Goal: Information Seeking & Learning: Check status

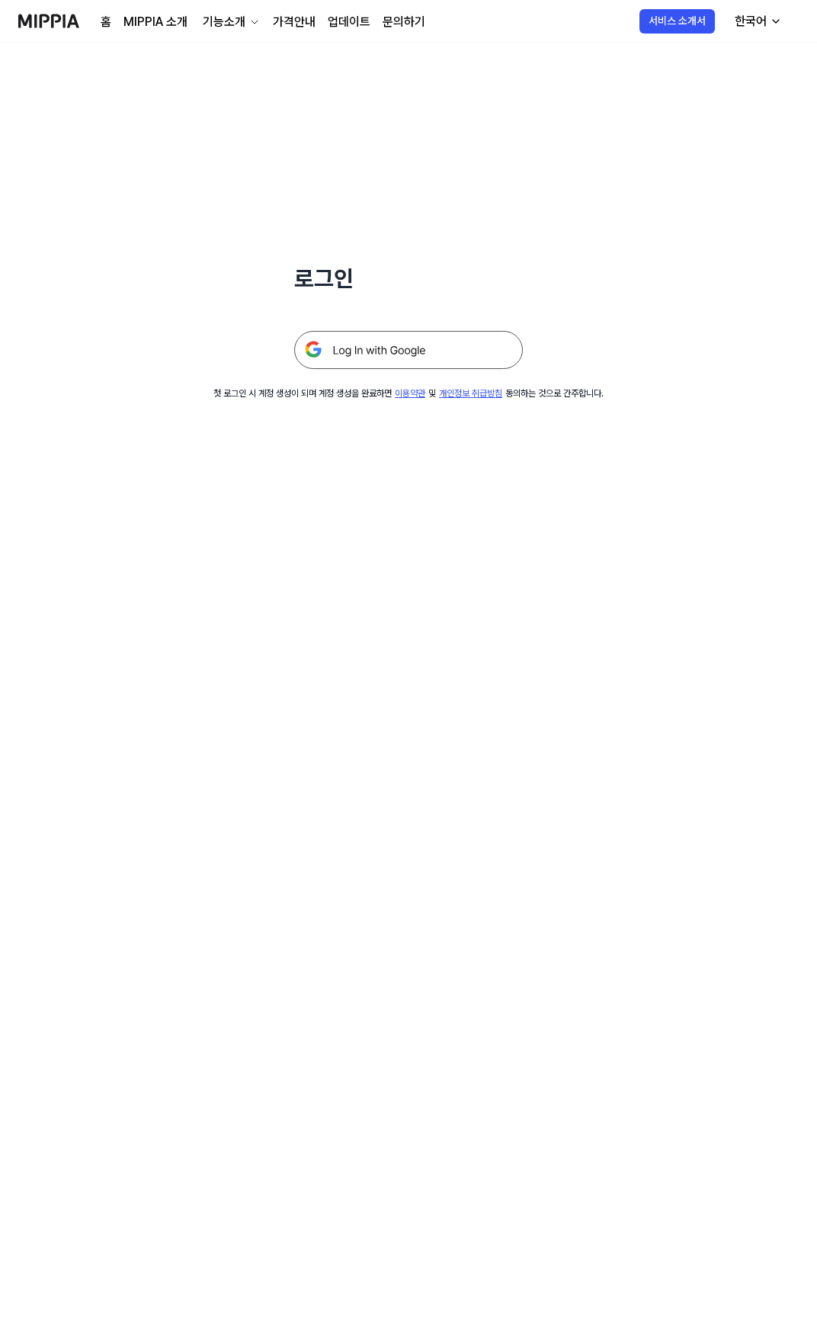
click at [368, 351] on img at bounding box center [408, 350] width 229 height 38
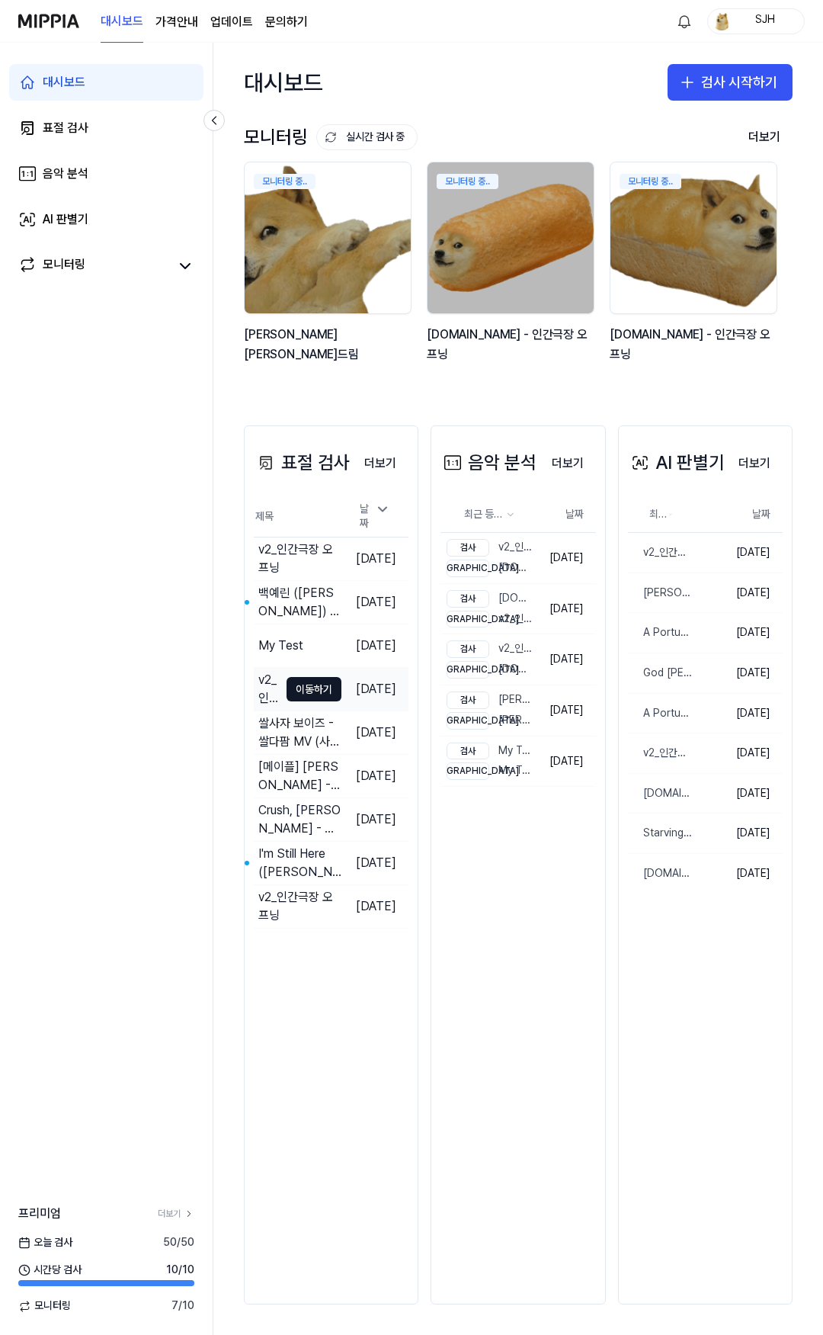
click at [290, 669] on td "v2_인간극장 오프닝 이동하기" at bounding box center [298, 689] width 88 height 43
click at [294, 690] on button "이동하기" at bounding box center [314, 689] width 55 height 24
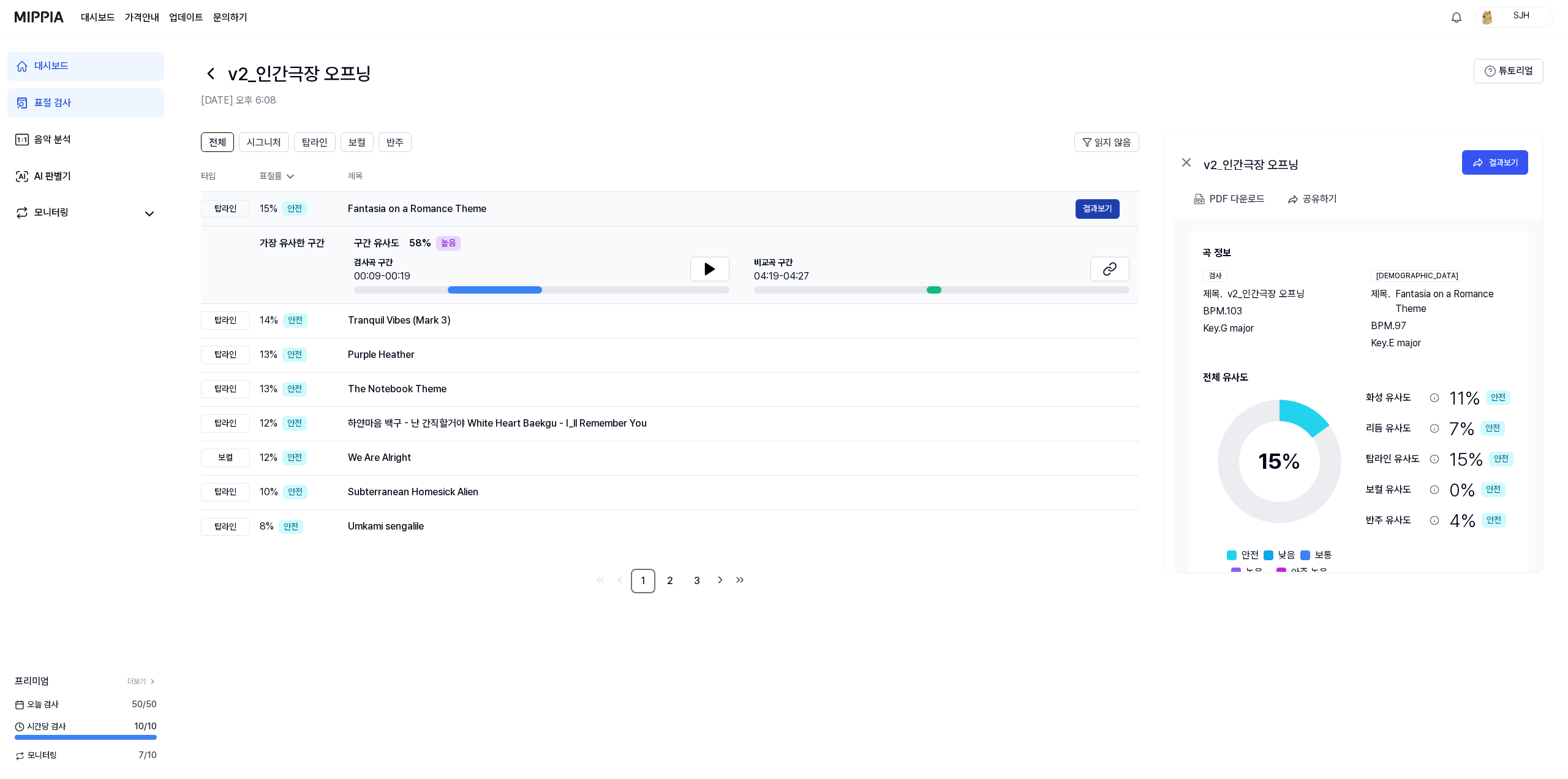
click at [661, 207] on button "결과보기" at bounding box center [1097, 209] width 44 height 19
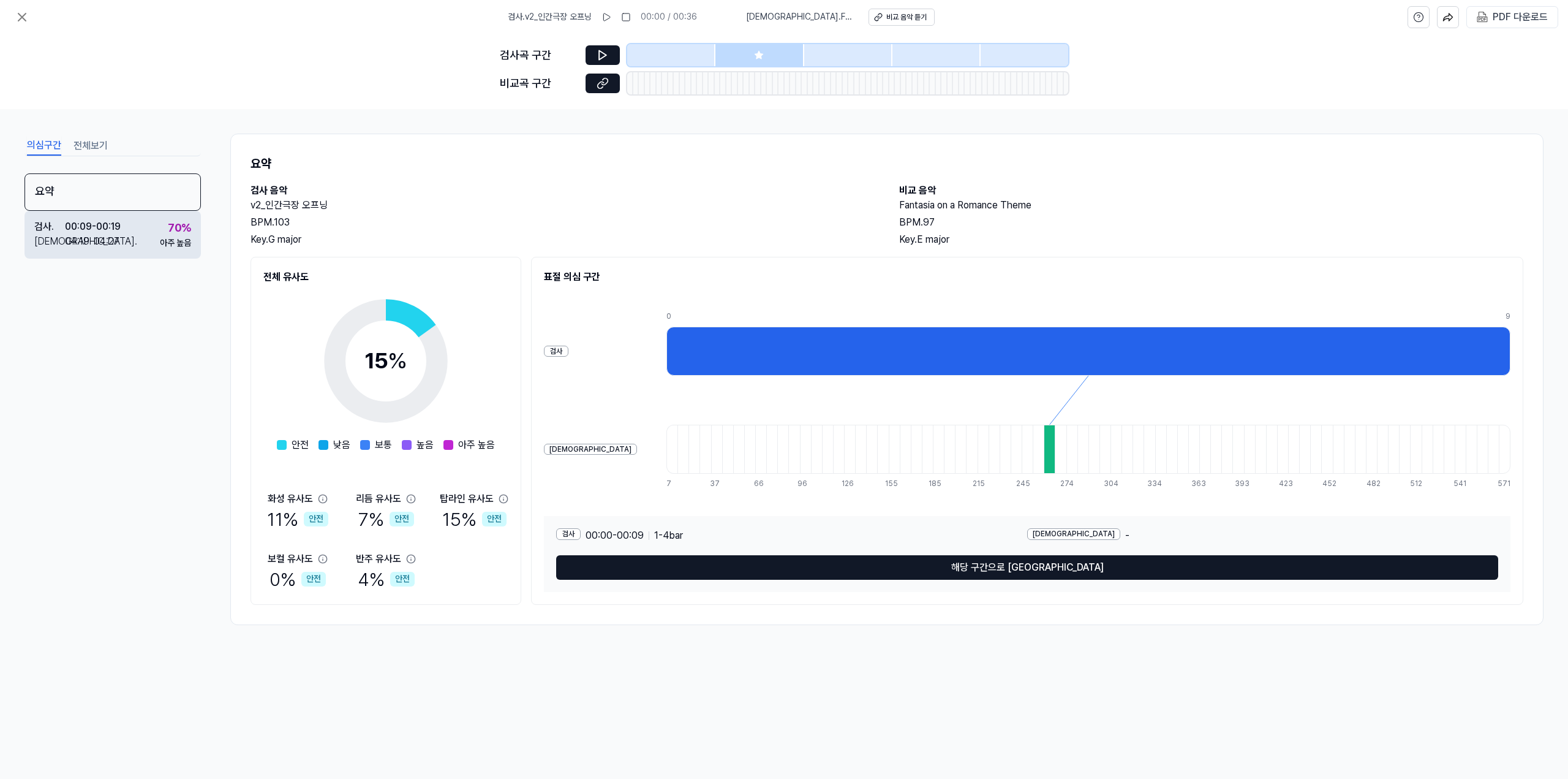
click at [140, 246] on div "검사 . 00:09 - 00:19 비교 . 04:19 - 04:27 70 % 아주 높음" at bounding box center [113, 234] width 177 height 47
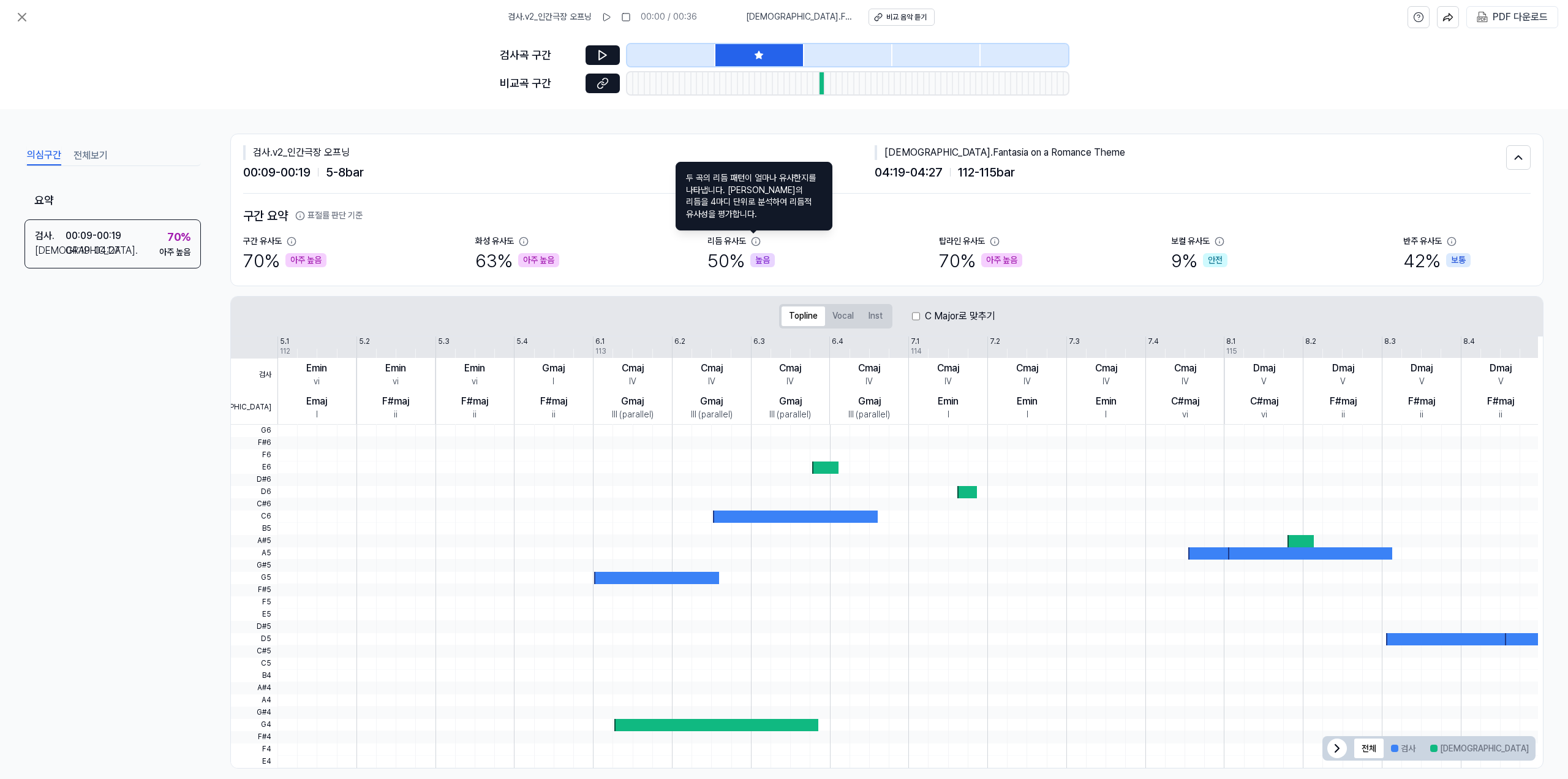
click at [661, 241] on icon at bounding box center [755, 241] width 10 height 10
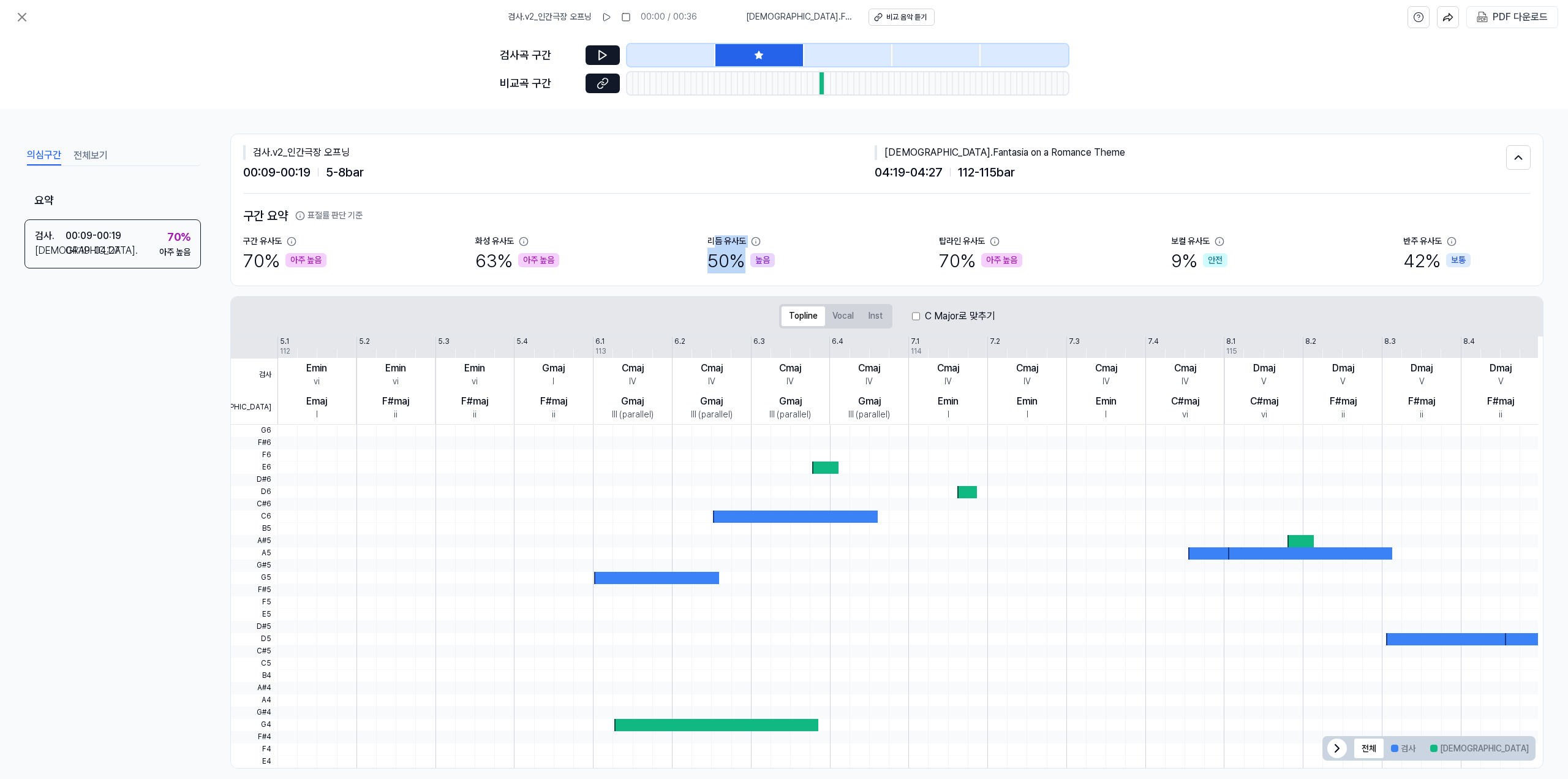
drag, startPoint x: 768, startPoint y: 245, endPoint x: 714, endPoint y: 244, distance: 54.0
click at [661, 244] on div "리듬 유사도 50 % 높음" at bounding box center [771, 254] width 128 height 38
click at [661, 259] on div "리듬 유사도 50 % 높음" at bounding box center [771, 254] width 128 height 38
drag, startPoint x: 836, startPoint y: 269, endPoint x: 709, endPoint y: 236, distance: 131.2
click at [661, 236] on div "구간 유사도 70 % 아주 높음 화성 유사도 63 % 아주 높음 리듬 유사도 50 % 높음 탑라인 유사도 70 % 아주 높음 보컬 유사도 9 …" at bounding box center [887, 254] width 1288 height 38
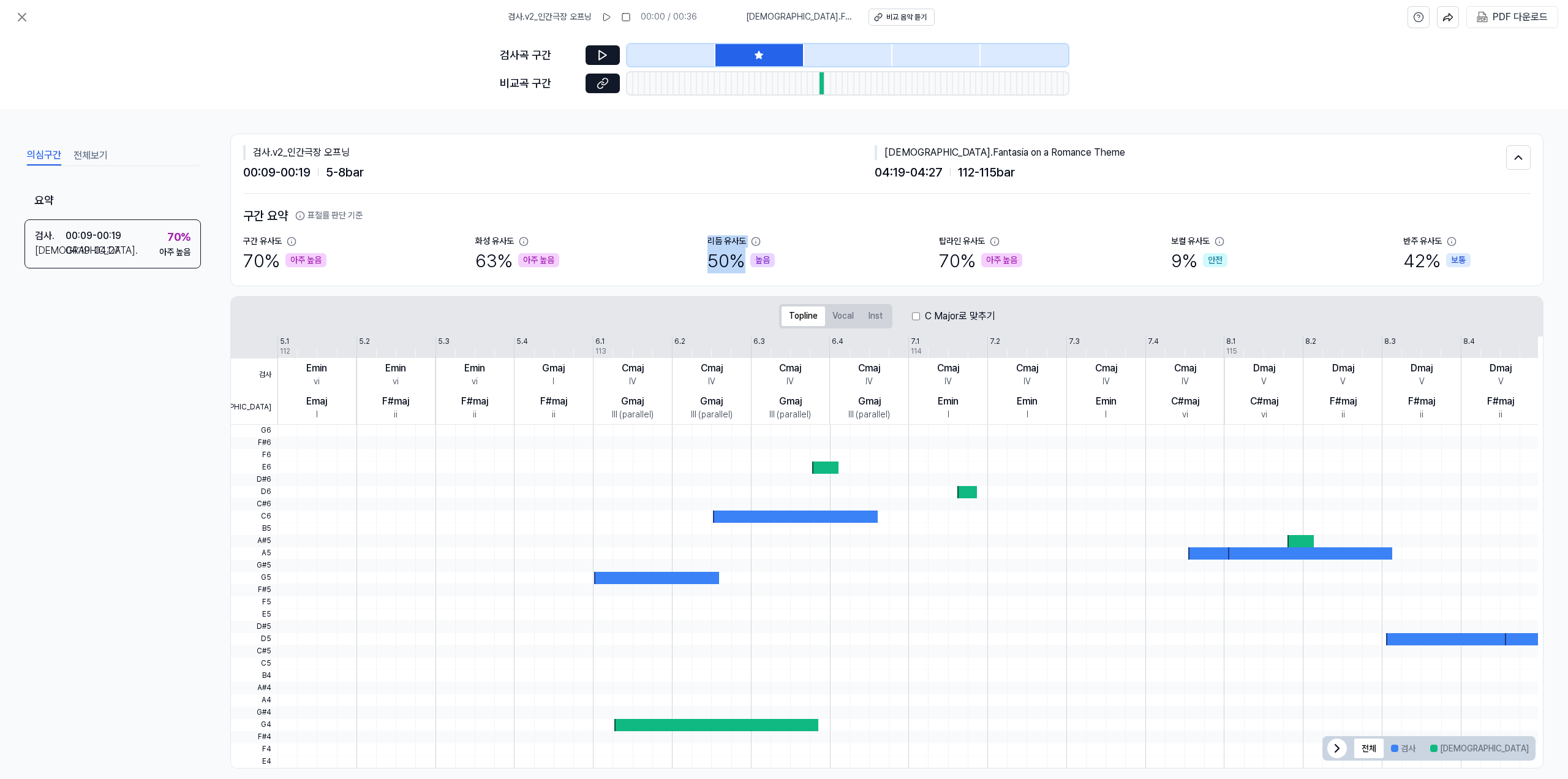
click at [661, 253] on div "리듬 유사도 50 % 높음" at bounding box center [771, 254] width 128 height 38
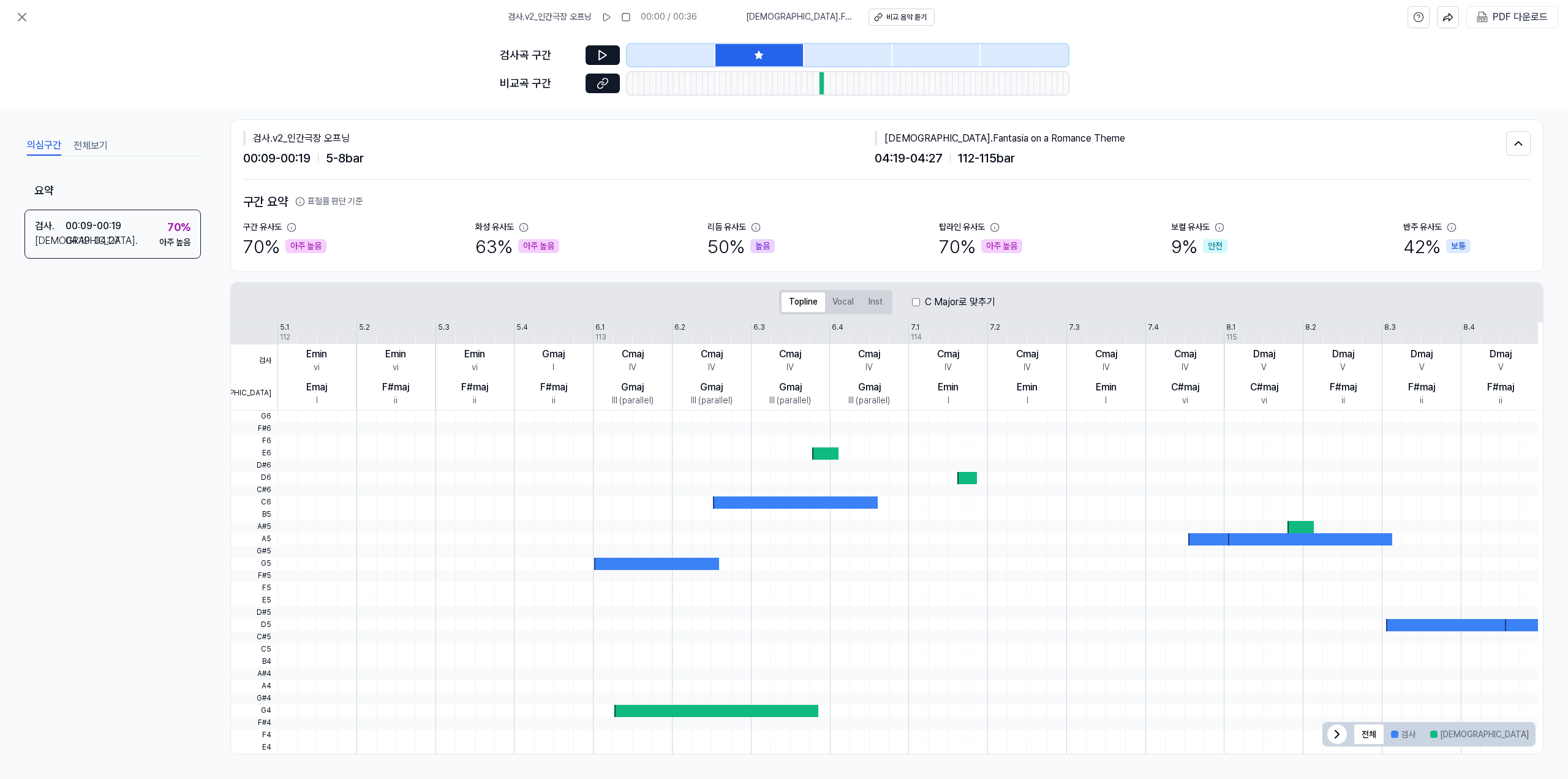
drag, startPoint x: 833, startPoint y: 449, endPoint x: 769, endPoint y: 466, distance: 66.2
click at [661, 465] on div at bounding box center [907, 582] width 1261 height 343
drag, startPoint x: 724, startPoint y: 502, endPoint x: 859, endPoint y: 524, distance: 136.8
click at [661, 506] on div at bounding box center [795, 502] width 165 height 12
drag, startPoint x: 895, startPoint y: 539, endPoint x: 753, endPoint y: 480, distance: 153.8
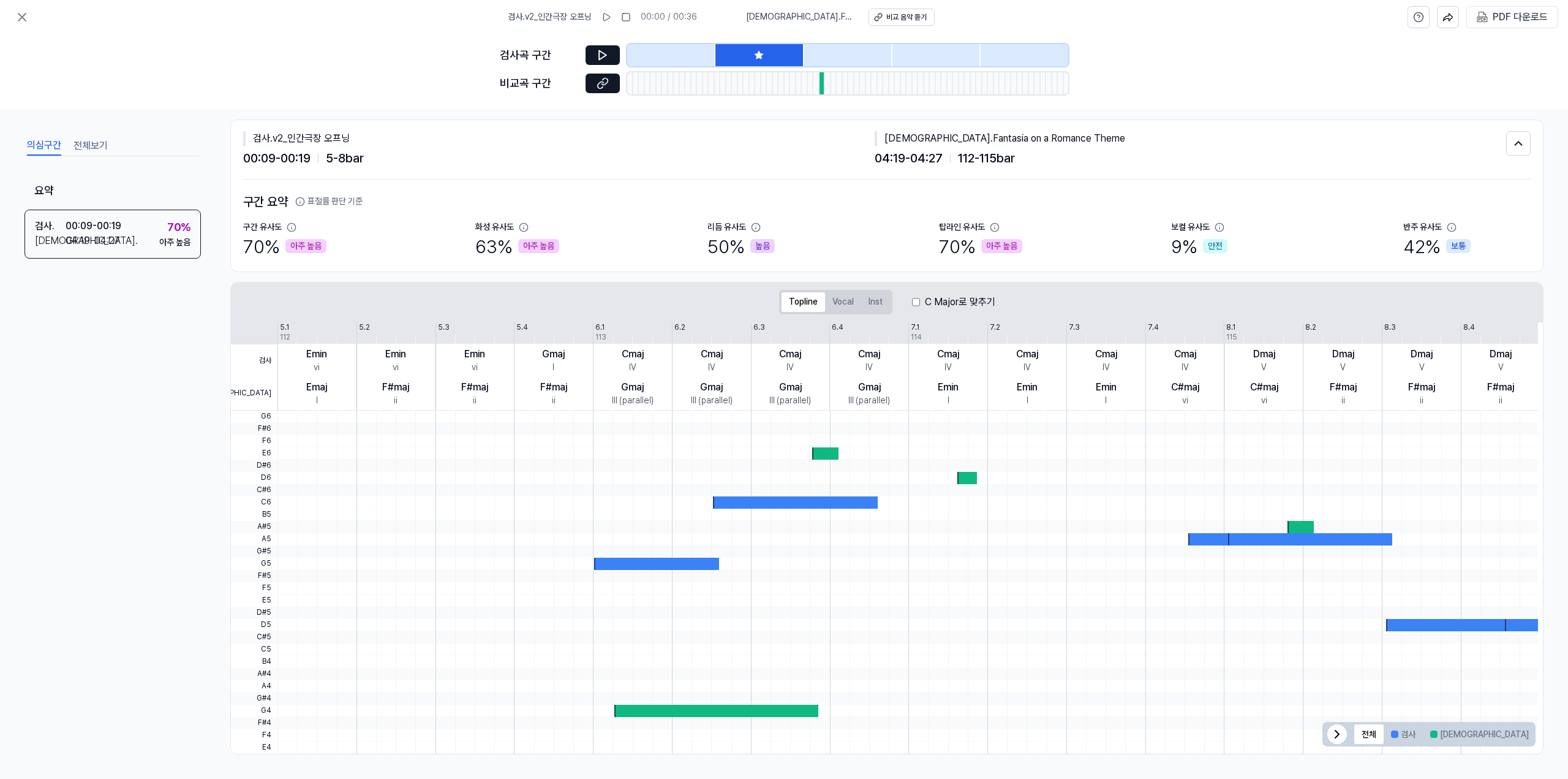
click at [661, 411] on div at bounding box center [907, 411] width 1261 height 0
drag, startPoint x: 727, startPoint y: 491, endPoint x: 914, endPoint y: 563, distance: 200.4
click at [661, 411] on div at bounding box center [907, 411] width 1261 height 0
click at [661, 558] on div at bounding box center [907, 564] width 1261 height 12
drag, startPoint x: 864, startPoint y: 527, endPoint x: 793, endPoint y: 460, distance: 97.6
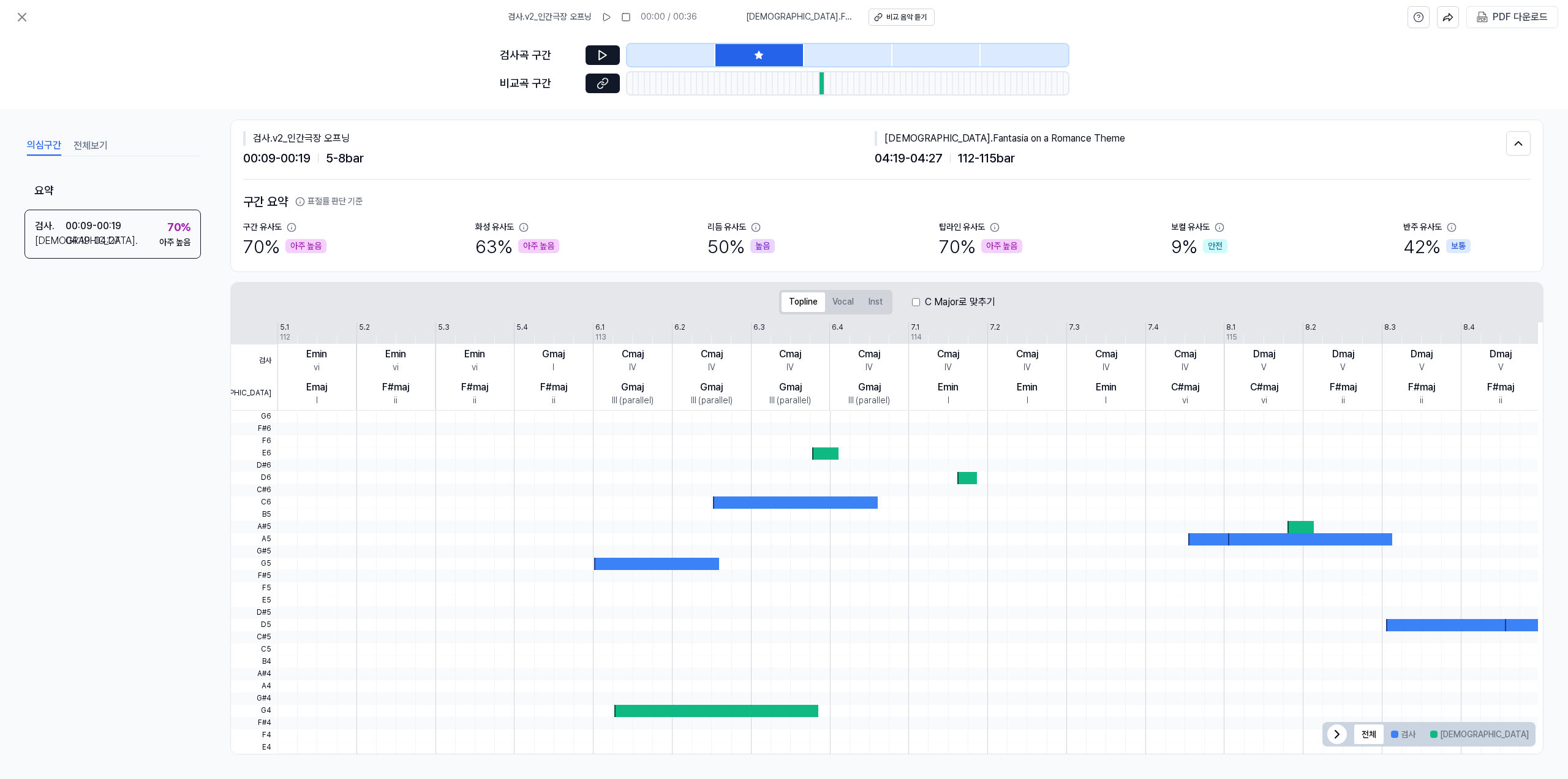
click at [661, 411] on div at bounding box center [907, 411] width 1261 height 0
drag, startPoint x: 812, startPoint y: 449, endPoint x: 835, endPoint y: 449, distance: 23.0
click at [661, 449] on div at bounding box center [907, 582] width 1261 height 343
click at [661, 449] on div at bounding box center [825, 453] width 27 height 12
click at [661, 451] on div at bounding box center [907, 453] width 1261 height 12
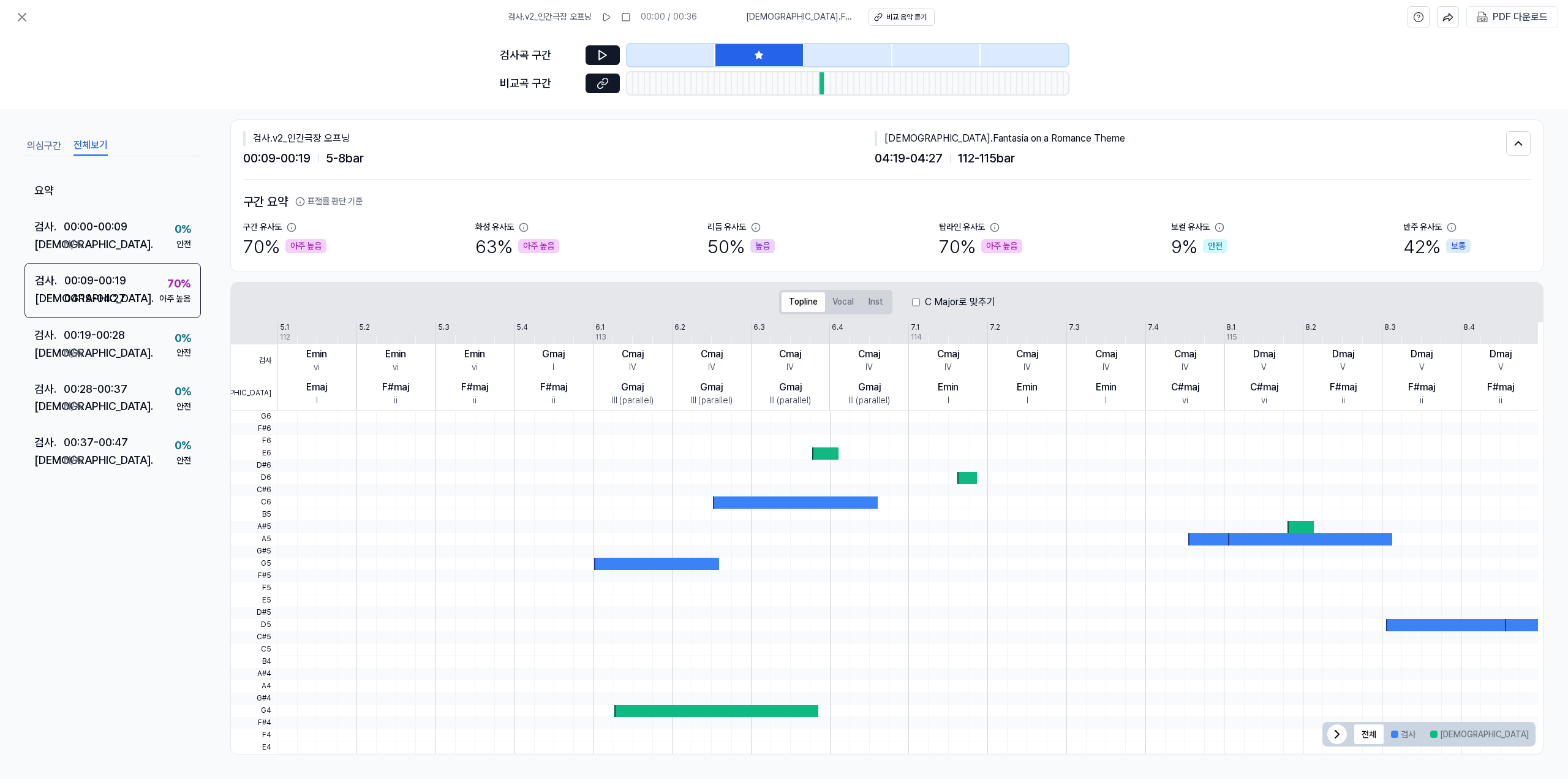
click at [103, 146] on button "전체보기" at bounding box center [90, 146] width 35 height 19
click at [135, 254] on div "검사 . 00:00 - 00:09 비교 . N/A 0 % 안전" at bounding box center [113, 236] width 177 height 54
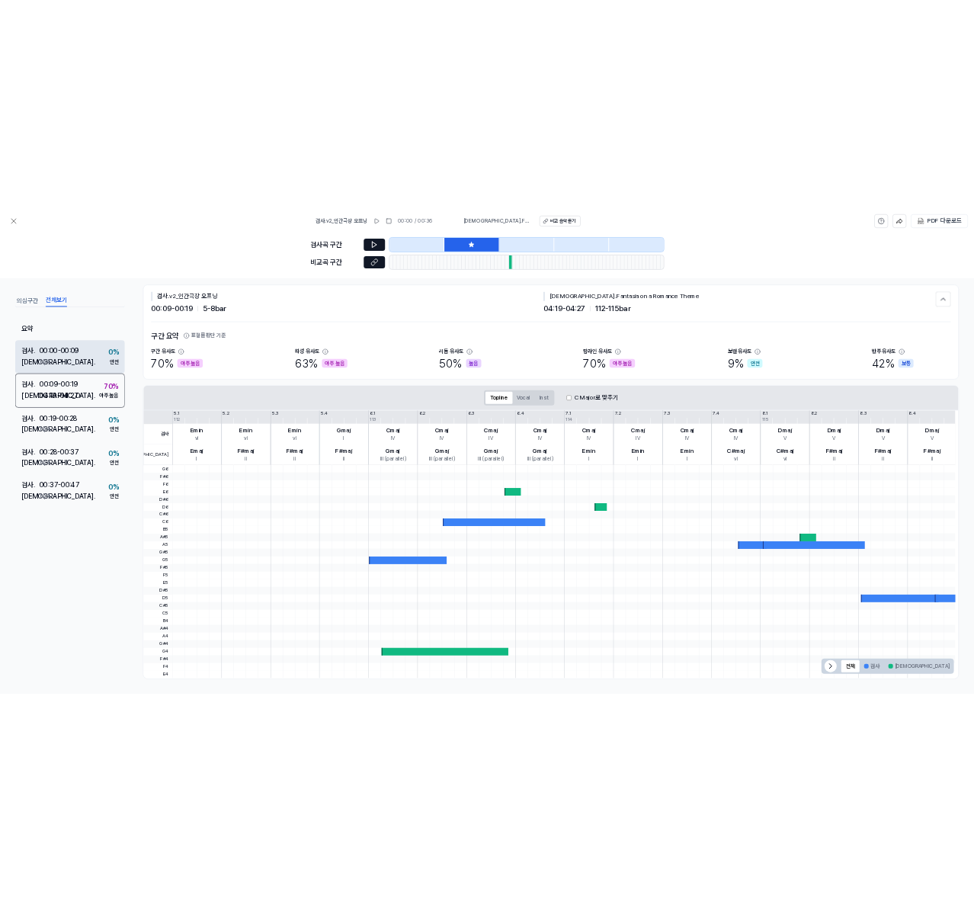
scroll to position [0, 0]
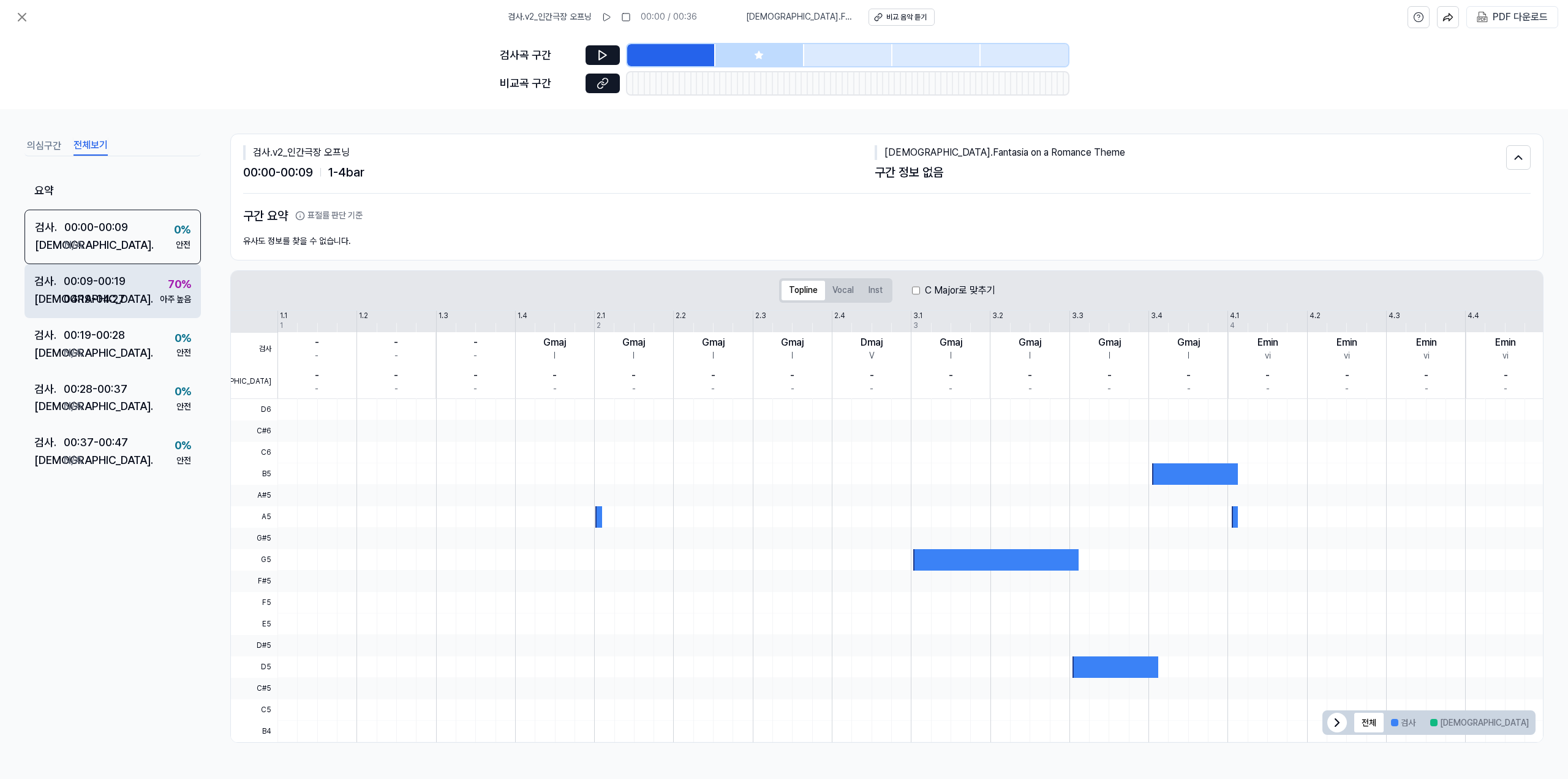
click at [146, 296] on div "검사 . 00:09 - 00:19 비교 . 04:19 - 04:27 70 % 아주 높음" at bounding box center [113, 290] width 177 height 54
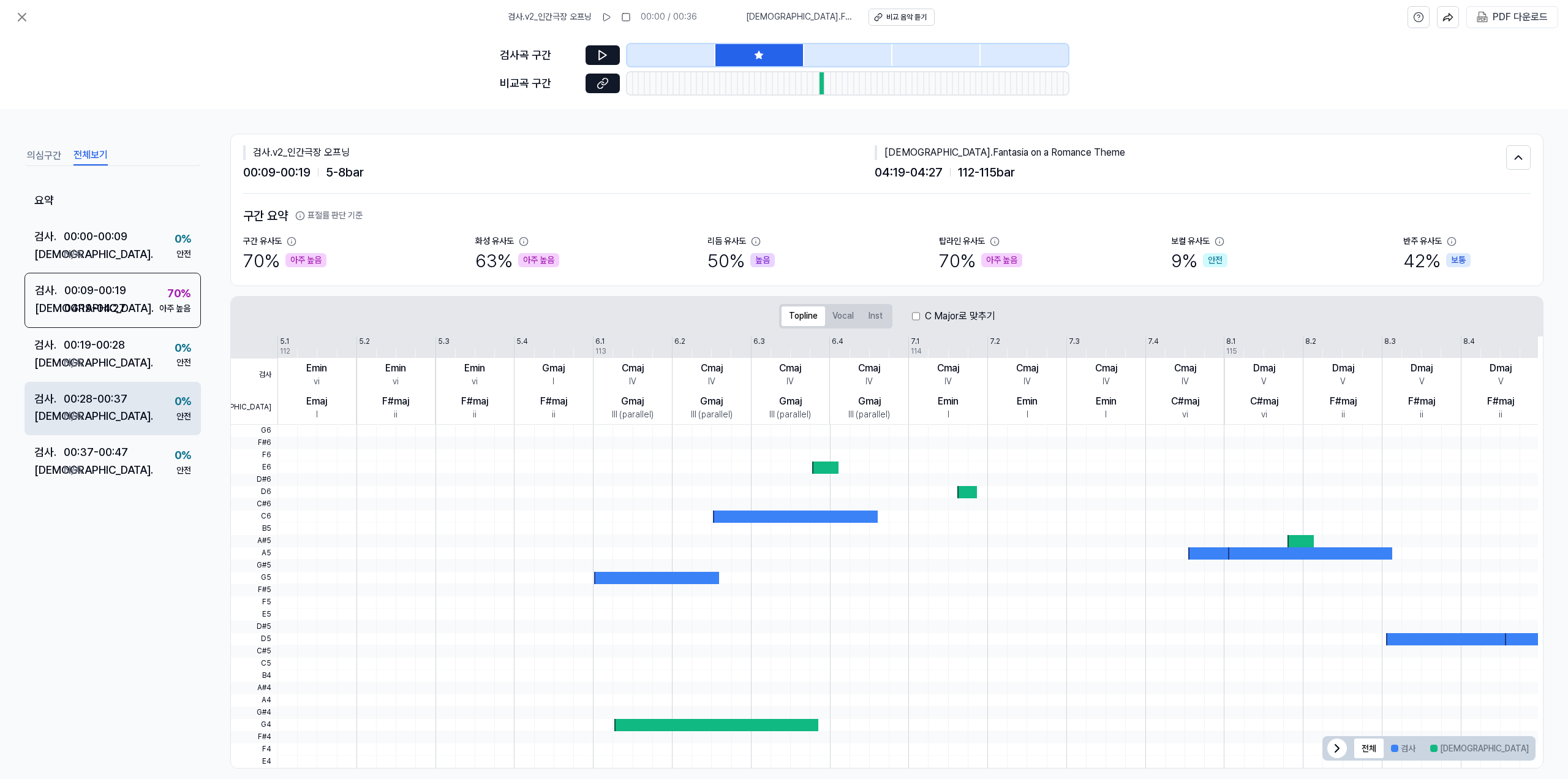
drag, startPoint x: 140, startPoint y: 363, endPoint x: 136, endPoint y: 383, distance: 20.4
click at [140, 363] on div "검사 . 00:19 - 00:28 비교 . N/A 0 % 안전" at bounding box center [113, 355] width 177 height 54
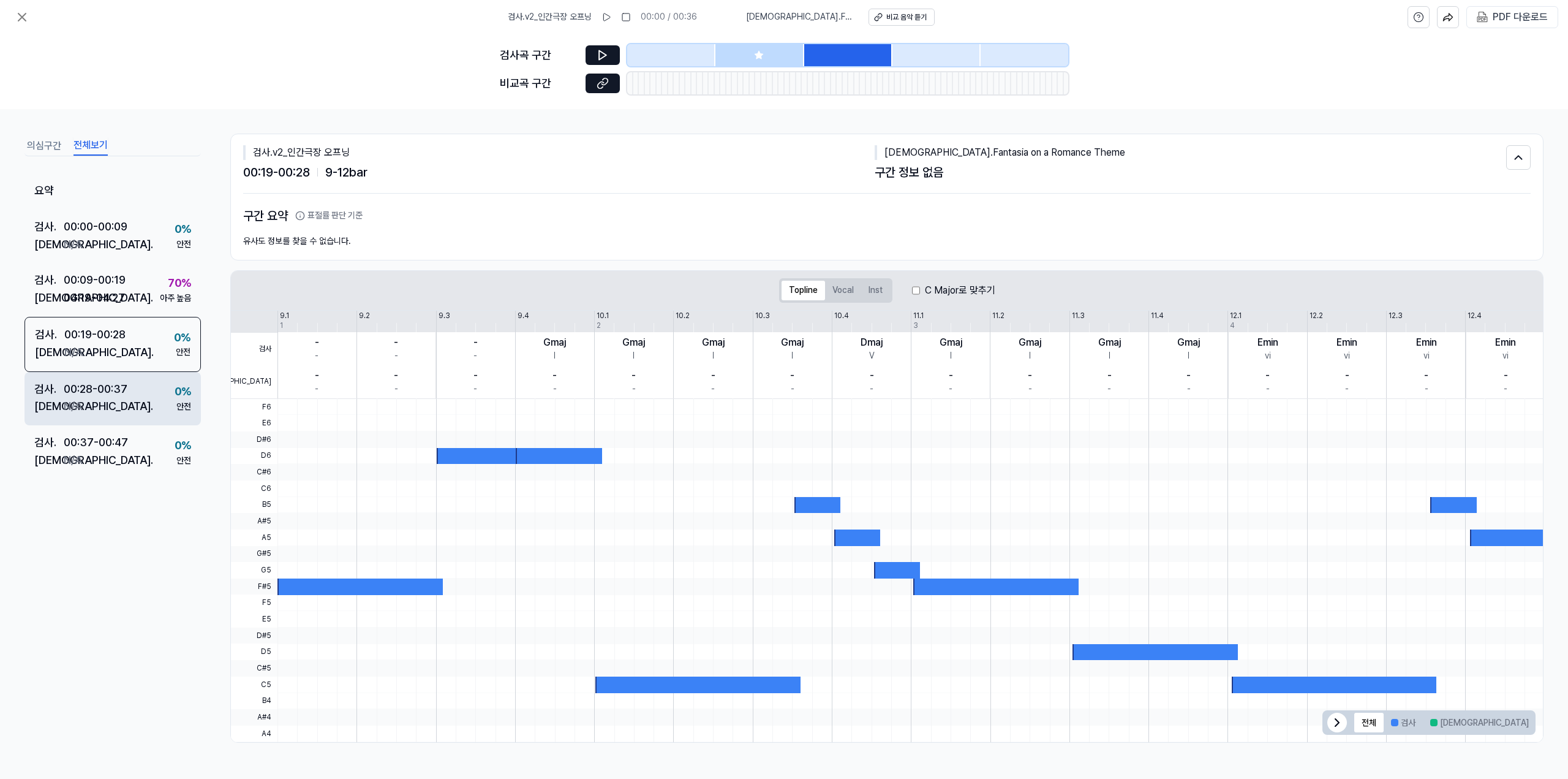
click at [140, 406] on div "검사 . 00:28 - 00:37 비교 . N/A 0 % 안전" at bounding box center [113, 399] width 177 height 54
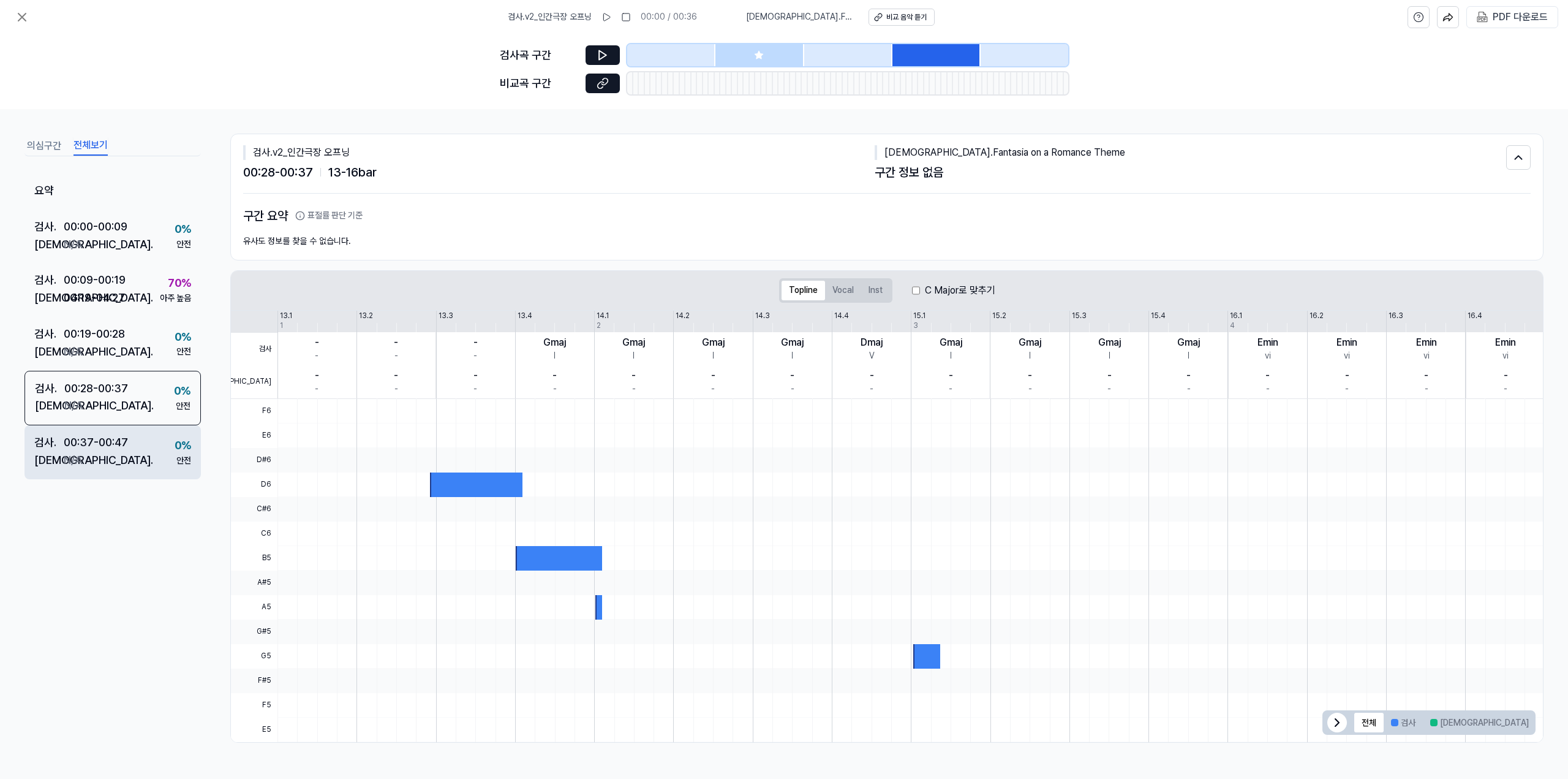
click at [147, 442] on div "검사 . 00:37 - 00:47 비교 . N/A 0 % 안전" at bounding box center [113, 452] width 177 height 54
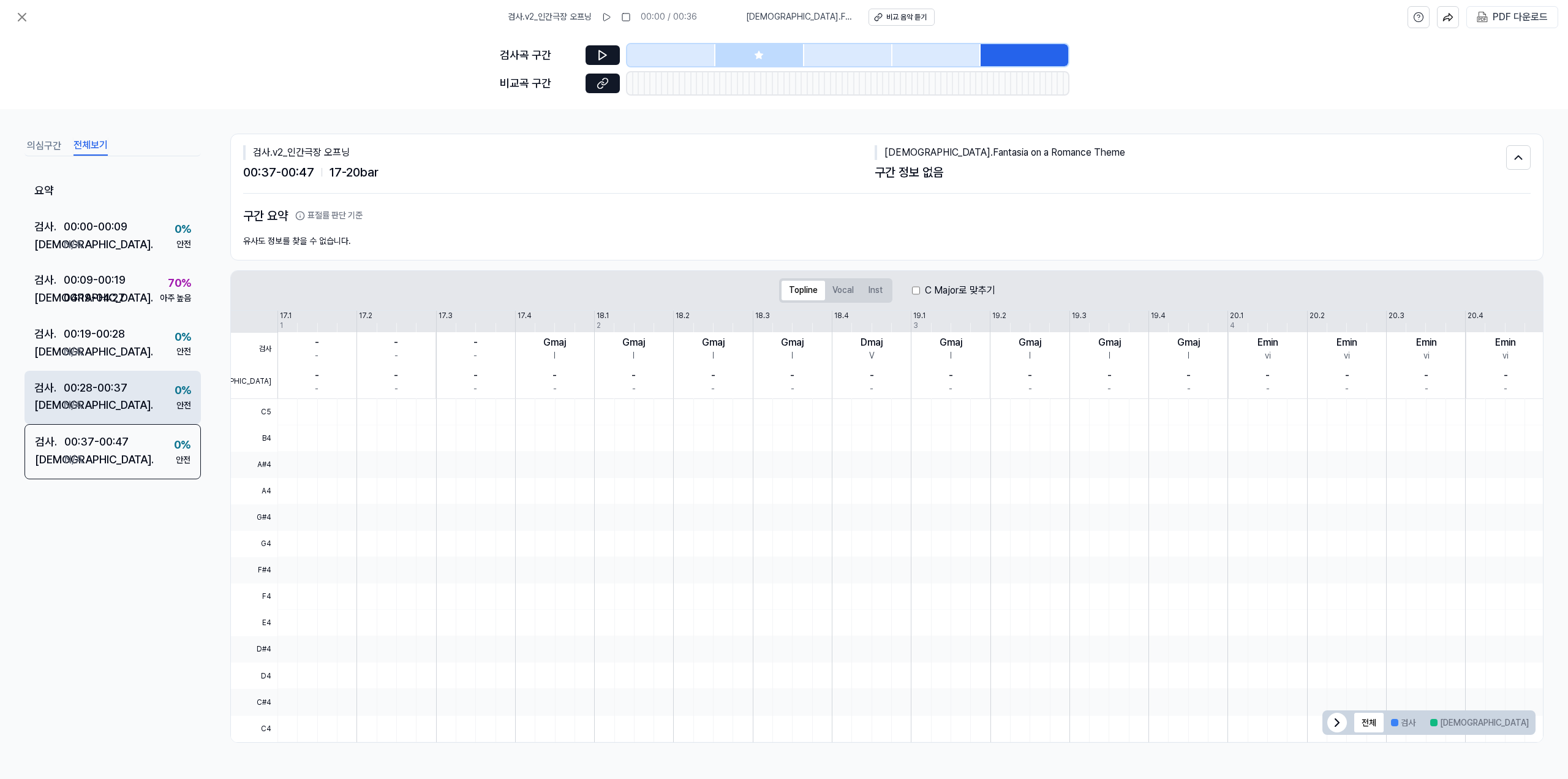
drag, startPoint x: 147, startPoint y: 404, endPoint x: 147, endPoint y: 396, distance: 8.0
click at [147, 403] on div "검사 . 00:28 - 00:37 비교 . N/A 0 % 안전" at bounding box center [113, 397] width 177 height 54
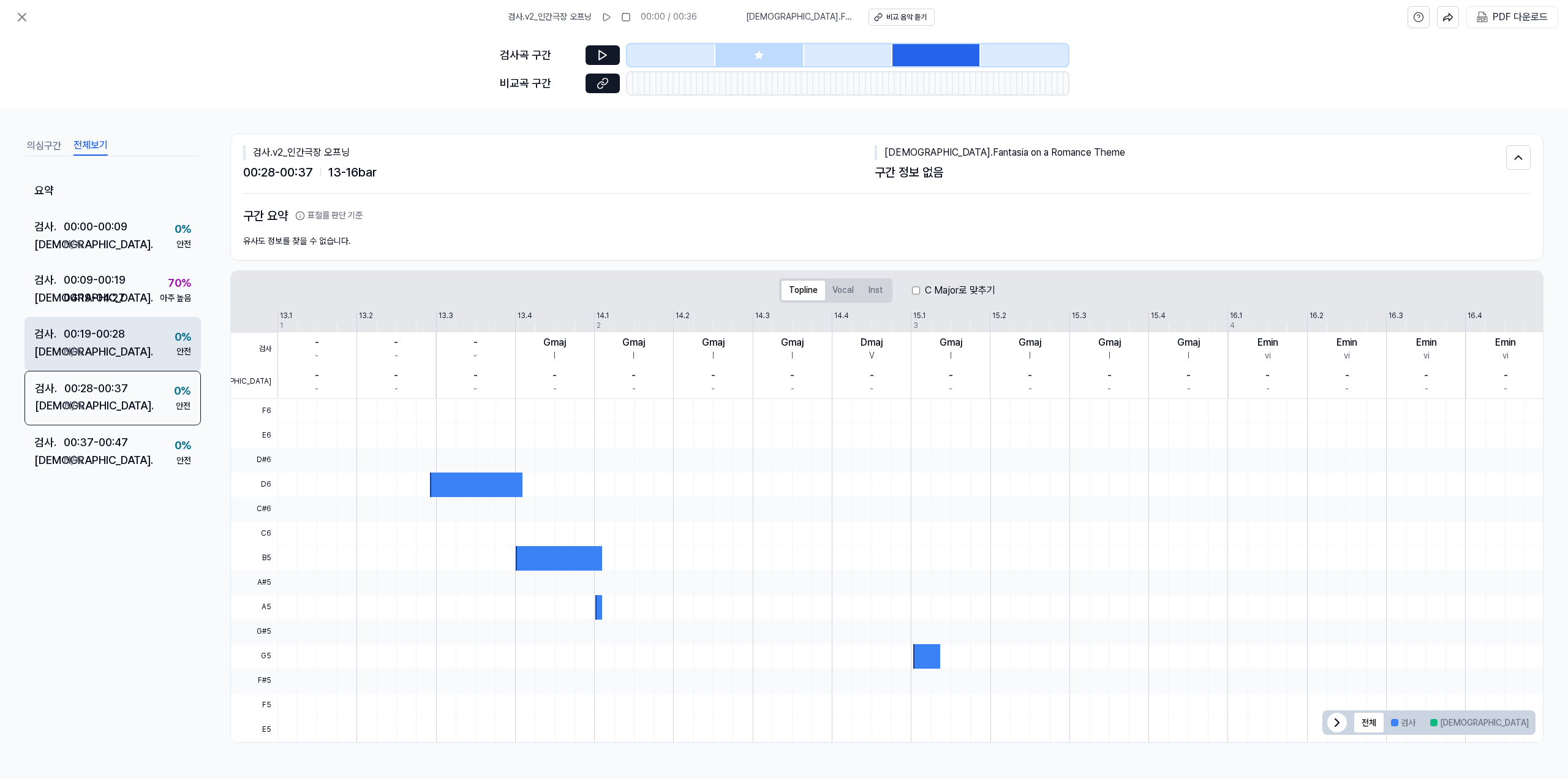
click at [154, 346] on div "검사 . 00:19 - 00:28 비교 . N/A 0 % 안전" at bounding box center [113, 343] width 177 height 54
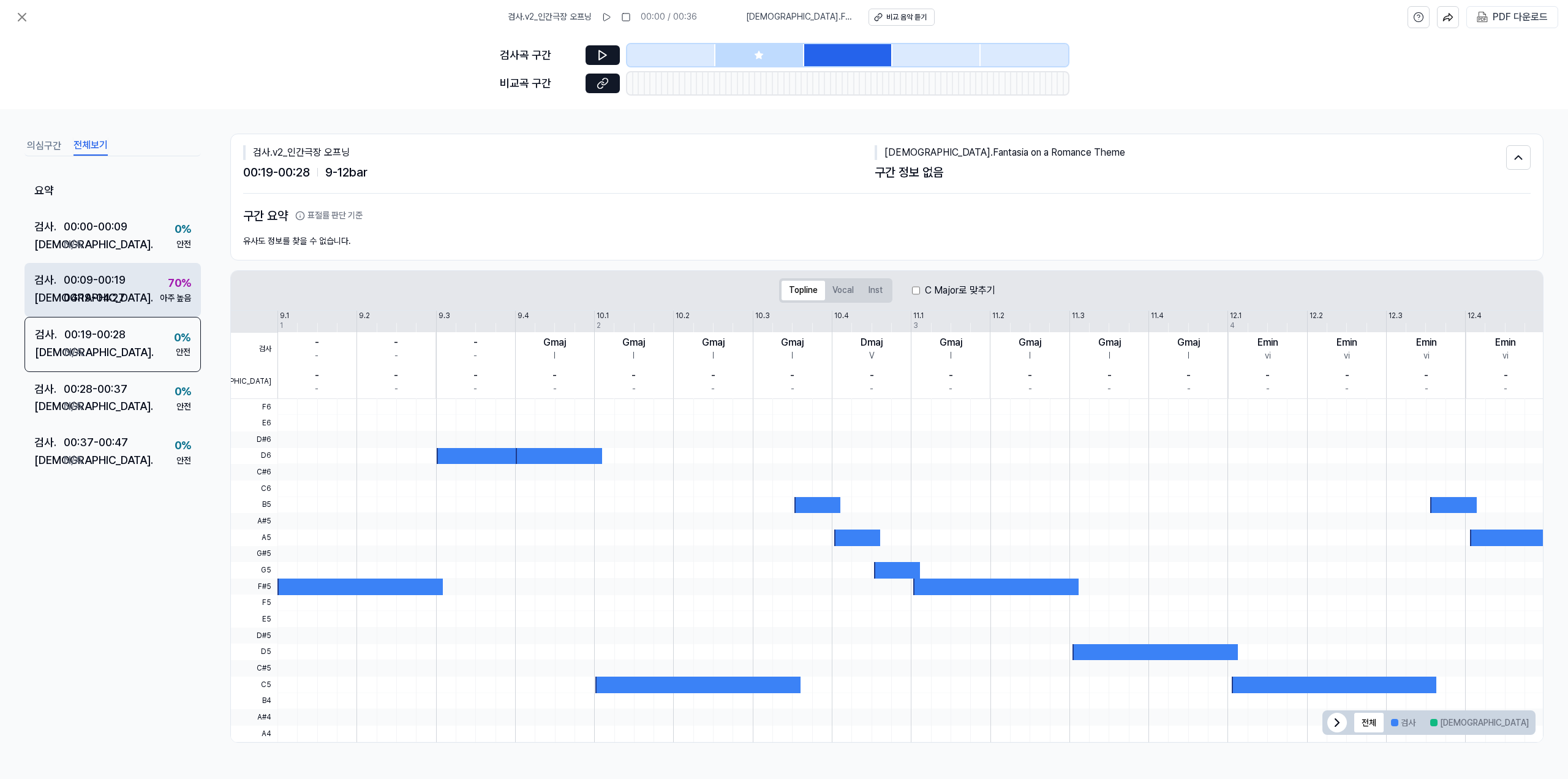
drag, startPoint x: 157, startPoint y: 297, endPoint x: 157, endPoint y: 285, distance: 12.0
click at [157, 293] on div "검사 . 00:09 - 00:19 비교 . 04:19 - 04:27 70 % 아주 높음" at bounding box center [113, 289] width 177 height 54
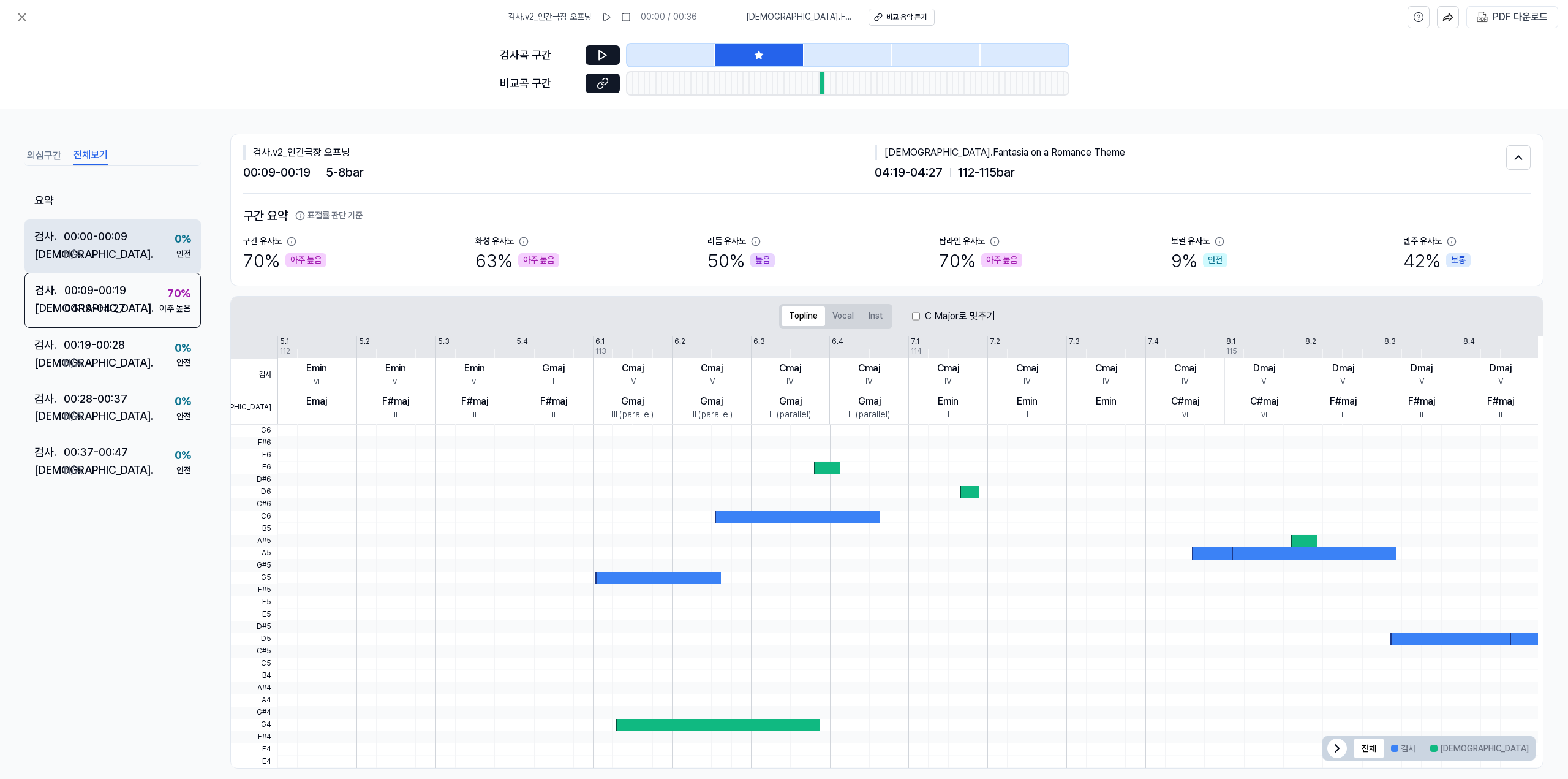
click at [156, 241] on div "검사 . 00:00 - 00:09 비교 . N/A 0 % 안전" at bounding box center [113, 246] width 177 height 54
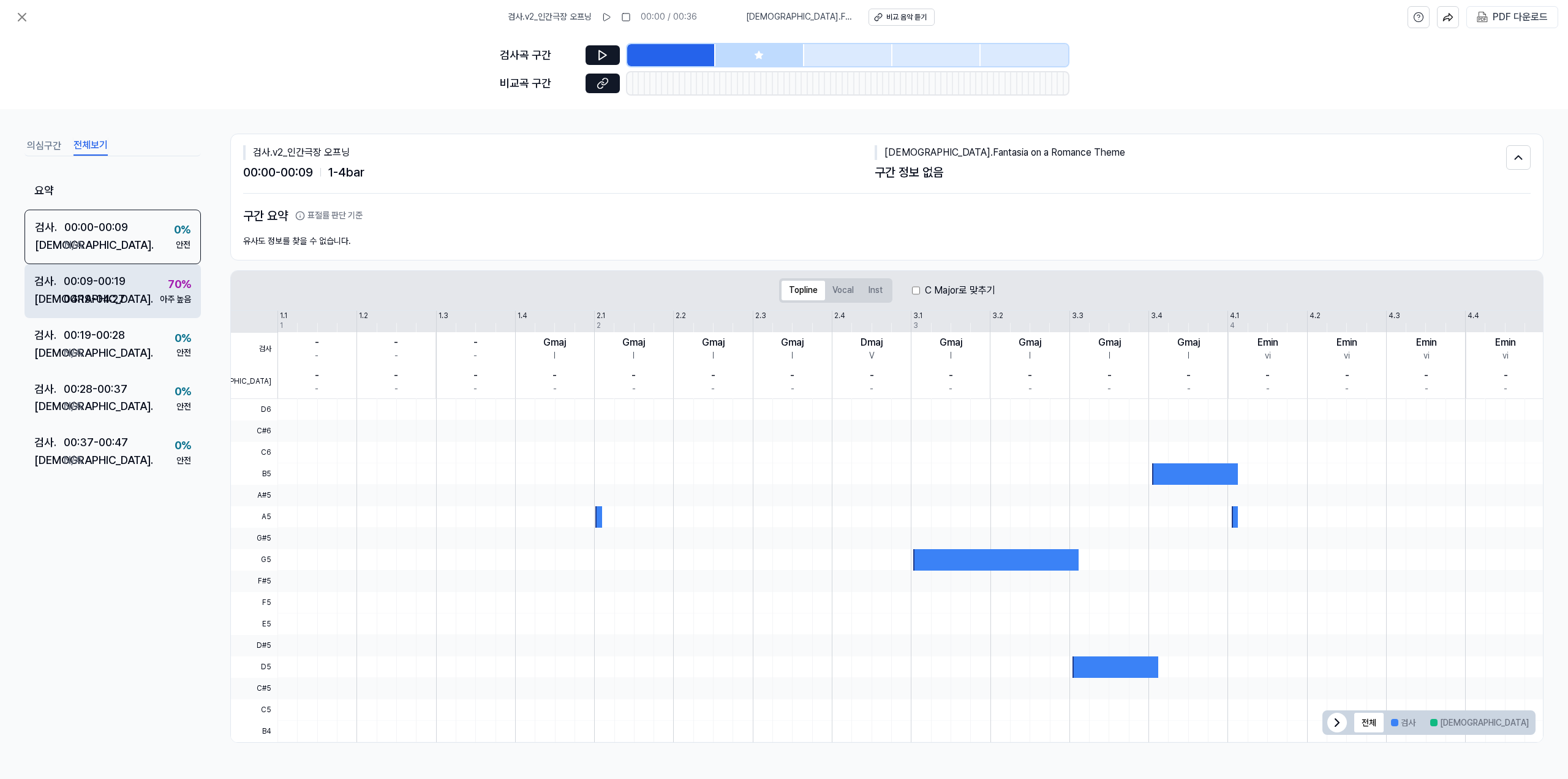
click at [156, 287] on div "검사 . 00:09 - 00:19 비교 . 04:19 - 04:27 70 % 아주 높음" at bounding box center [113, 290] width 177 height 54
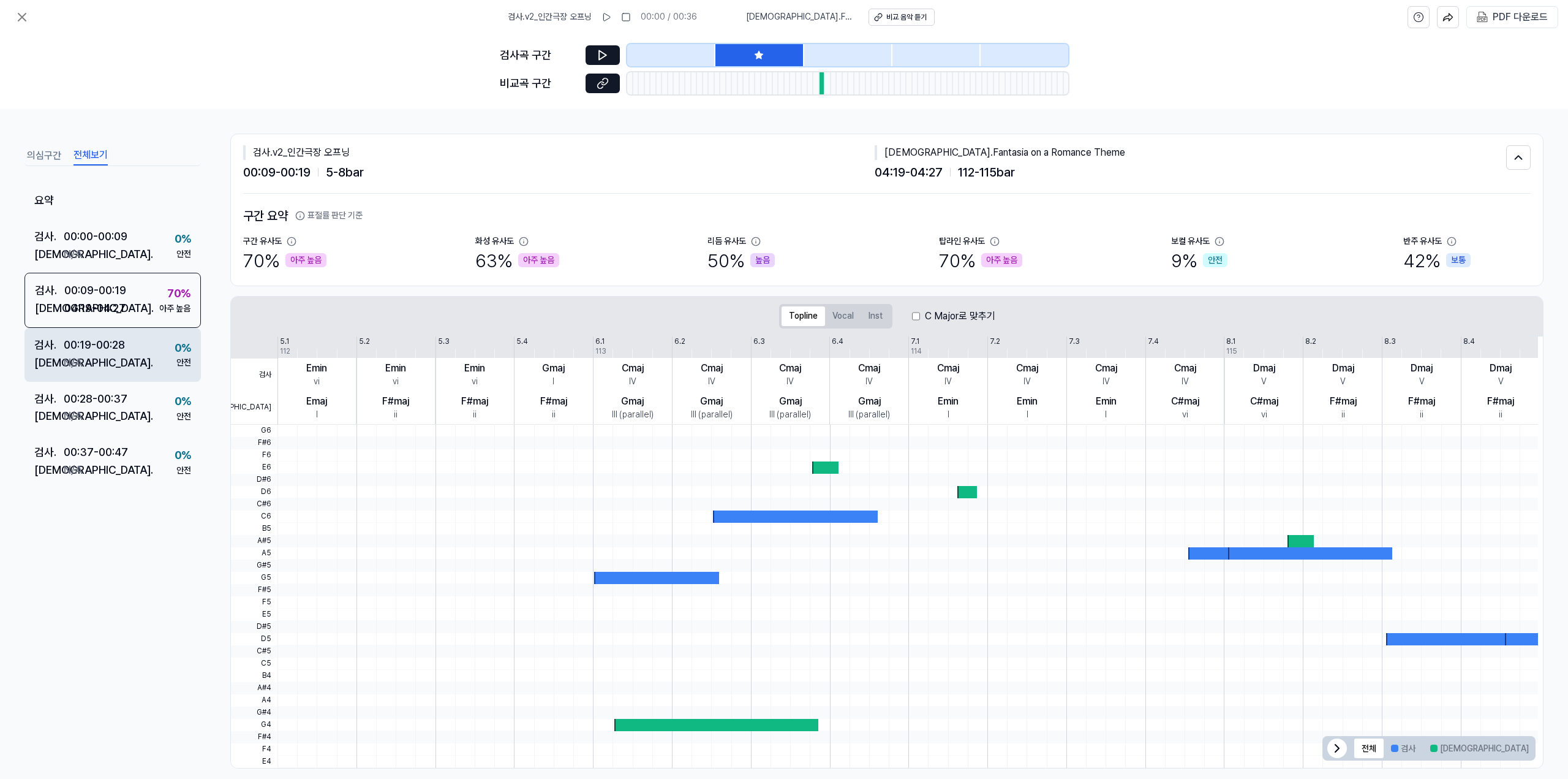
click at [153, 338] on div "검사 . 00:19 - 00:28 비교 . N/A 0 % 안전" at bounding box center [113, 355] width 177 height 54
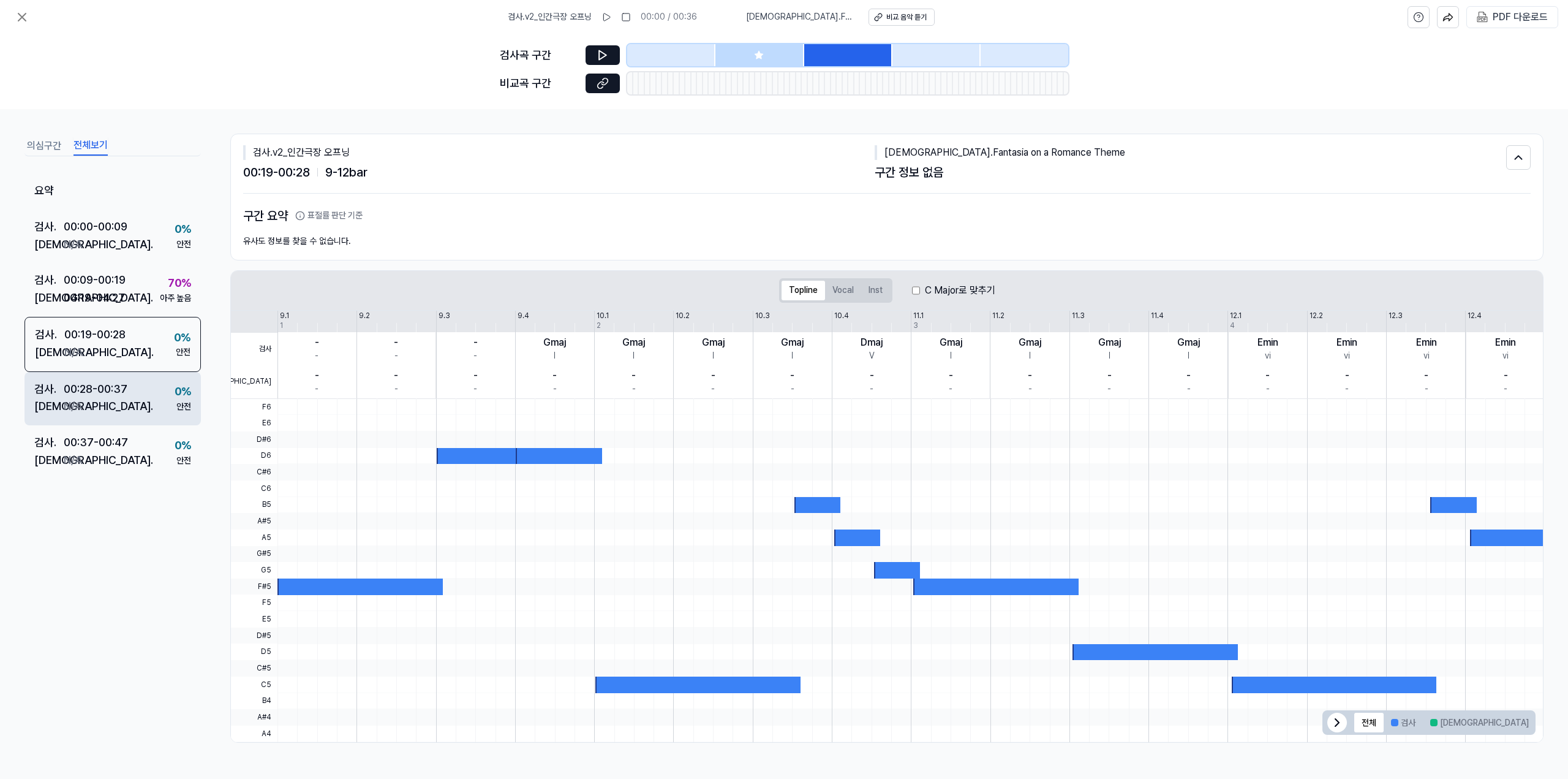
drag, startPoint x: 152, startPoint y: 386, endPoint x: 152, endPoint y: 393, distance: 7.0
click at [152, 387] on div "검사 . 00:28 - 00:37 비교 . N/A 0 % 안전" at bounding box center [113, 399] width 177 height 54
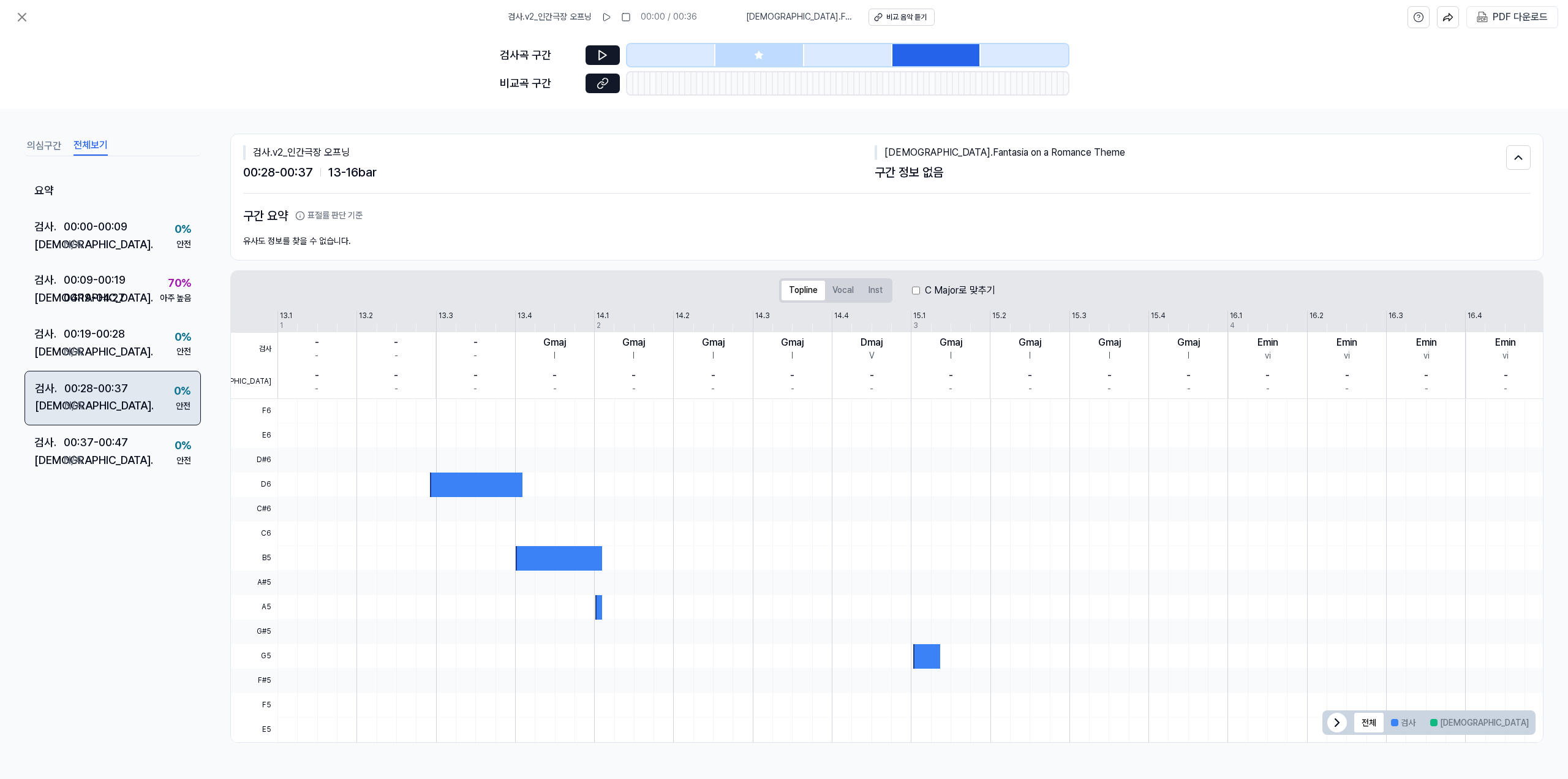
drag, startPoint x: 154, startPoint y: 436, endPoint x: 157, endPoint y: 400, distance: 36.1
click at [155, 434] on div "검사 . 00:37 - 00:47 비교 . N/A 0 % 안전" at bounding box center [113, 452] width 177 height 54
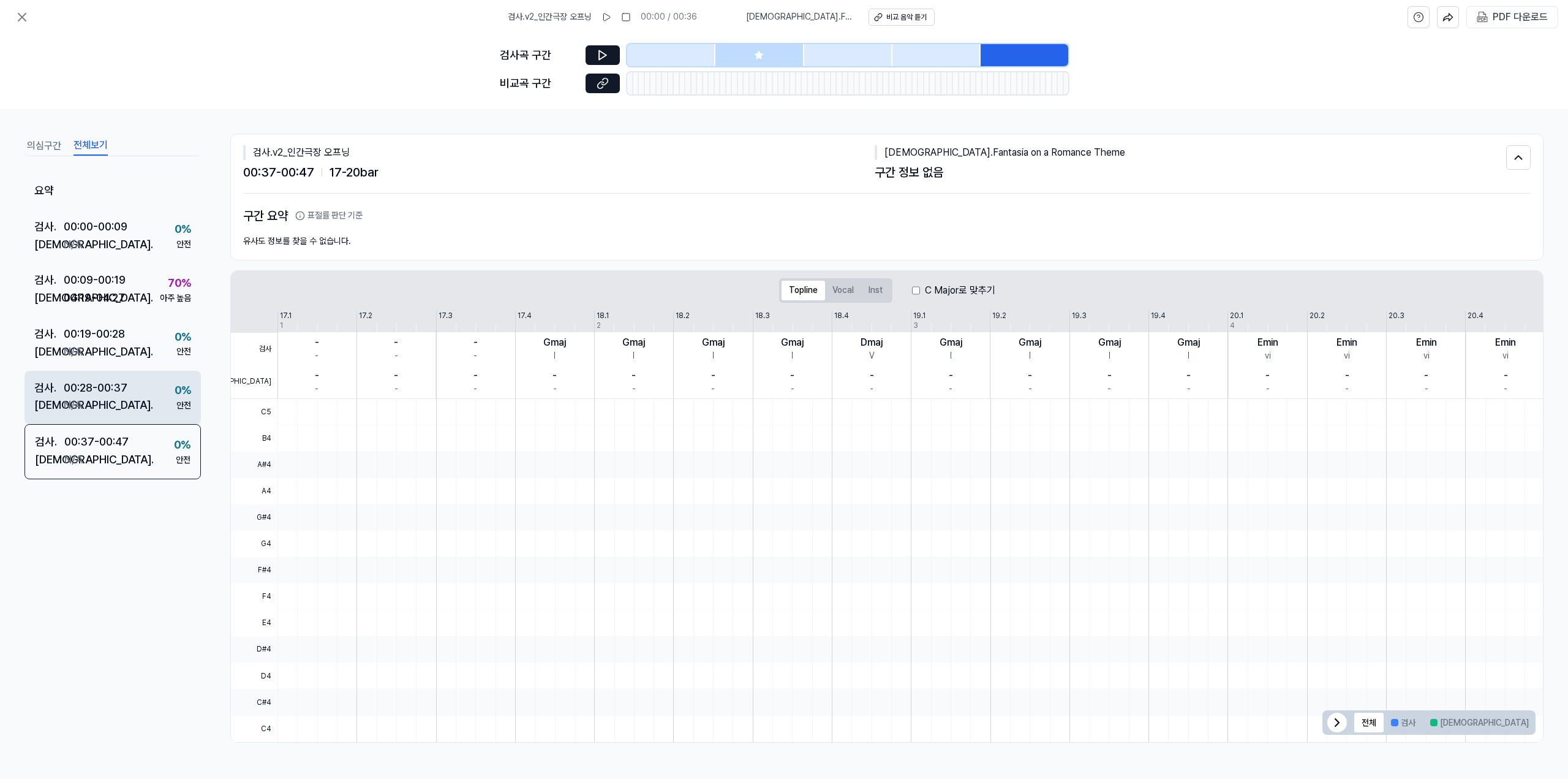
drag, startPoint x: 158, startPoint y: 393, endPoint x: 159, endPoint y: 384, distance: 9.1
click at [158, 392] on div "검사 . 00:28 - 00:37 비교 . N/A 0 % 안전" at bounding box center [113, 397] width 177 height 54
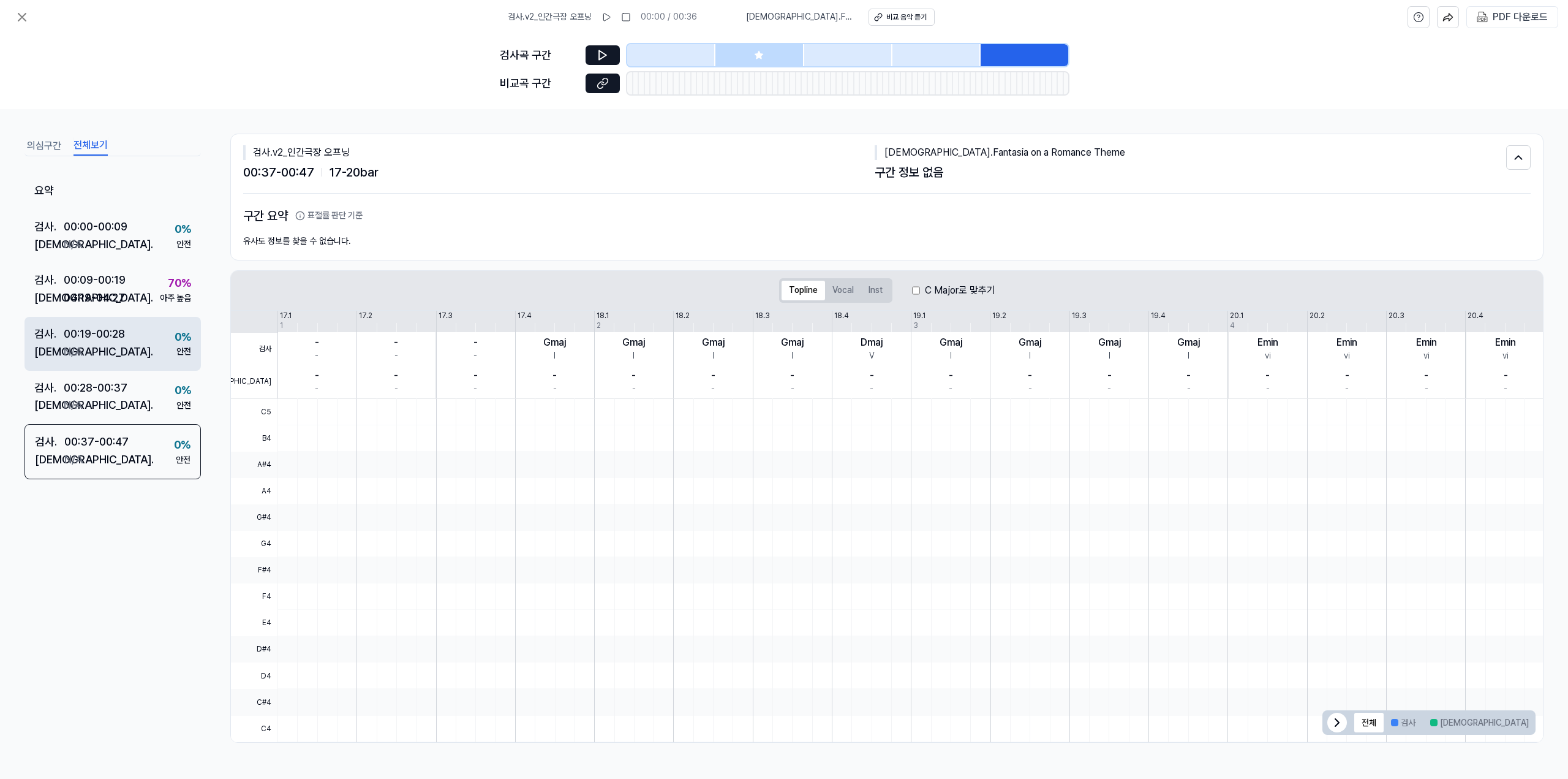
click at [160, 342] on div "검사 . 00:19 - 00:28 비교 . N/A 0 % 안전" at bounding box center [113, 343] width 177 height 54
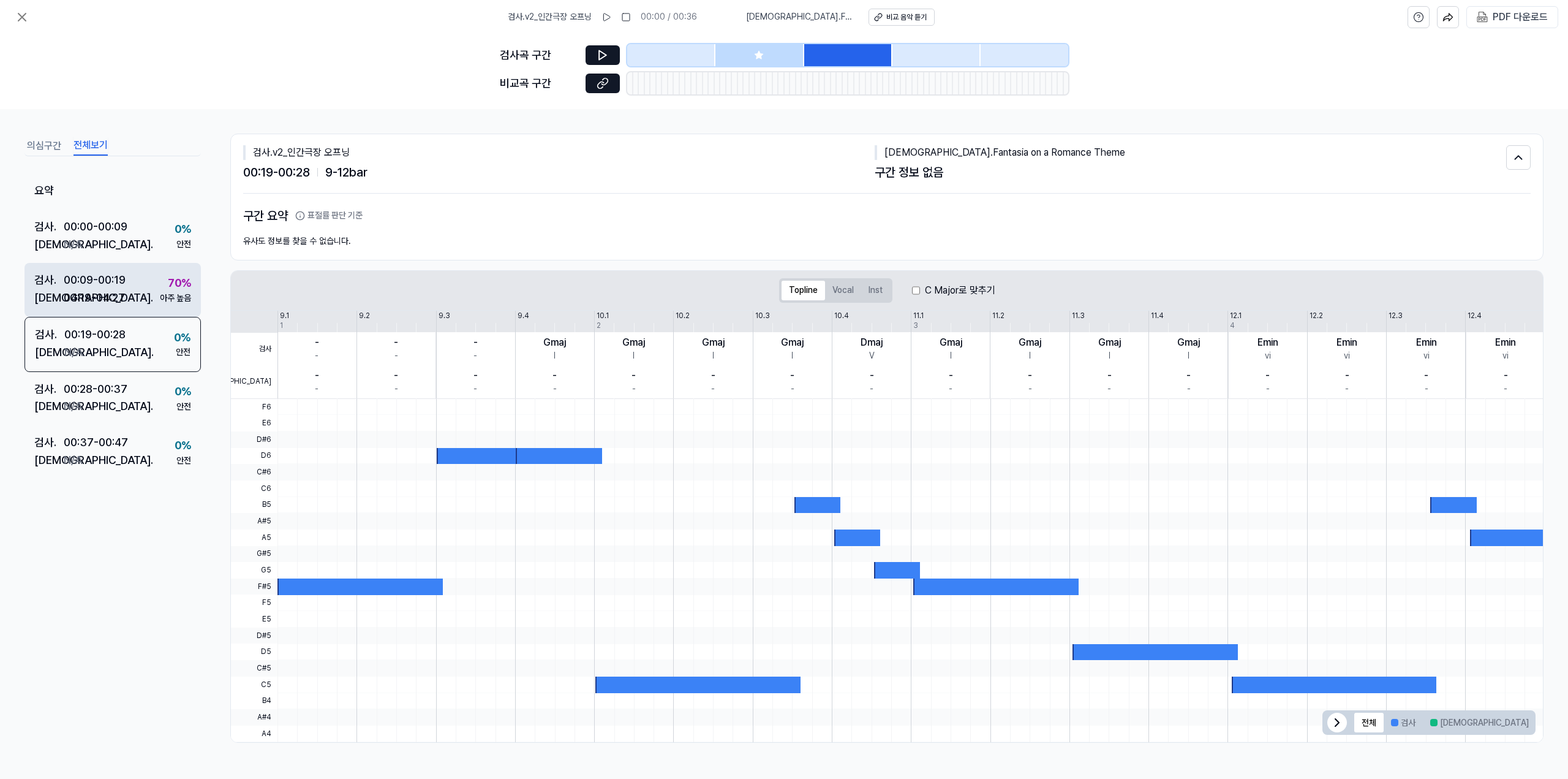
click at [158, 291] on div "검사 . 00:09 - 00:19 비교 . 04:19 - 04:27 70 % 아주 높음" at bounding box center [113, 289] width 177 height 54
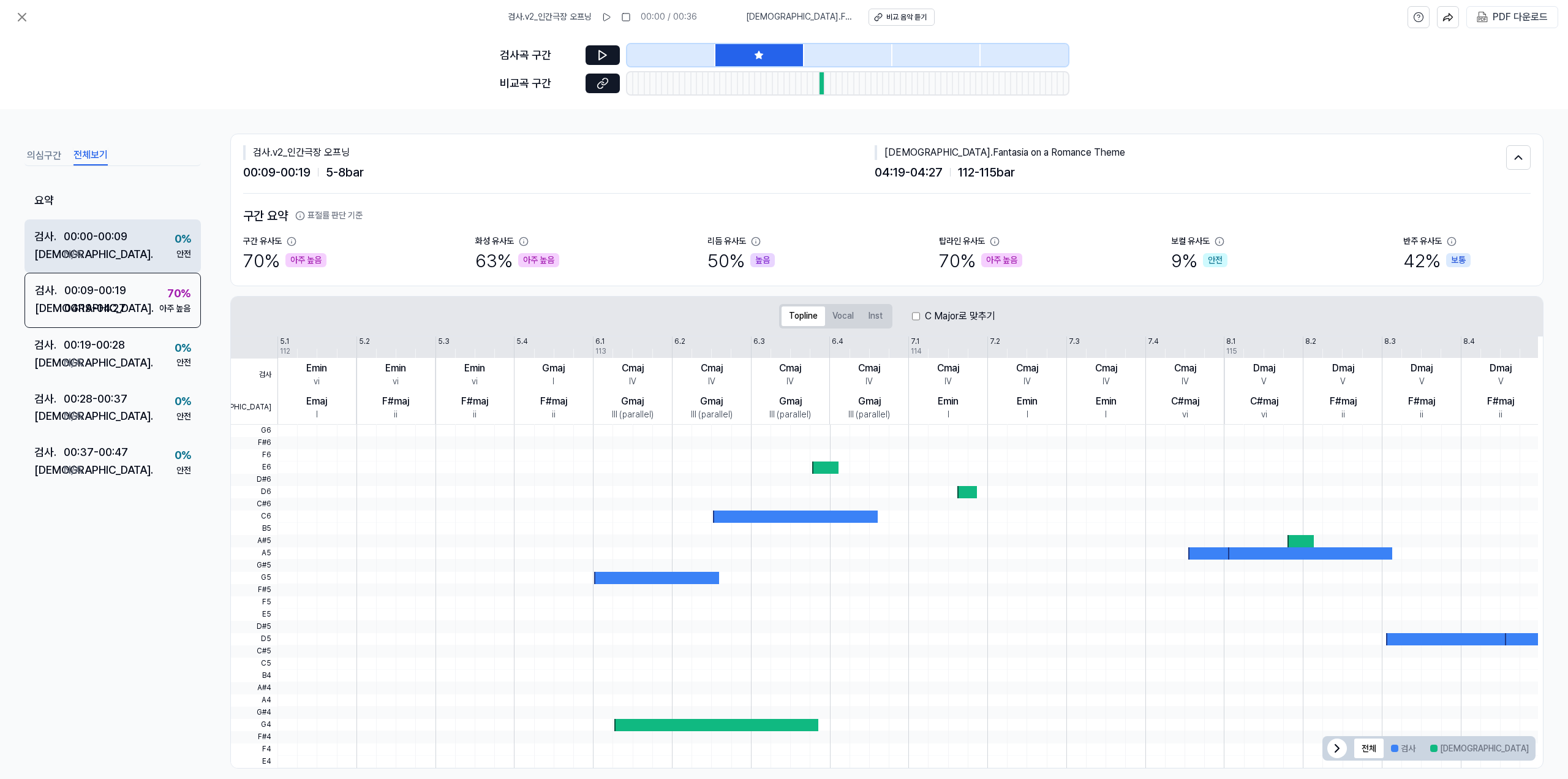
click at [158, 248] on div "검사 . 00:00 - 00:09 비교 . N/A 0 % 안전" at bounding box center [113, 246] width 177 height 54
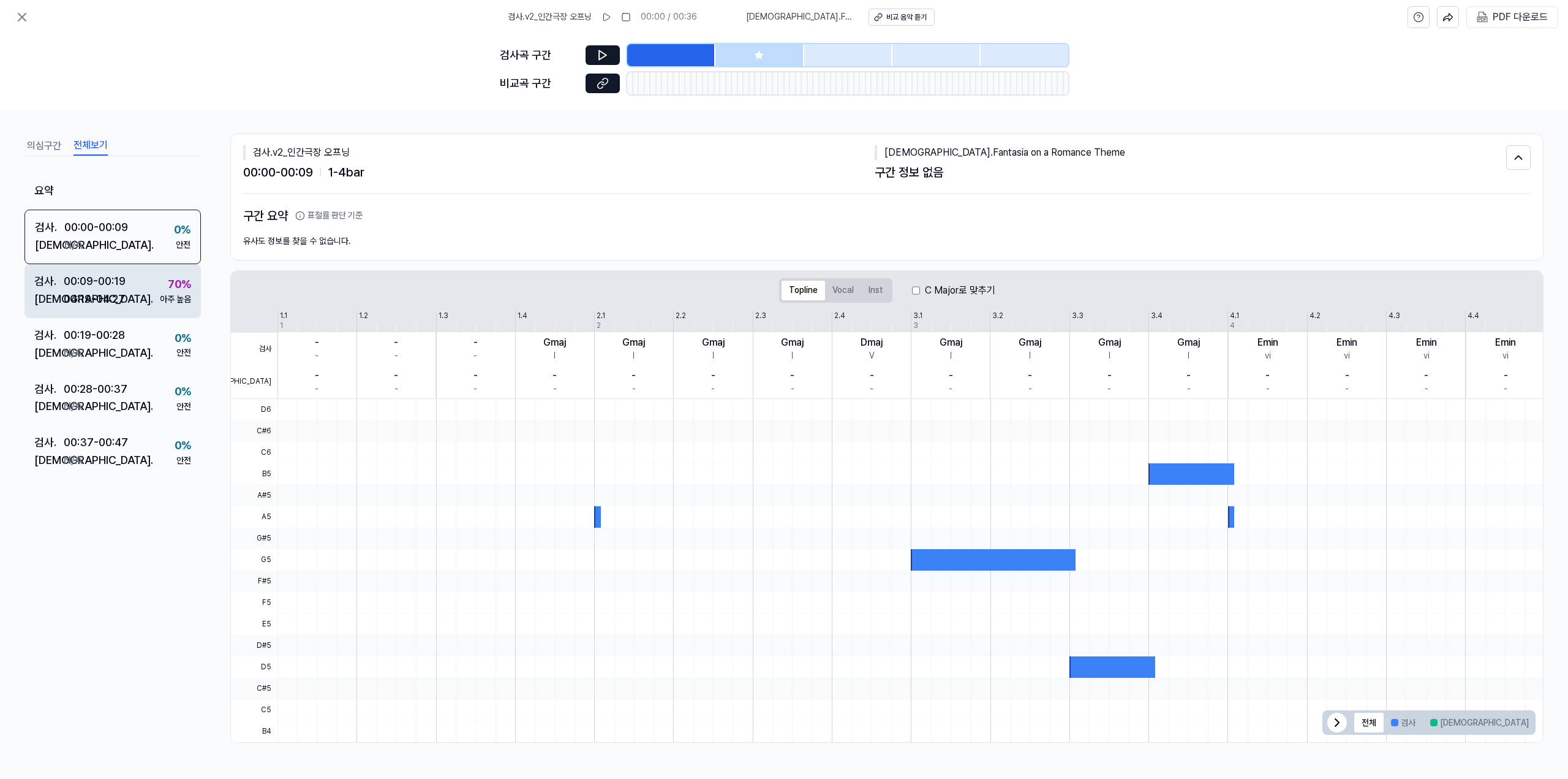
click at [158, 305] on div "검사 . 00:09 - 00:19 비교 . 04:19 - 04:27 70 % 아주 높음" at bounding box center [113, 290] width 177 height 54
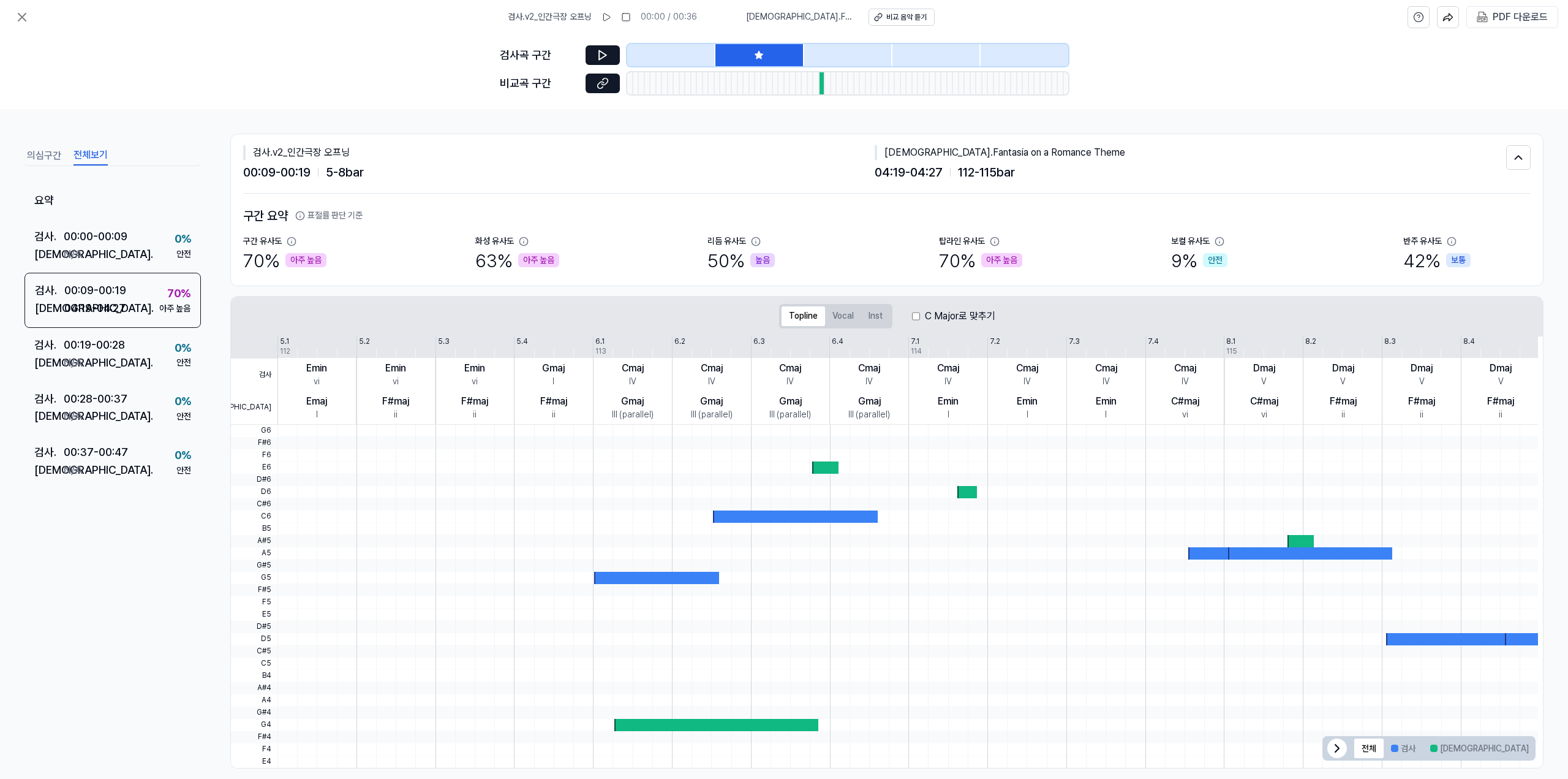
click at [60, 160] on button "의심구간" at bounding box center [44, 155] width 35 height 19
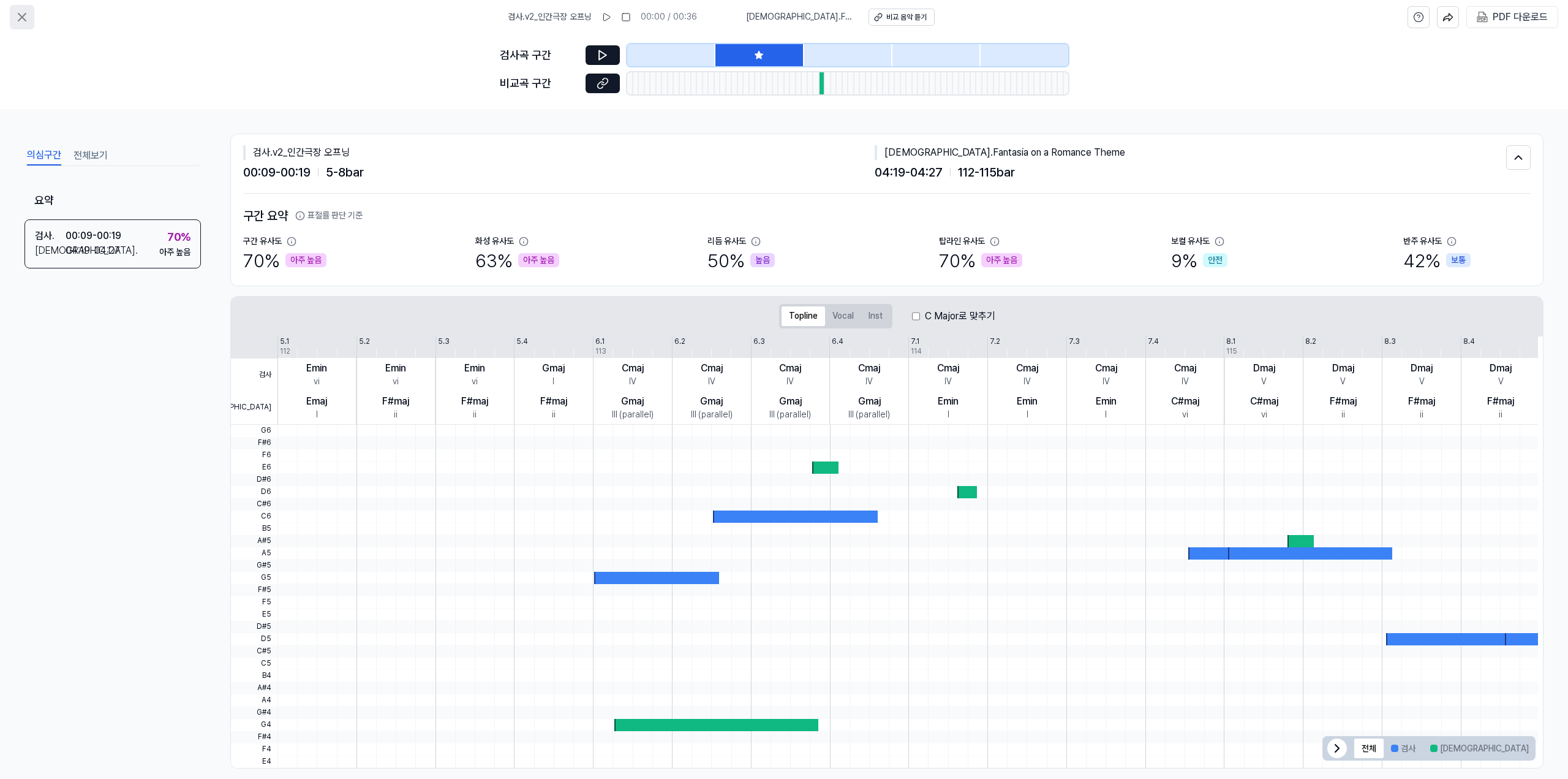
click at [27, 18] on icon at bounding box center [22, 17] width 14 height 14
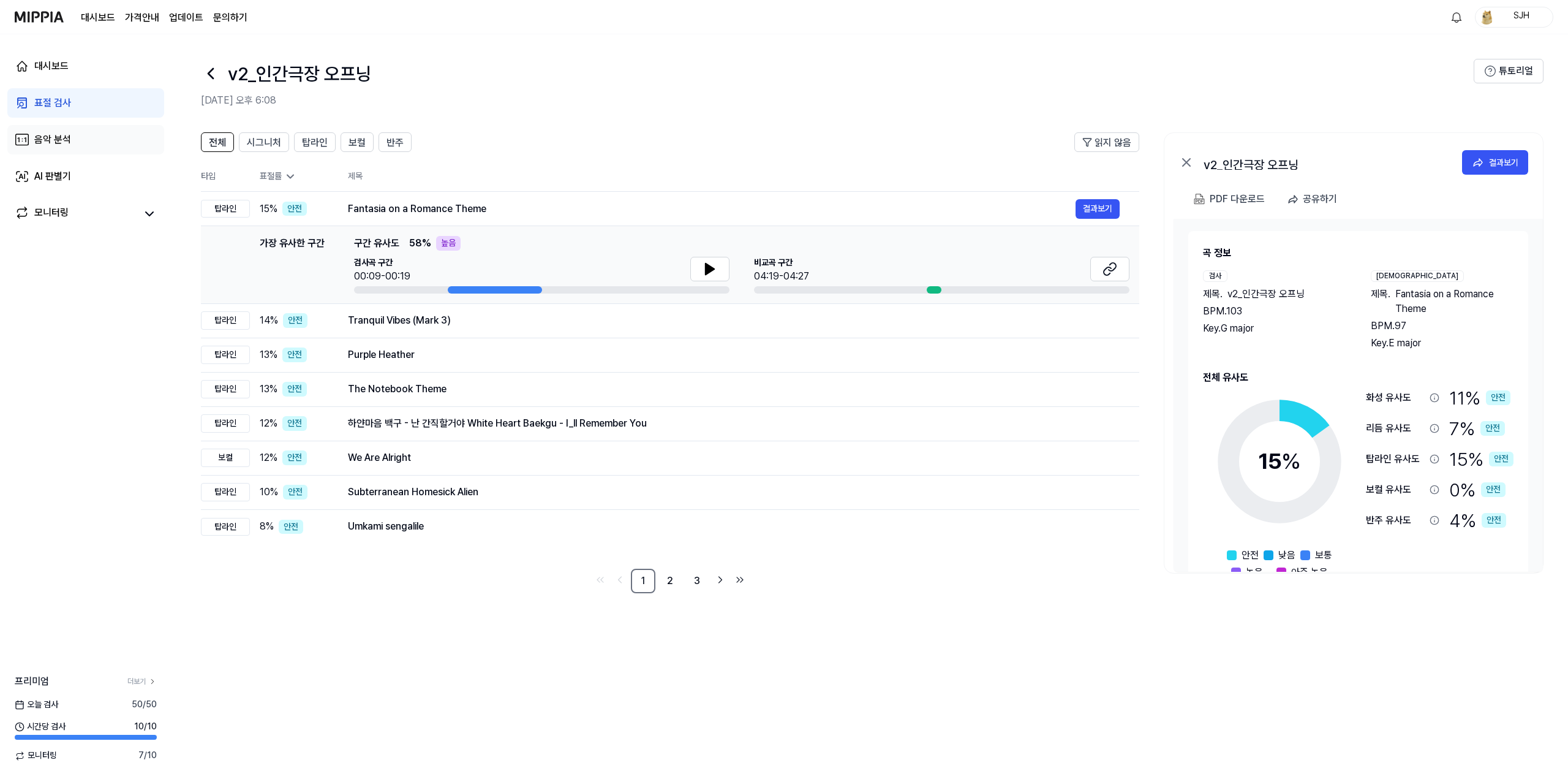
click at [114, 139] on link "음악 분석" at bounding box center [85, 139] width 157 height 30
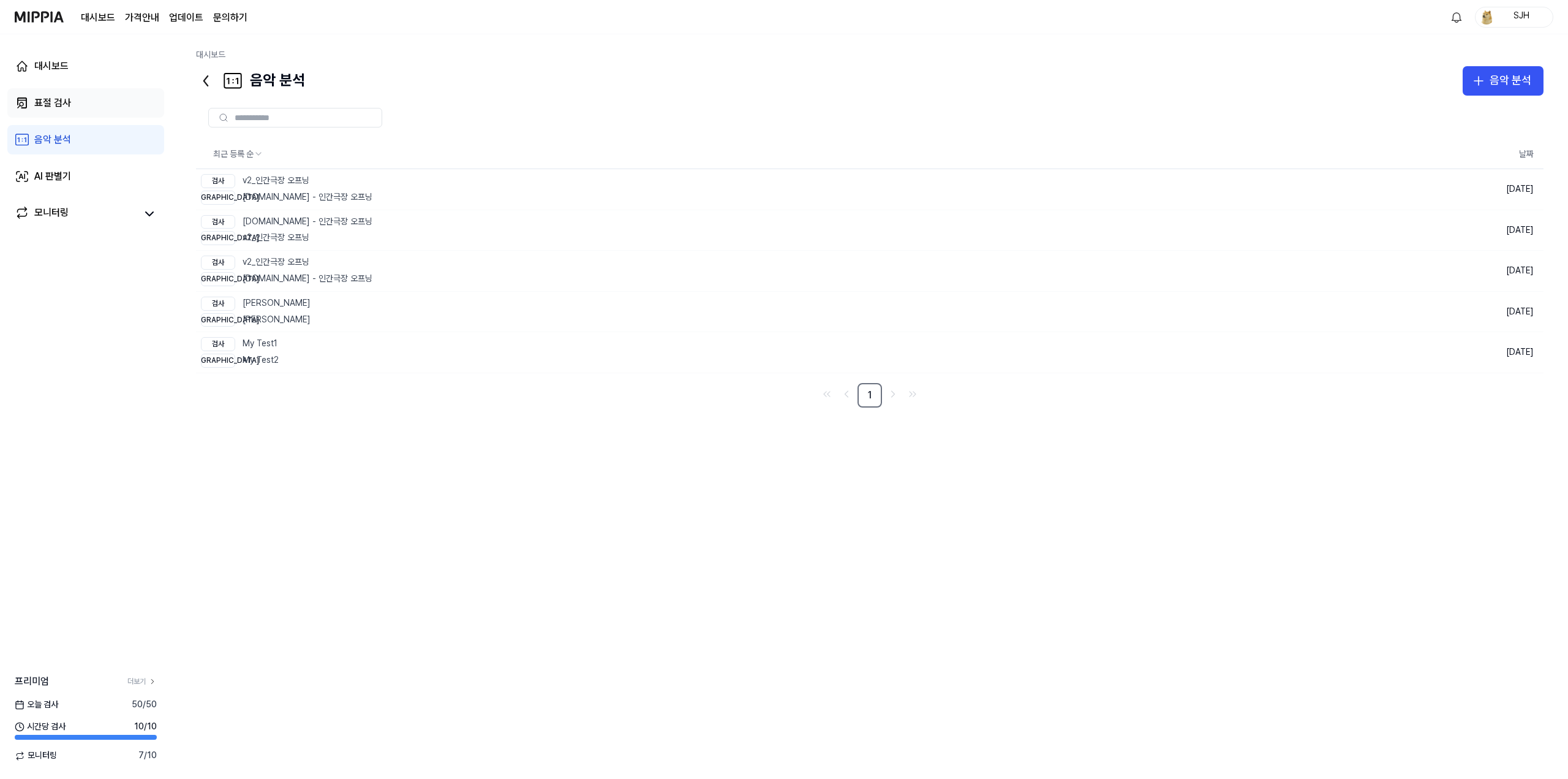
click at [108, 112] on link "표절 검사" at bounding box center [85, 103] width 157 height 30
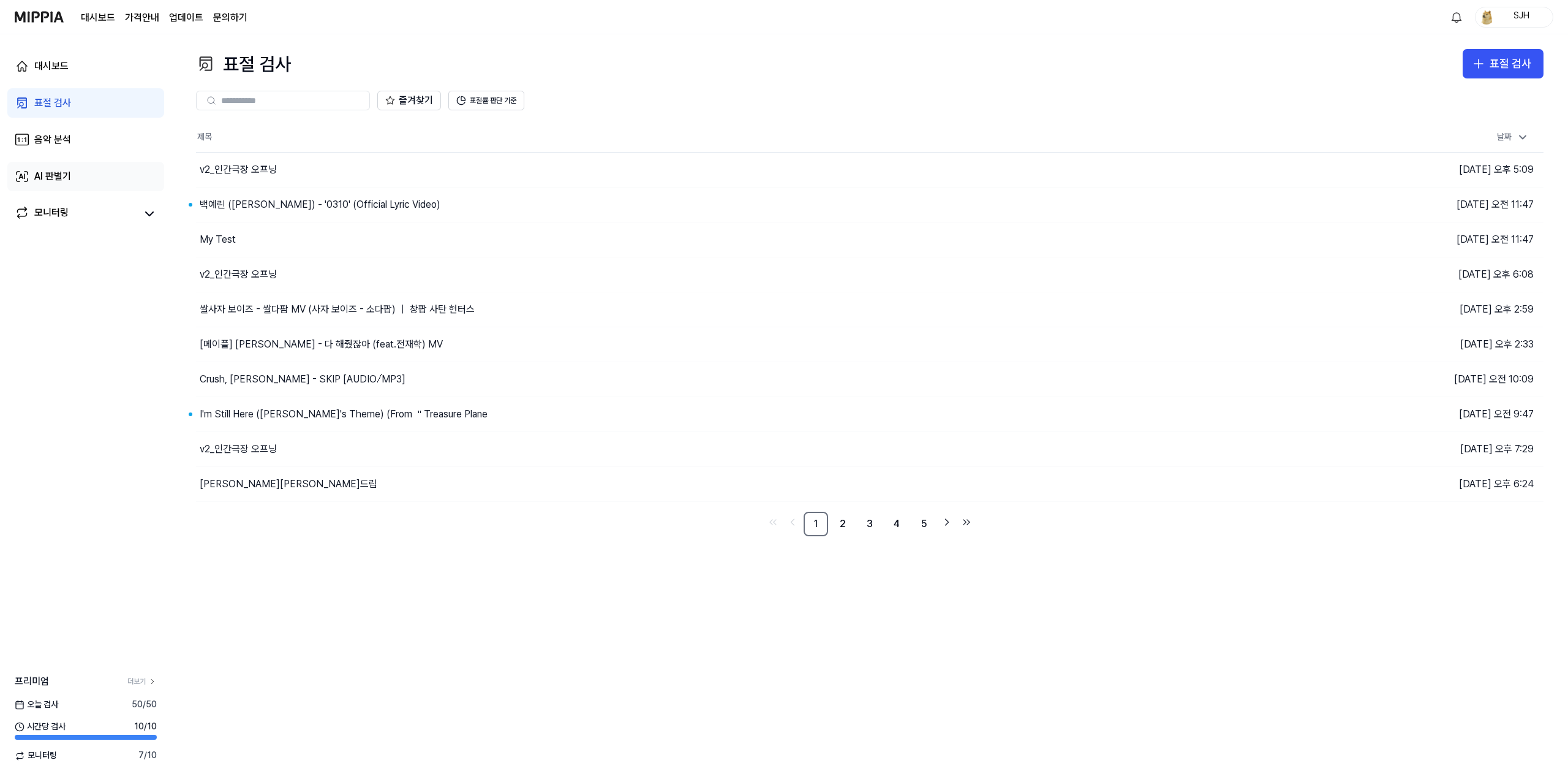
click at [101, 184] on link "AI 판별기" at bounding box center [85, 176] width 157 height 30
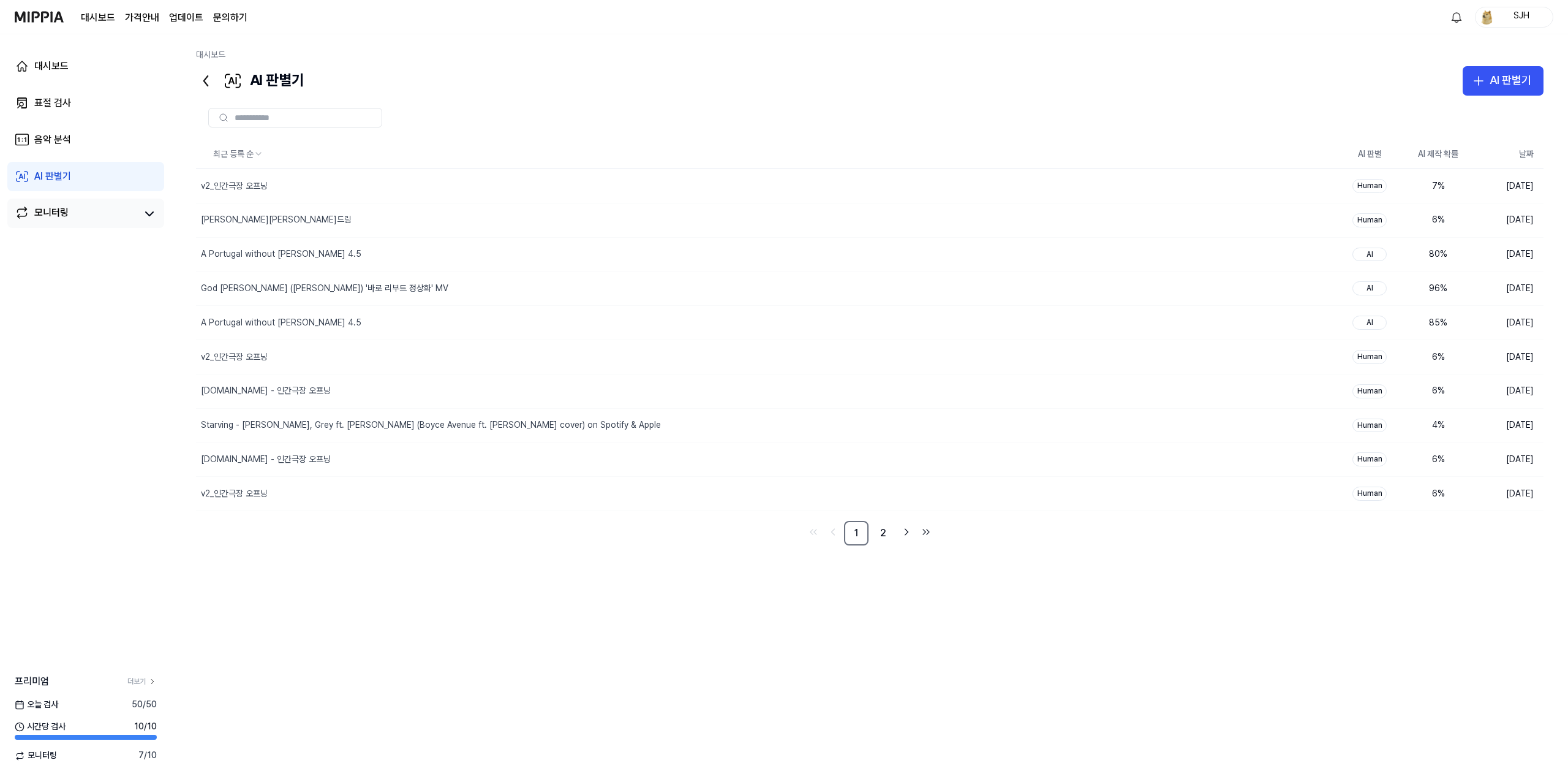
click at [92, 215] on link "모니터링" at bounding box center [76, 213] width 122 height 17
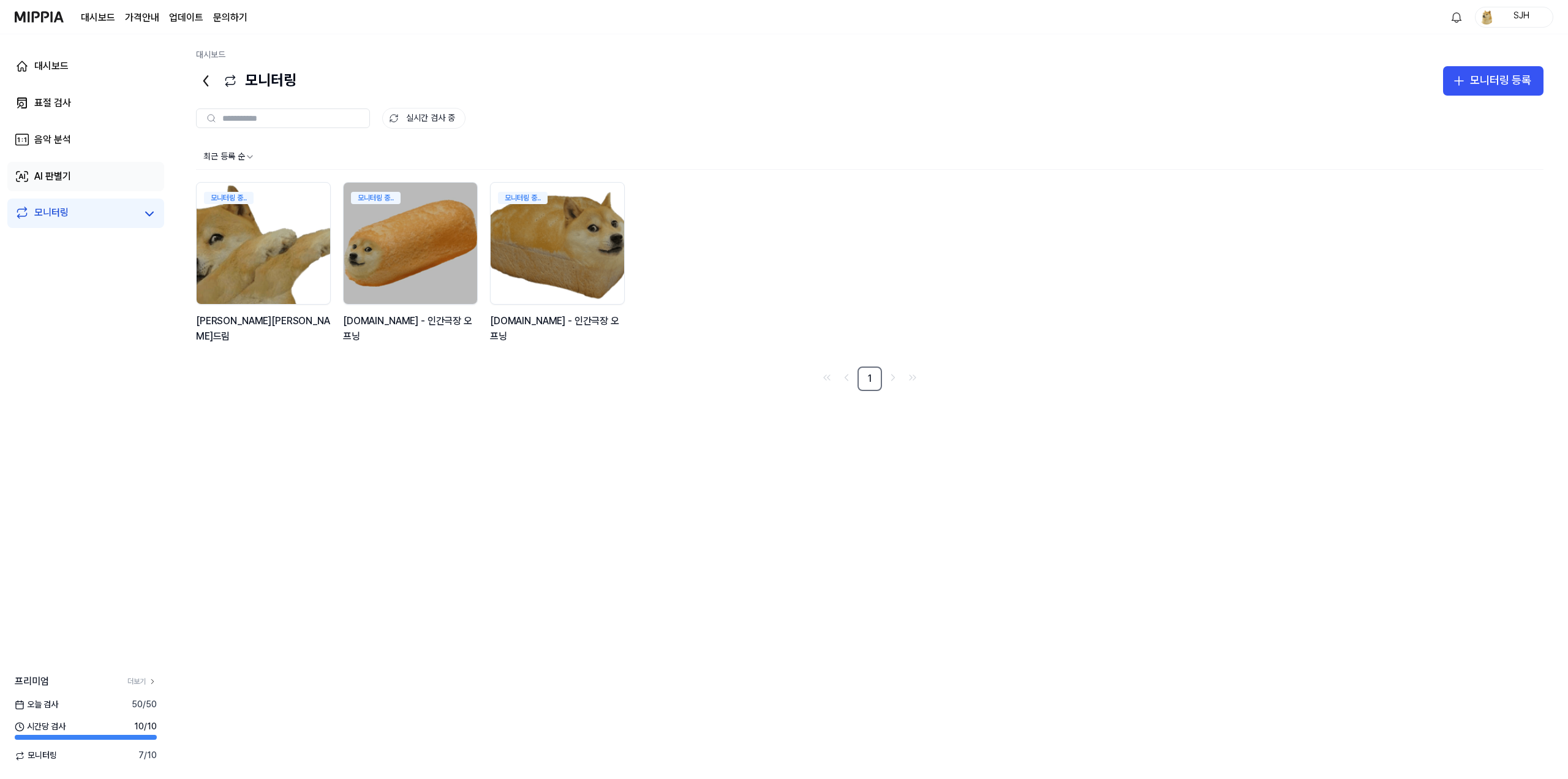
click at [97, 191] on link "AI 판별기" at bounding box center [85, 176] width 157 height 30
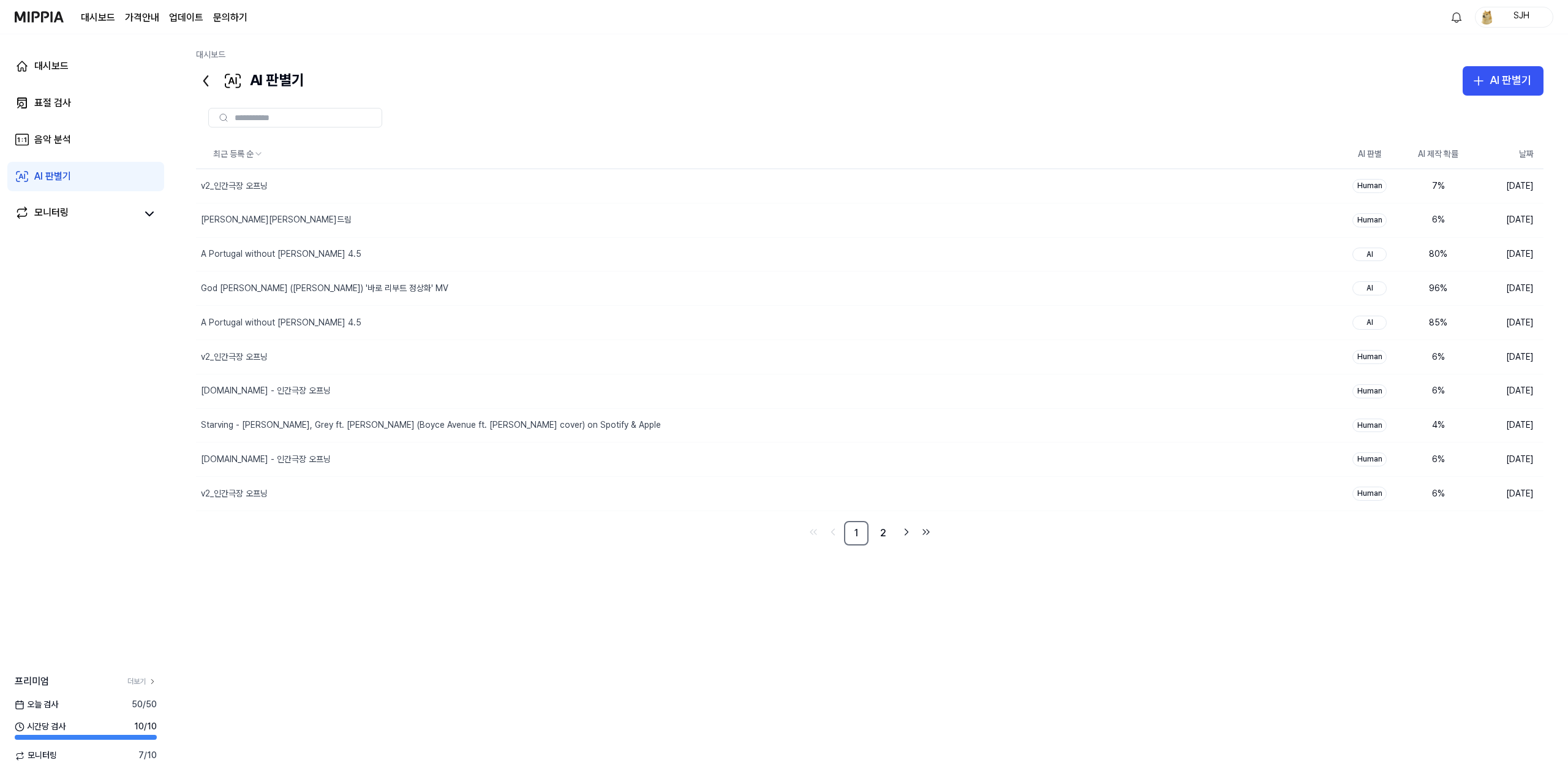
click at [104, 155] on div "대시보드 표절 검사 음악 분석 AI 판별기 모니터링" at bounding box center [85, 140] width 171 height 211
click at [107, 115] on link "표절 검사" at bounding box center [85, 103] width 157 height 30
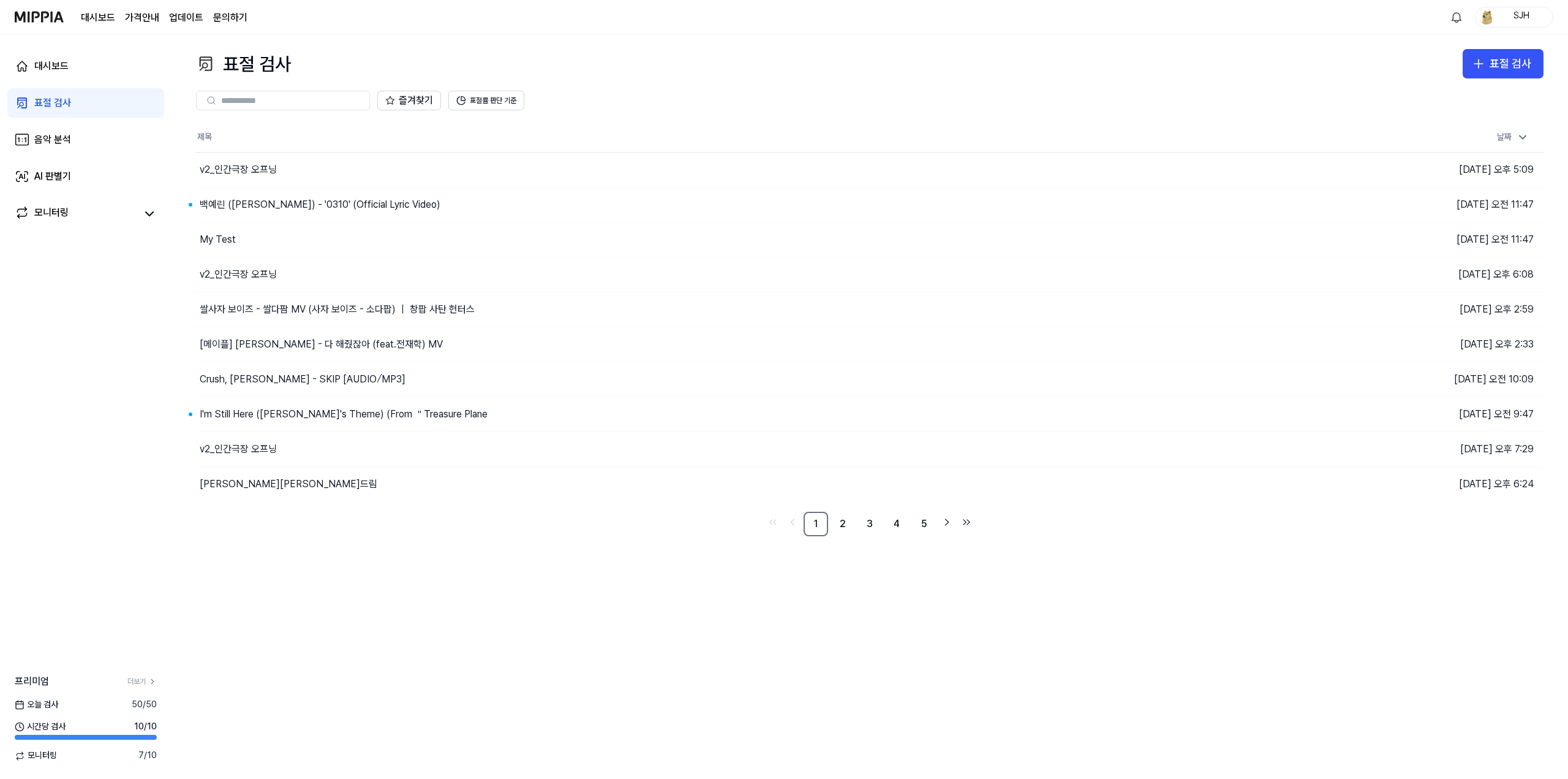
drag, startPoint x: 96, startPoint y: 146, endPoint x: 106, endPoint y: 96, distance: 51.0
click at [96, 146] on link "음악 분석" at bounding box center [85, 139] width 157 height 30
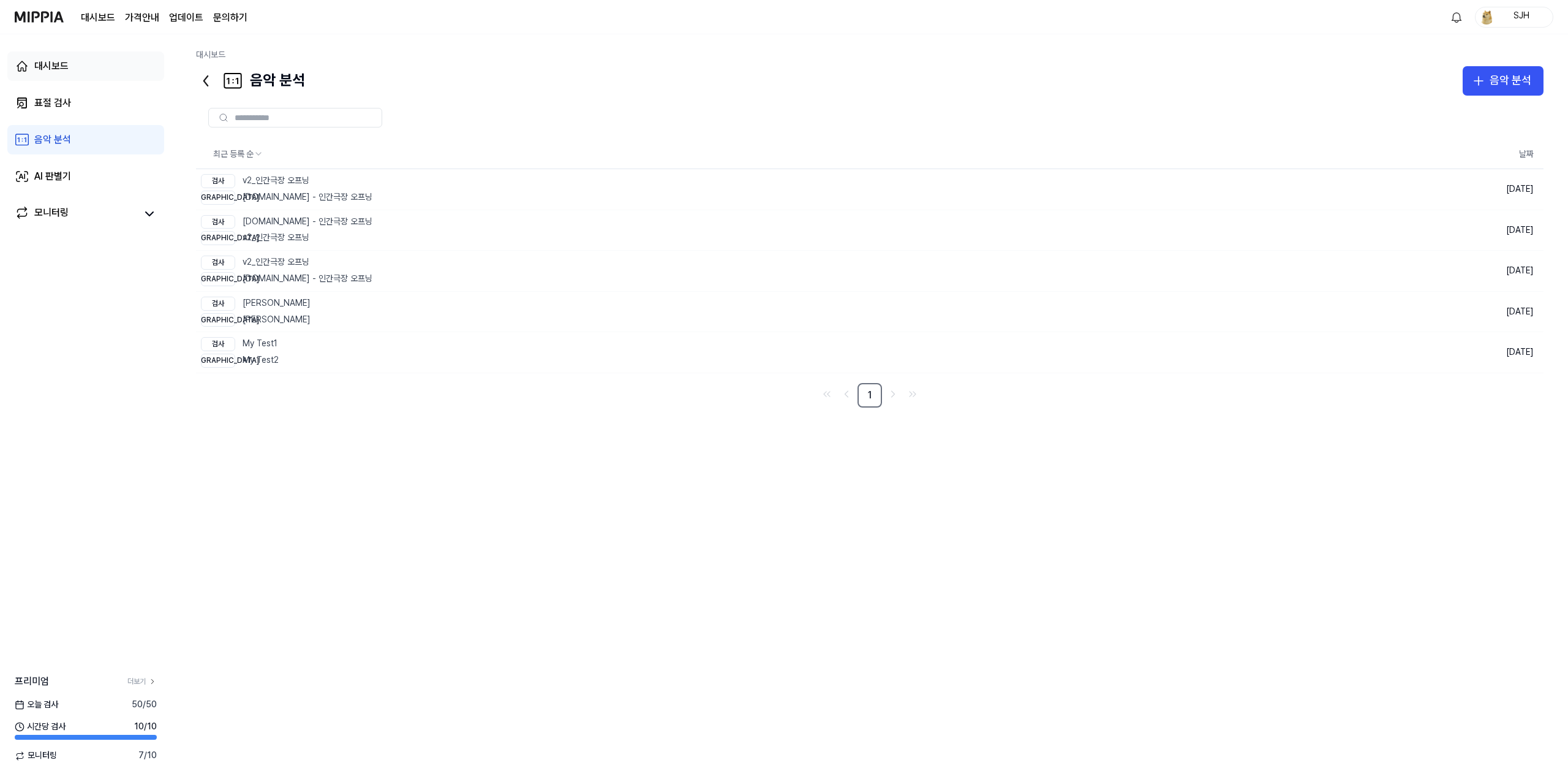
click at [109, 76] on link "대시보드" at bounding box center [85, 66] width 157 height 30
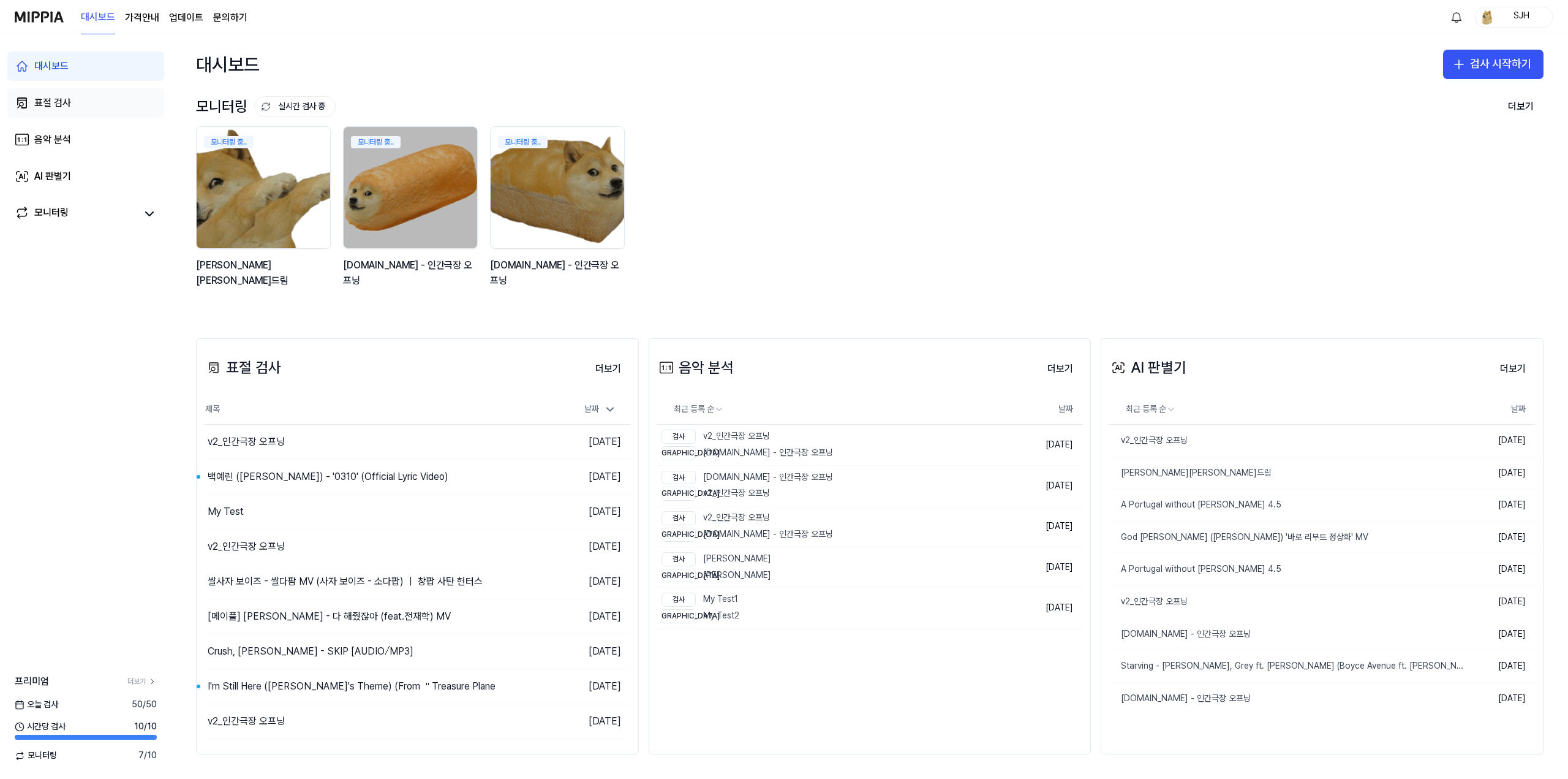
click at [100, 108] on link "표절 검사" at bounding box center [85, 103] width 157 height 30
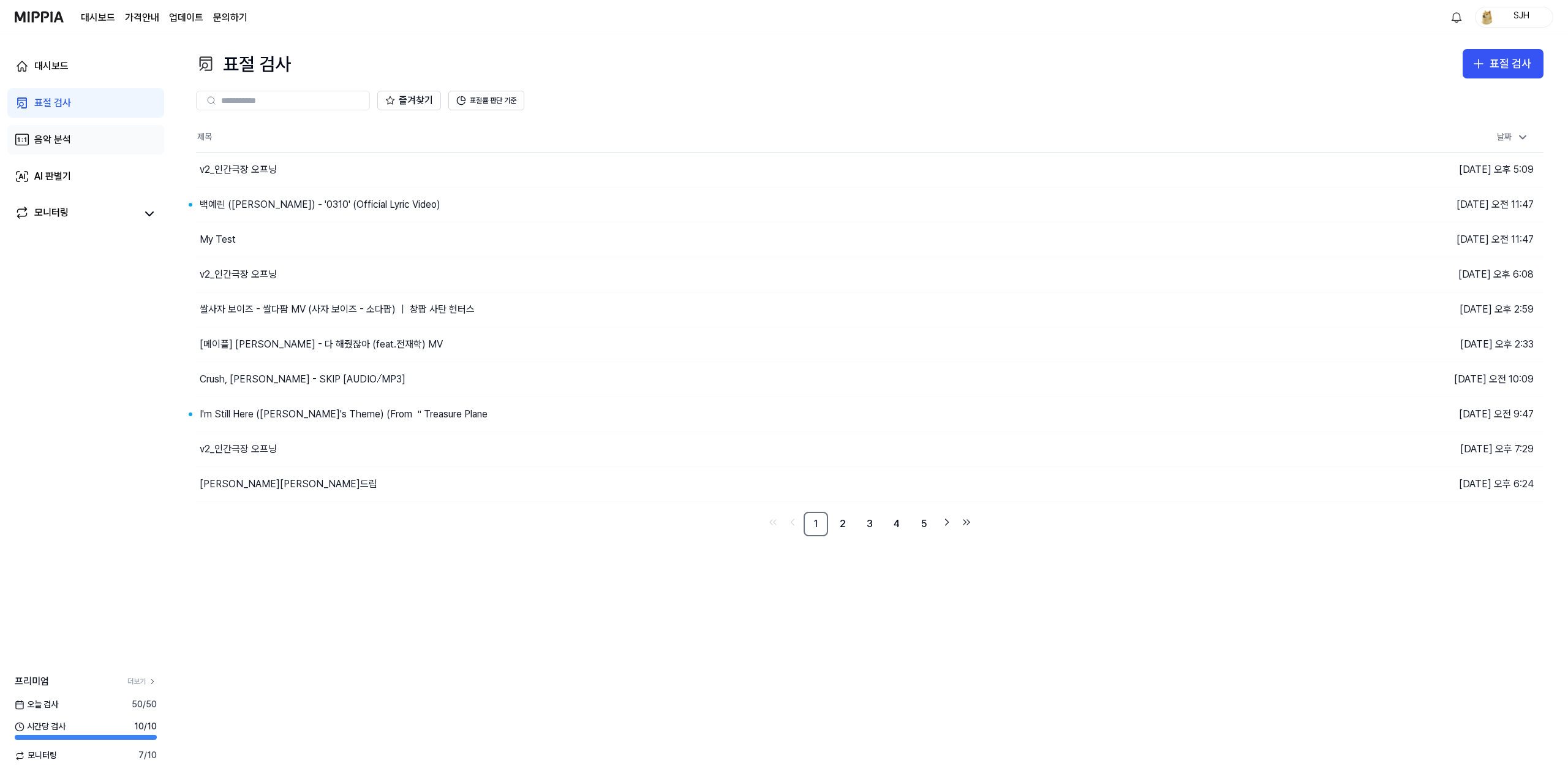
click at [96, 140] on link "음악 분석" at bounding box center [85, 139] width 157 height 30
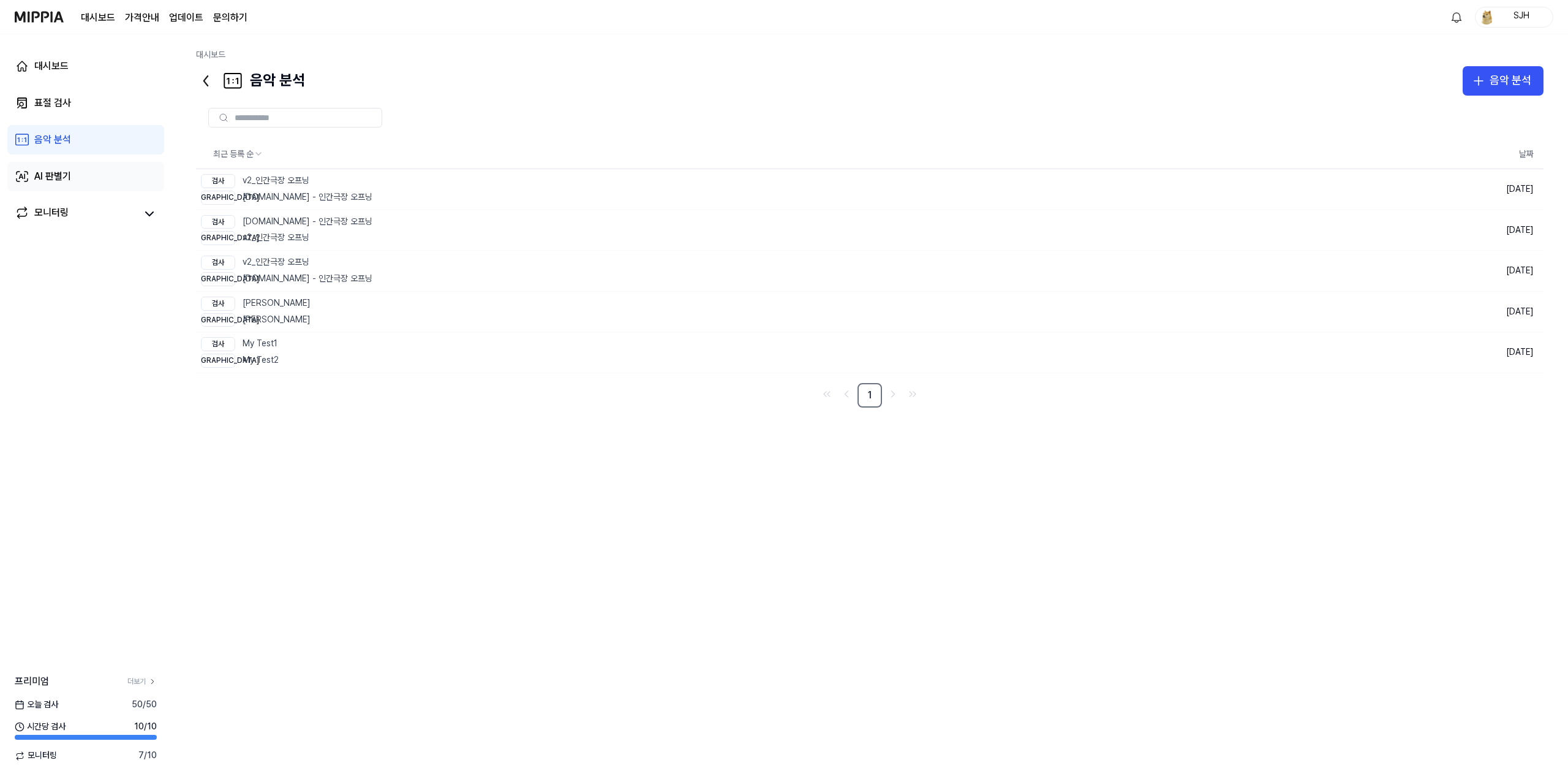
click at [90, 175] on link "AI 판별기" at bounding box center [85, 176] width 157 height 30
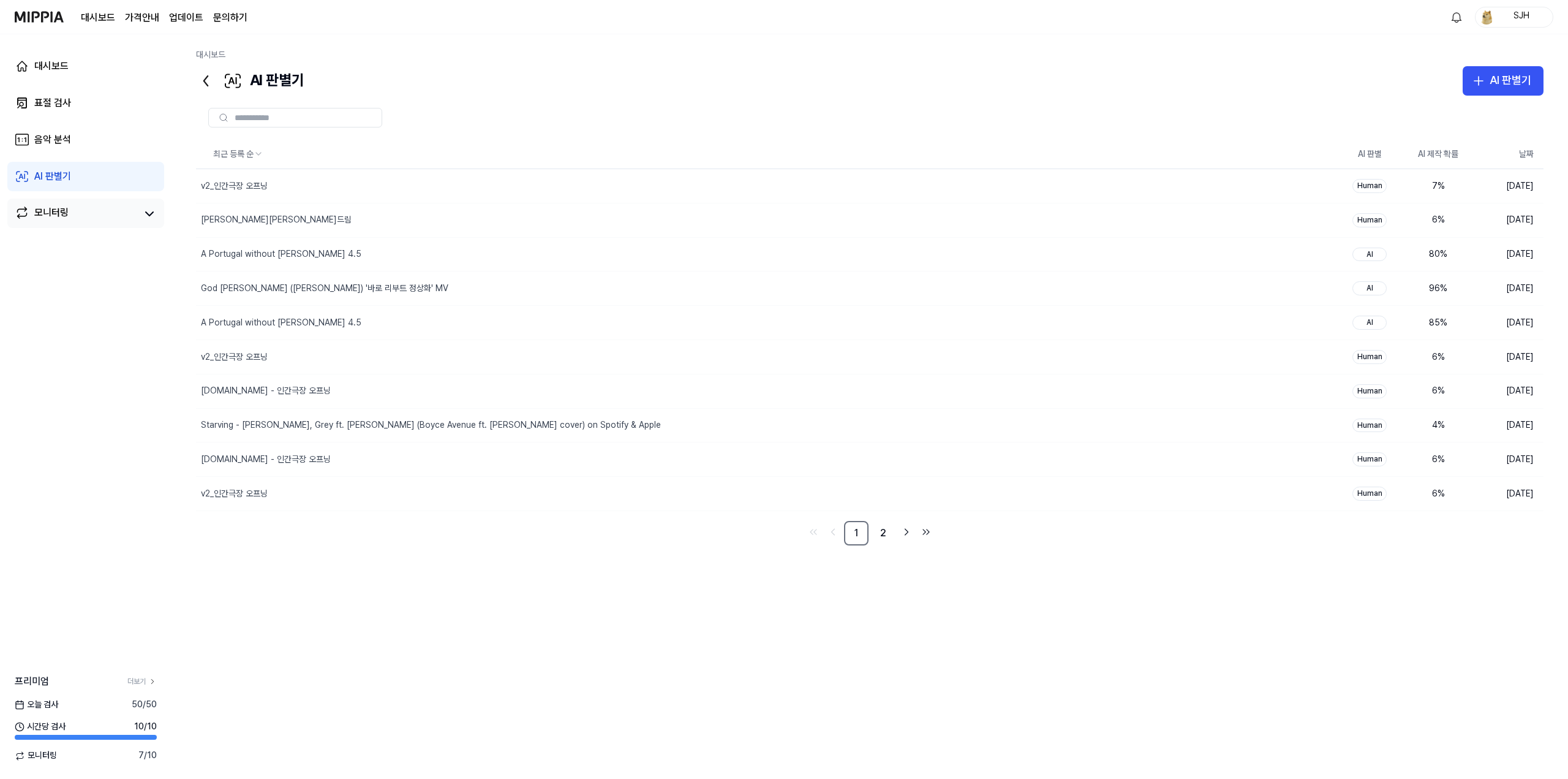
click at [88, 213] on link "모니터링" at bounding box center [76, 213] width 122 height 17
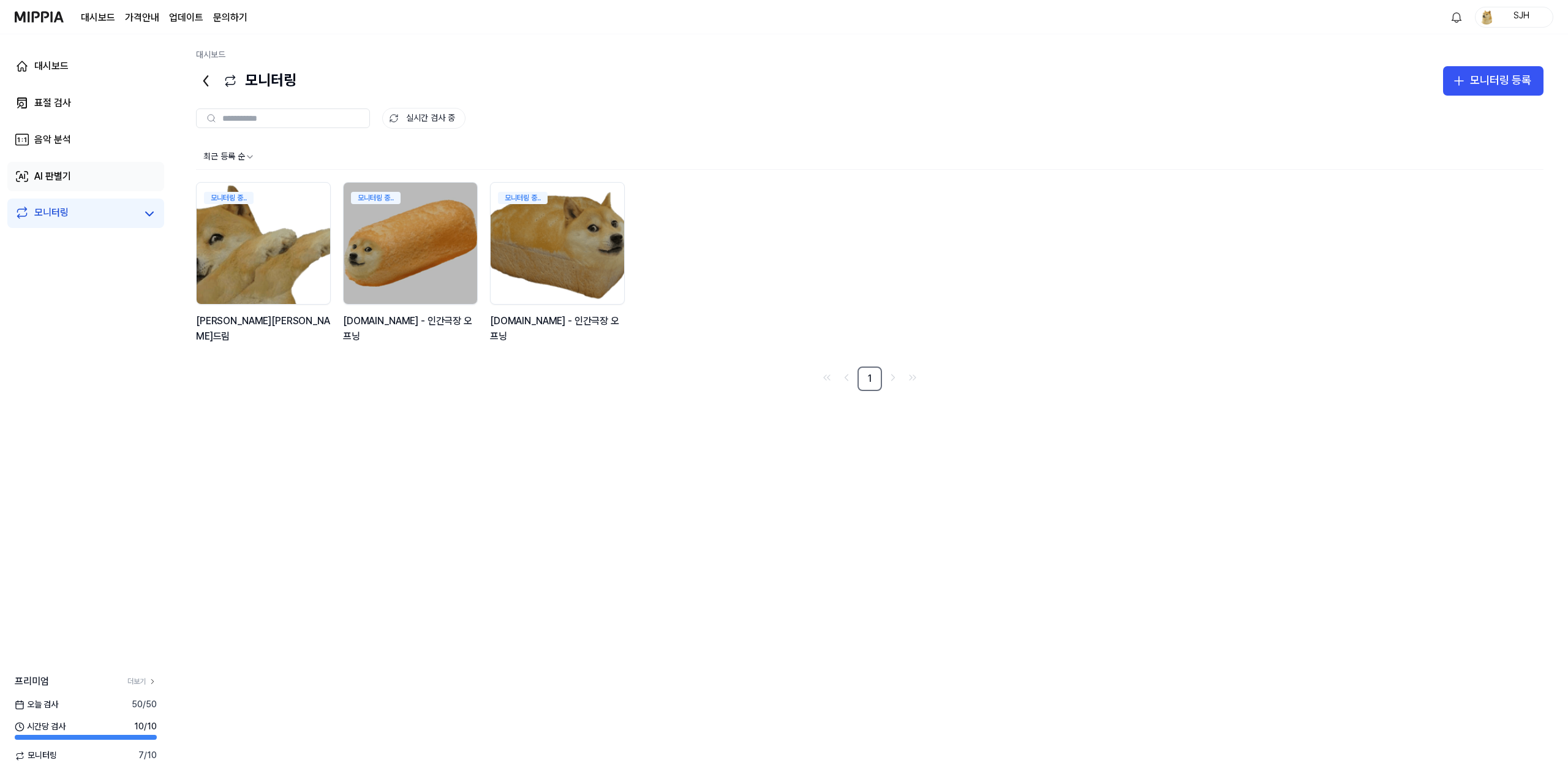
drag, startPoint x: 101, startPoint y: 192, endPoint x: 104, endPoint y: 166, distance: 26.2
click at [101, 191] on div "대시보드 표절 검사 음악 분석 AI 판별기 모니터링" at bounding box center [85, 140] width 171 height 211
click at [104, 153] on link "음악 분석" at bounding box center [85, 139] width 157 height 30
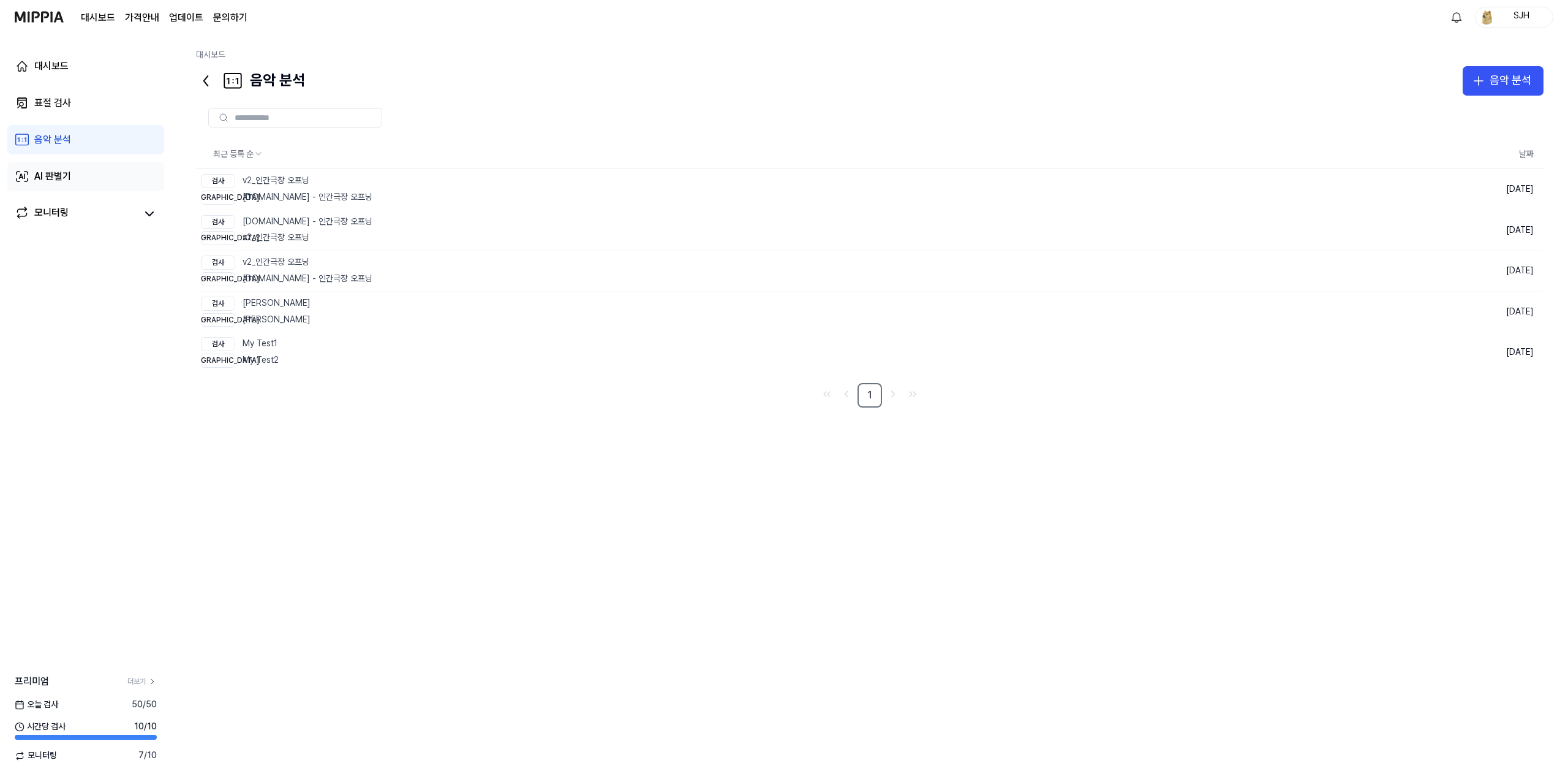
click at [95, 164] on link "AI 판별기" at bounding box center [85, 176] width 157 height 30
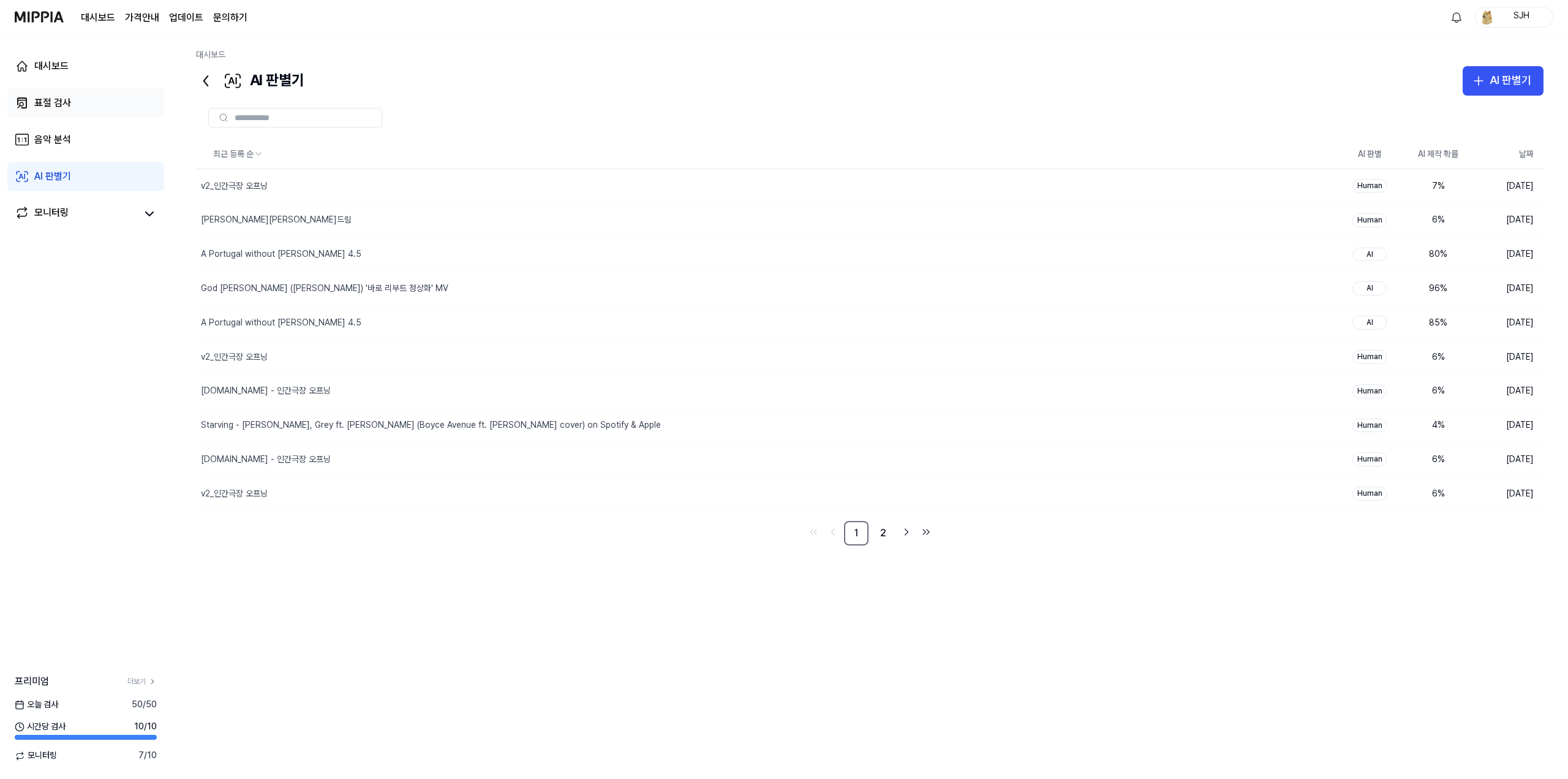
click at [100, 102] on link "표절 검사" at bounding box center [85, 103] width 157 height 30
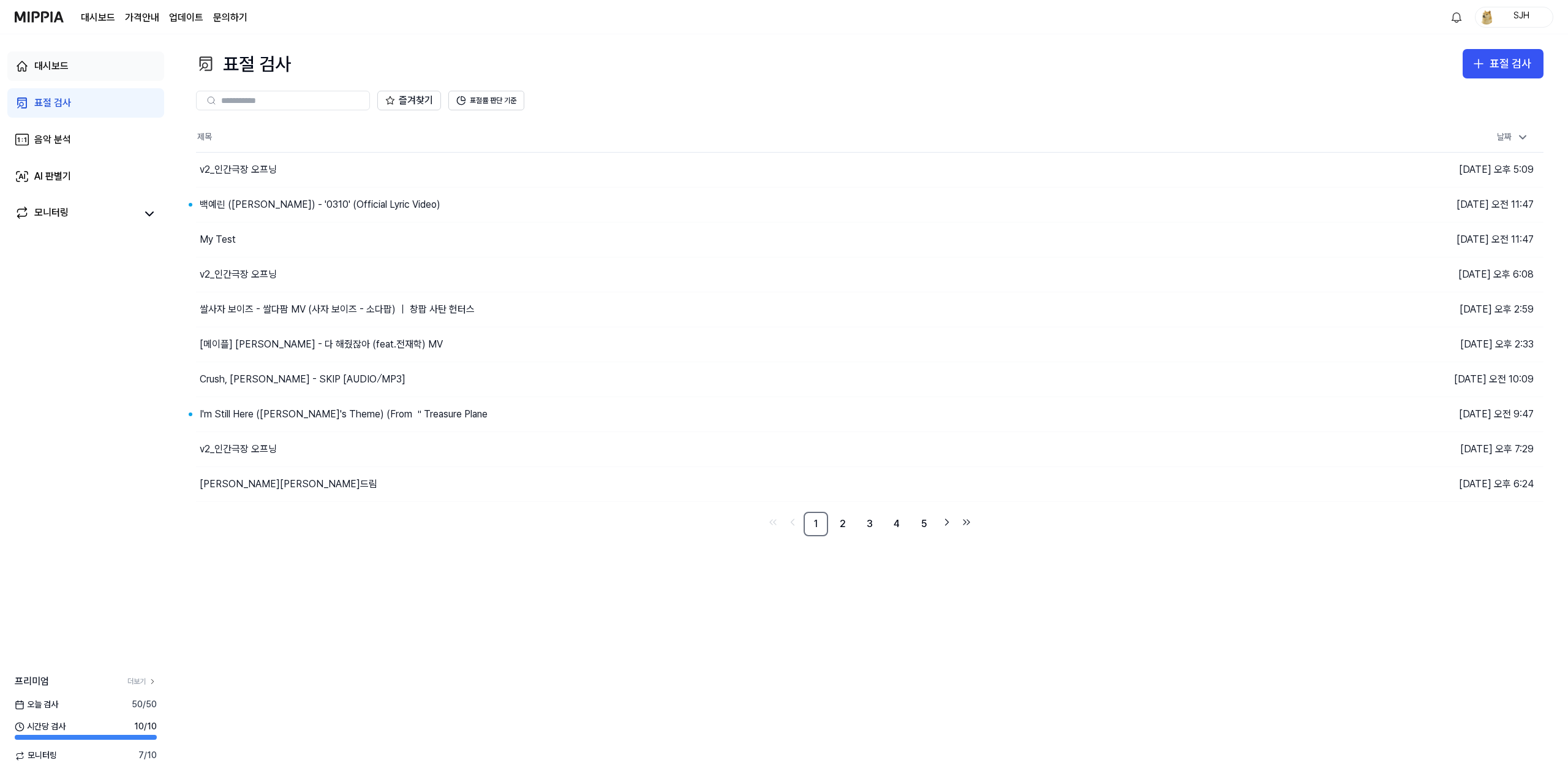
click at [106, 63] on link "대시보드" at bounding box center [85, 66] width 157 height 30
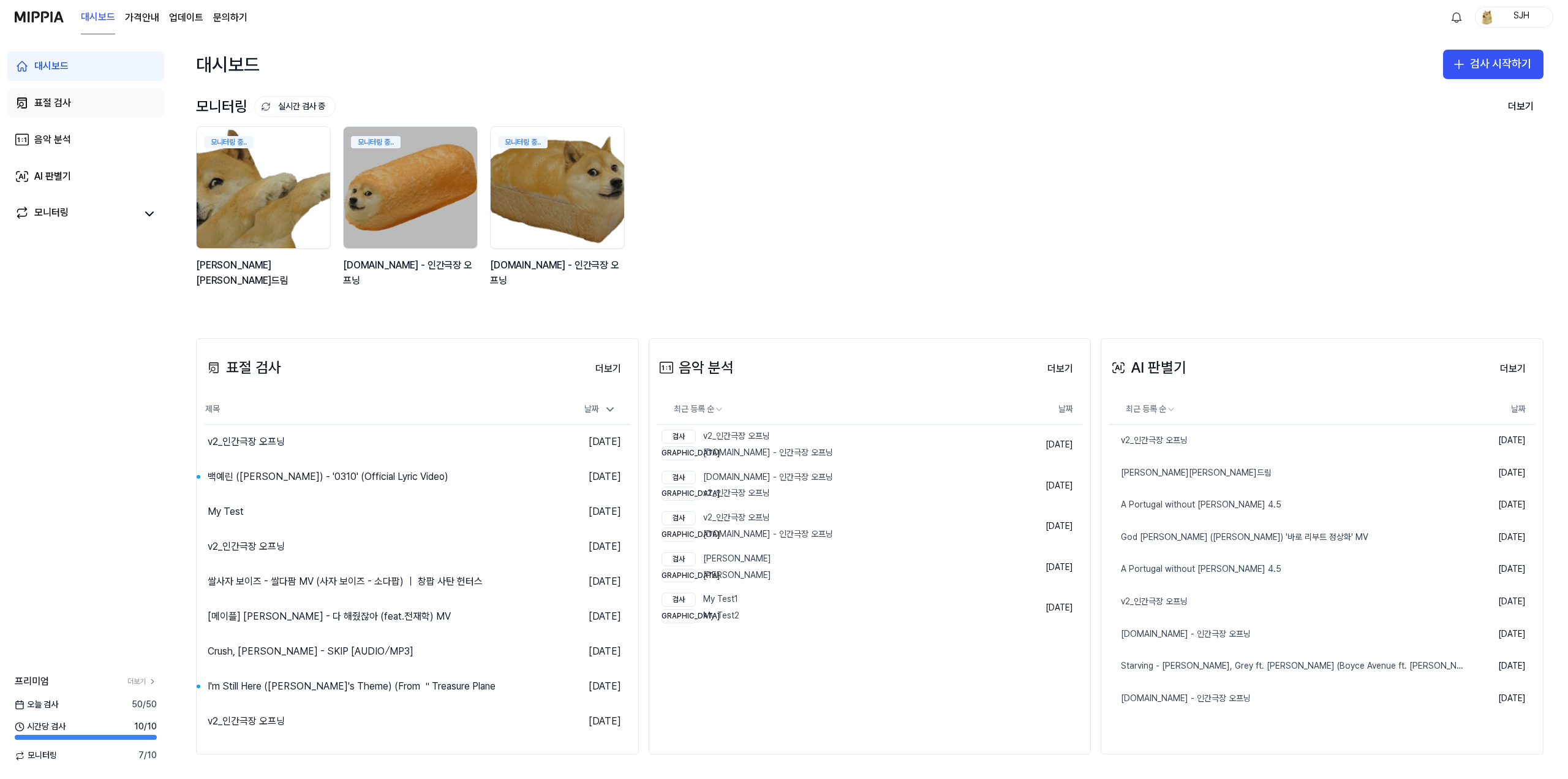
click at [96, 105] on link "표절 검사" at bounding box center [85, 103] width 157 height 30
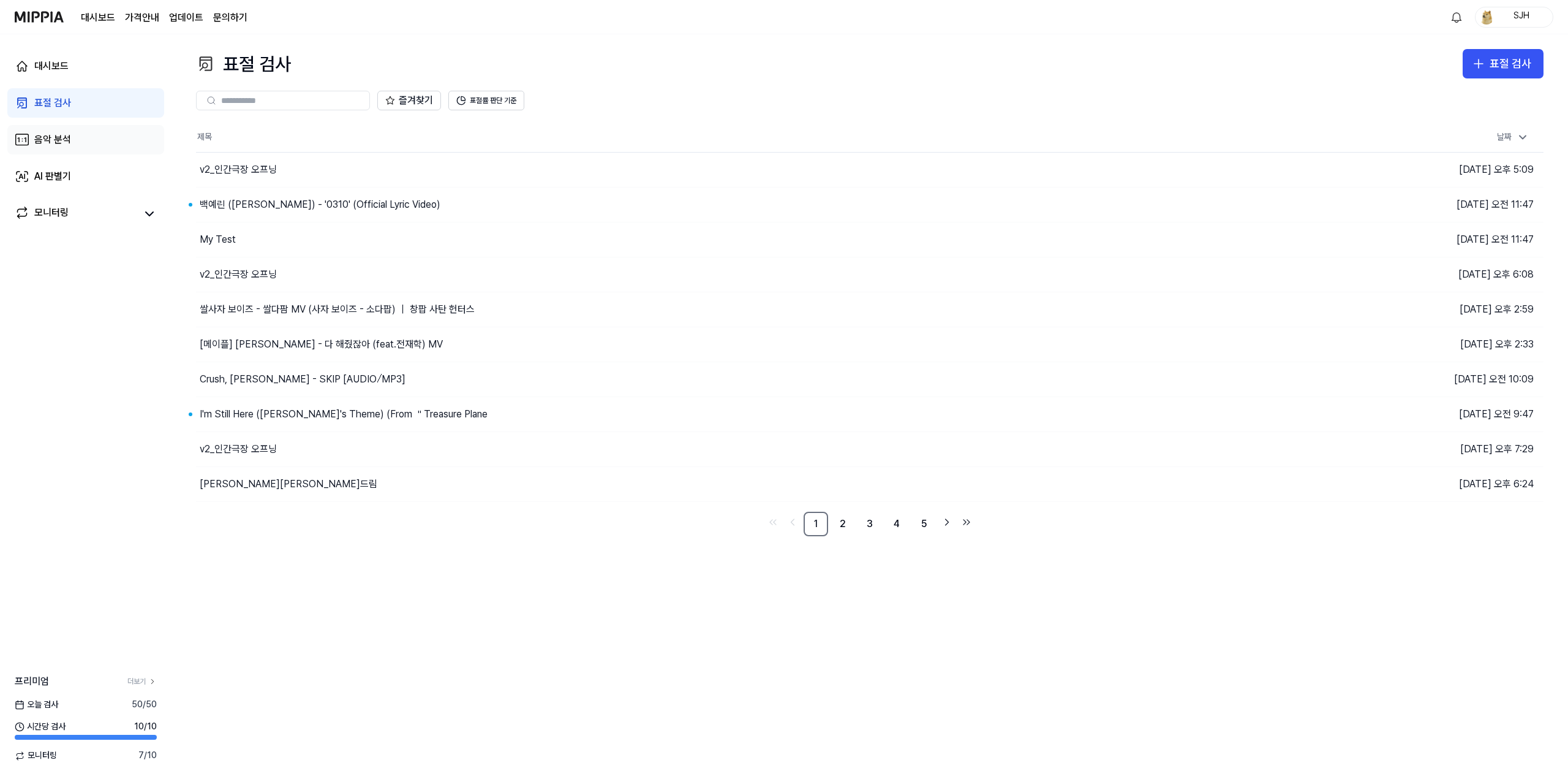
drag, startPoint x: 81, startPoint y: 143, endPoint x: 76, endPoint y: 164, distance: 21.6
click at [81, 143] on link "음악 분석" at bounding box center [85, 139] width 157 height 30
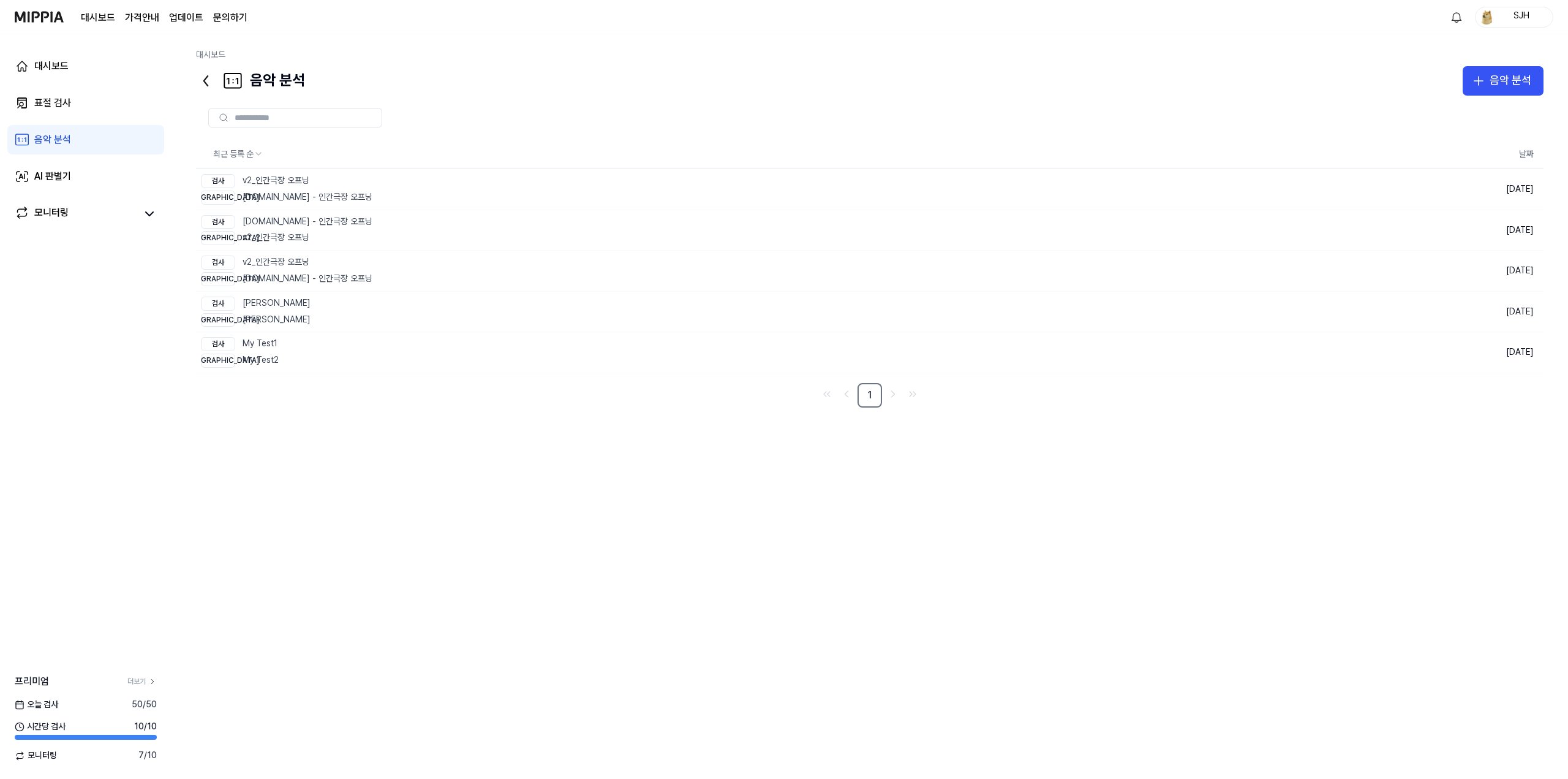
click at [64, 191] on div "대시보드 표절 검사 음악 분석 AI 판별기 모니터링" at bounding box center [85, 140] width 171 height 211
click at [71, 203] on div "모니터링" at bounding box center [85, 213] width 157 height 30
click at [81, 184] on link "AI 판별기" at bounding box center [85, 176] width 157 height 30
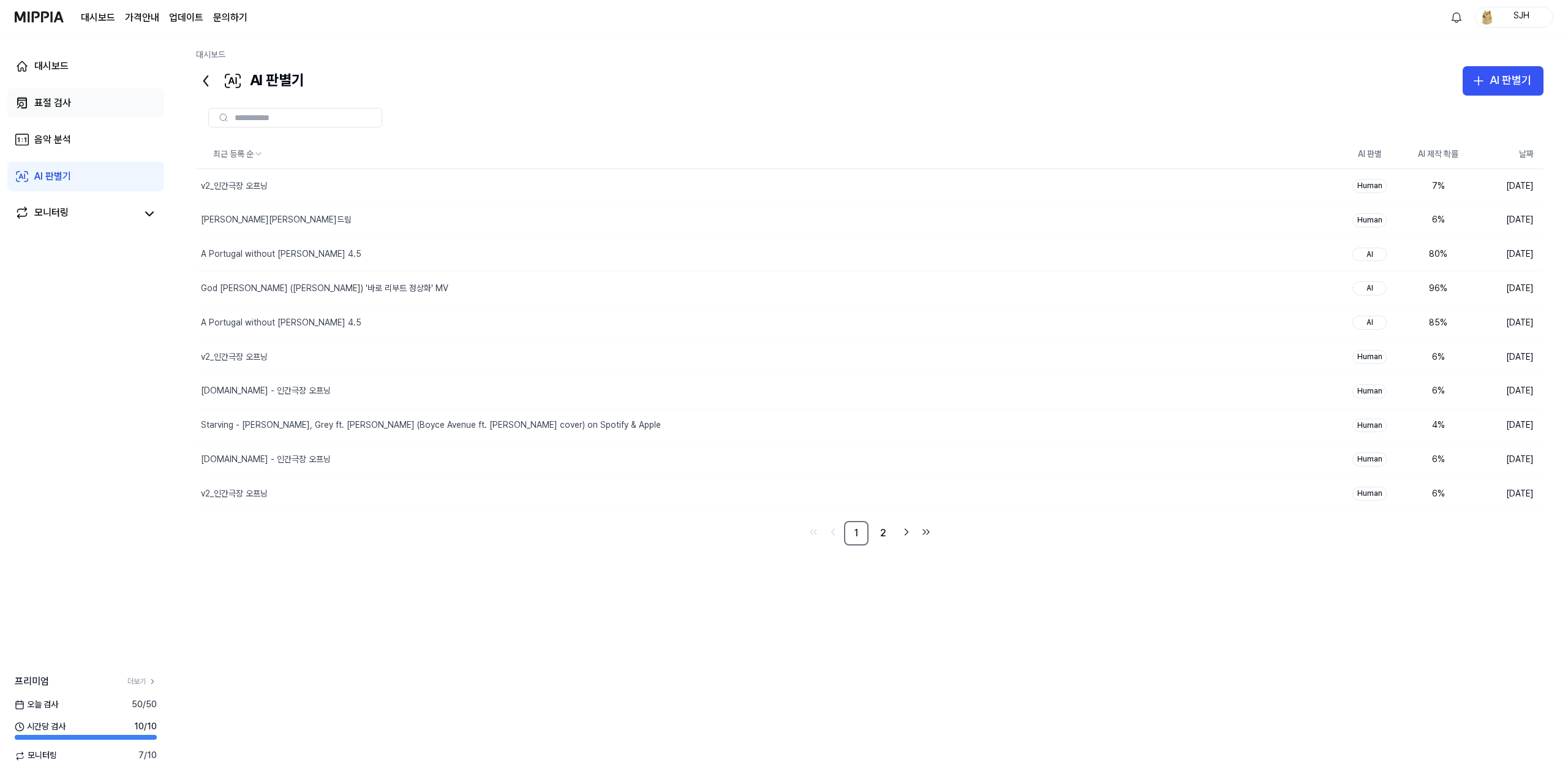
click at [96, 112] on link "표절 검사" at bounding box center [85, 103] width 157 height 30
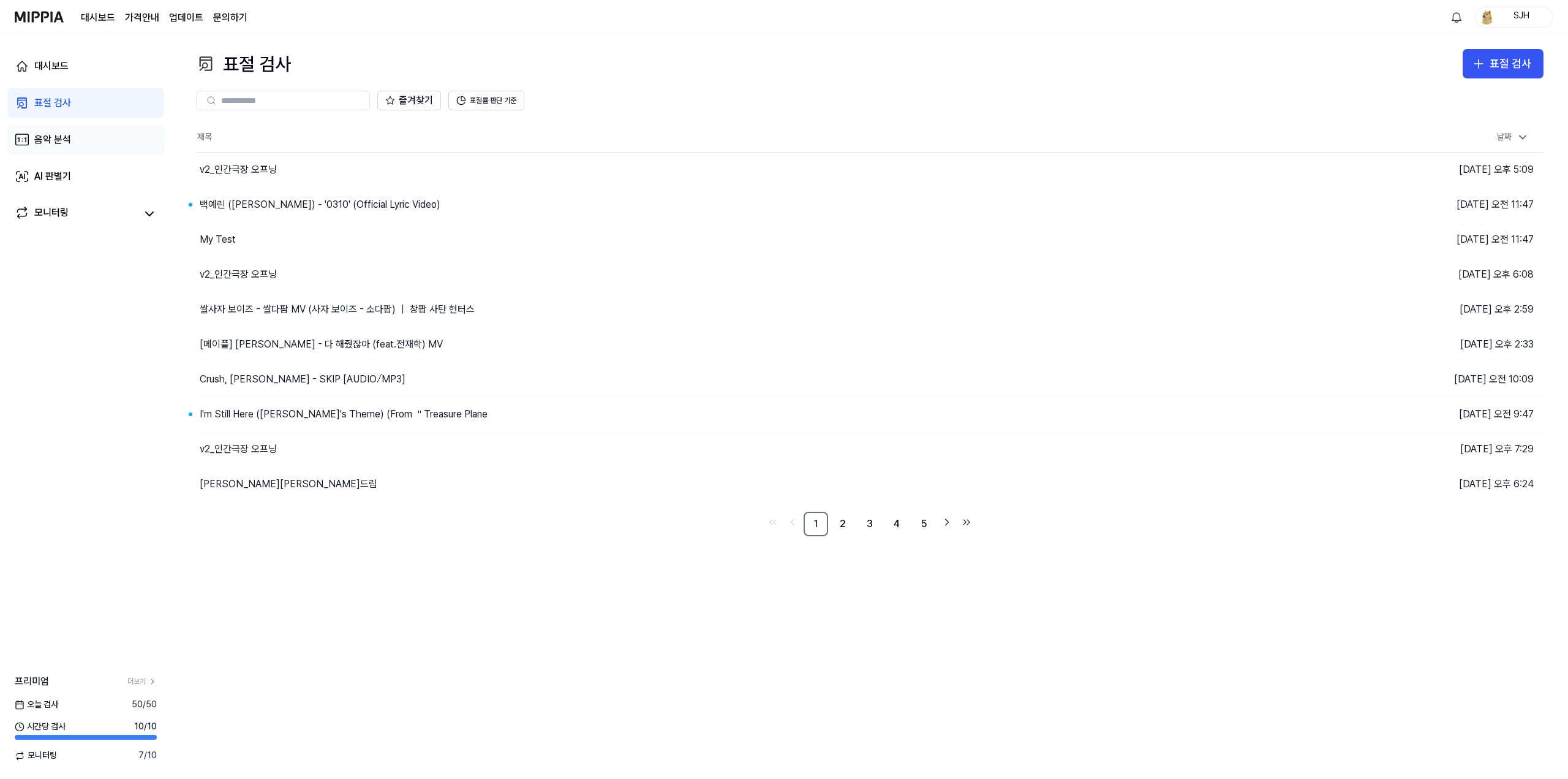
click at [89, 143] on link "음악 분석" at bounding box center [85, 139] width 157 height 30
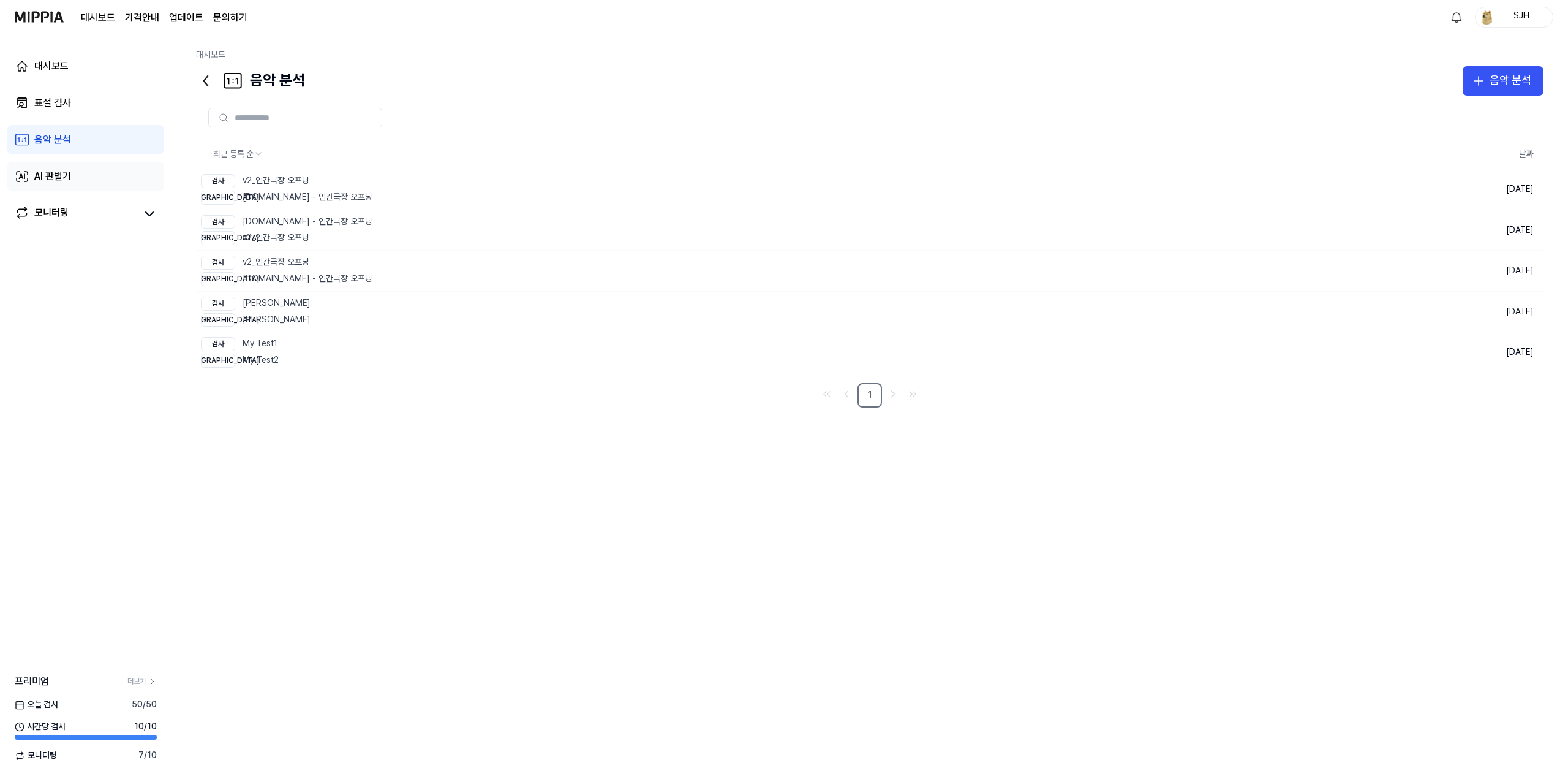
click at [84, 187] on link "AI 판별기" at bounding box center [85, 176] width 157 height 30
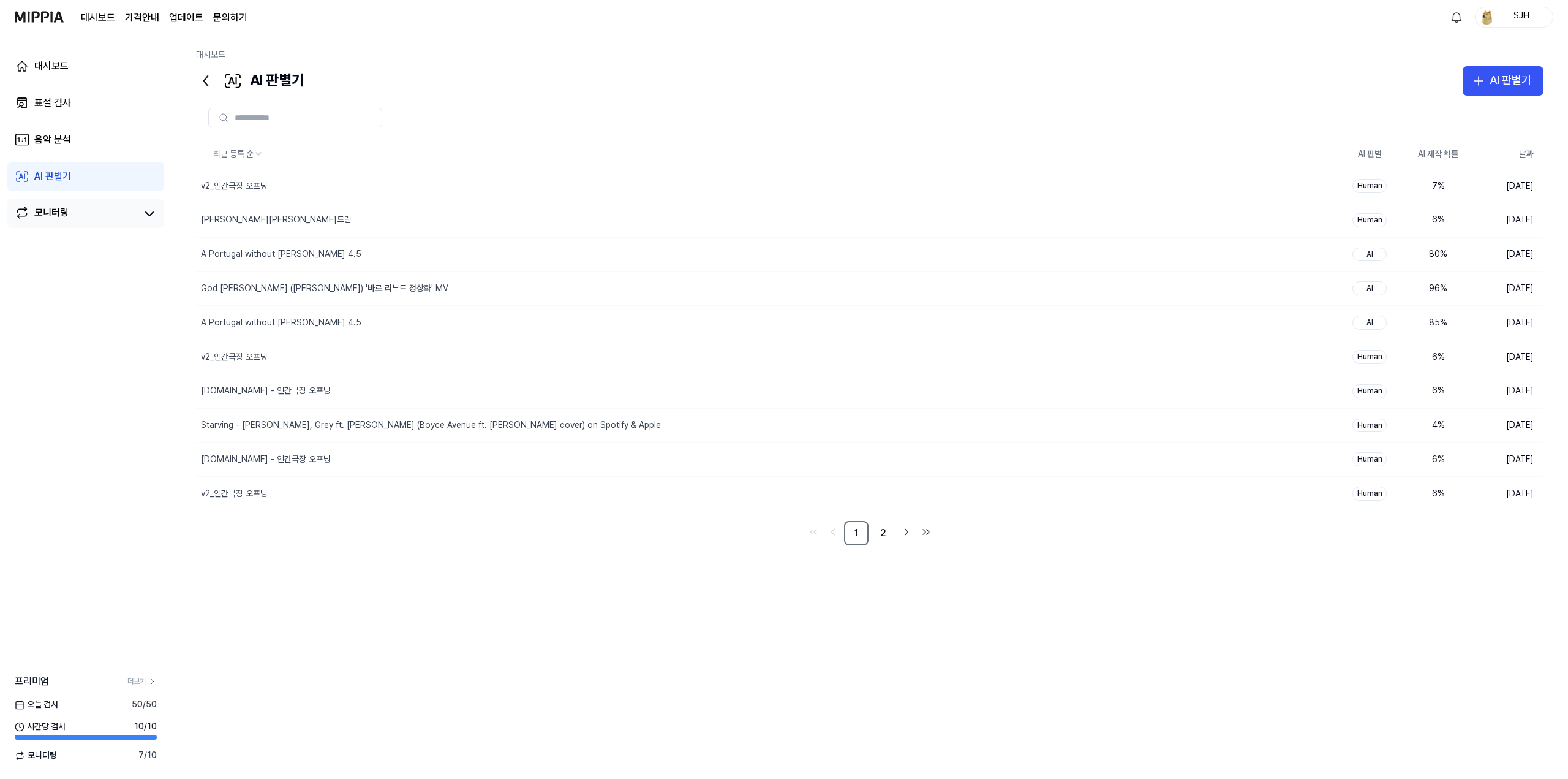
click at [79, 212] on link "모니터링" at bounding box center [76, 213] width 122 height 17
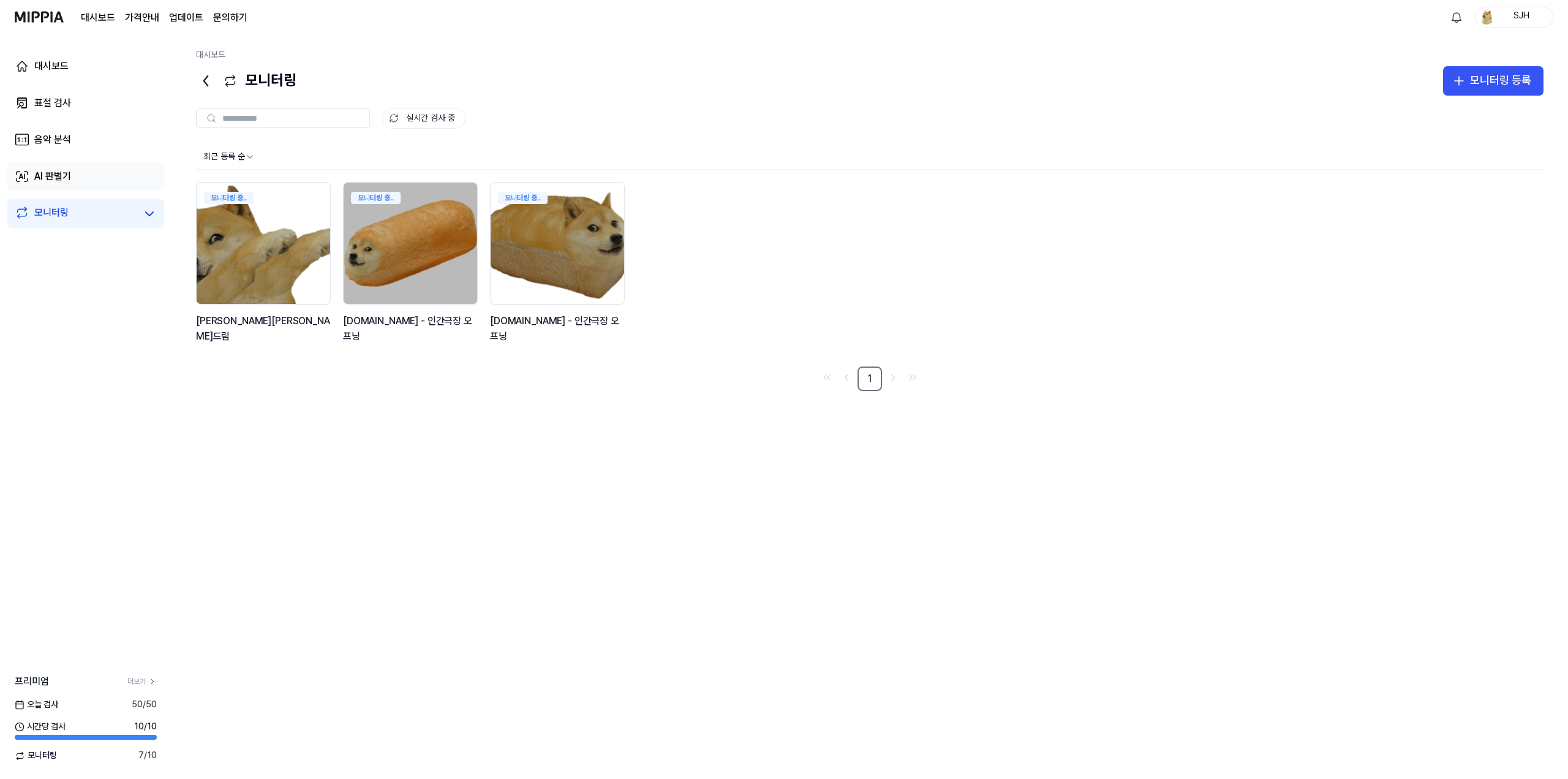
click at [88, 185] on link "AI 판별기" at bounding box center [85, 176] width 157 height 30
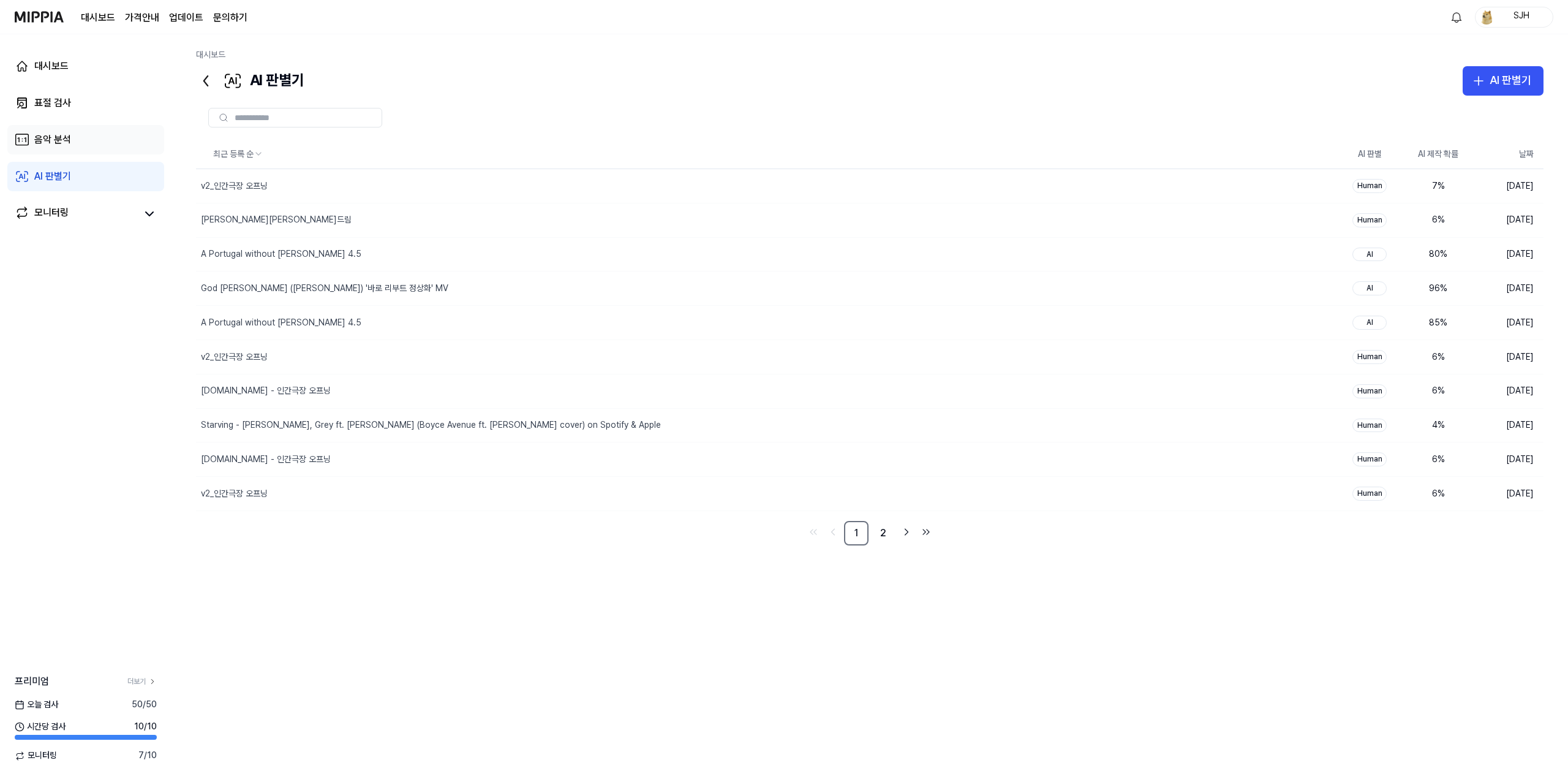
click at [91, 145] on link "음악 분석" at bounding box center [85, 139] width 157 height 30
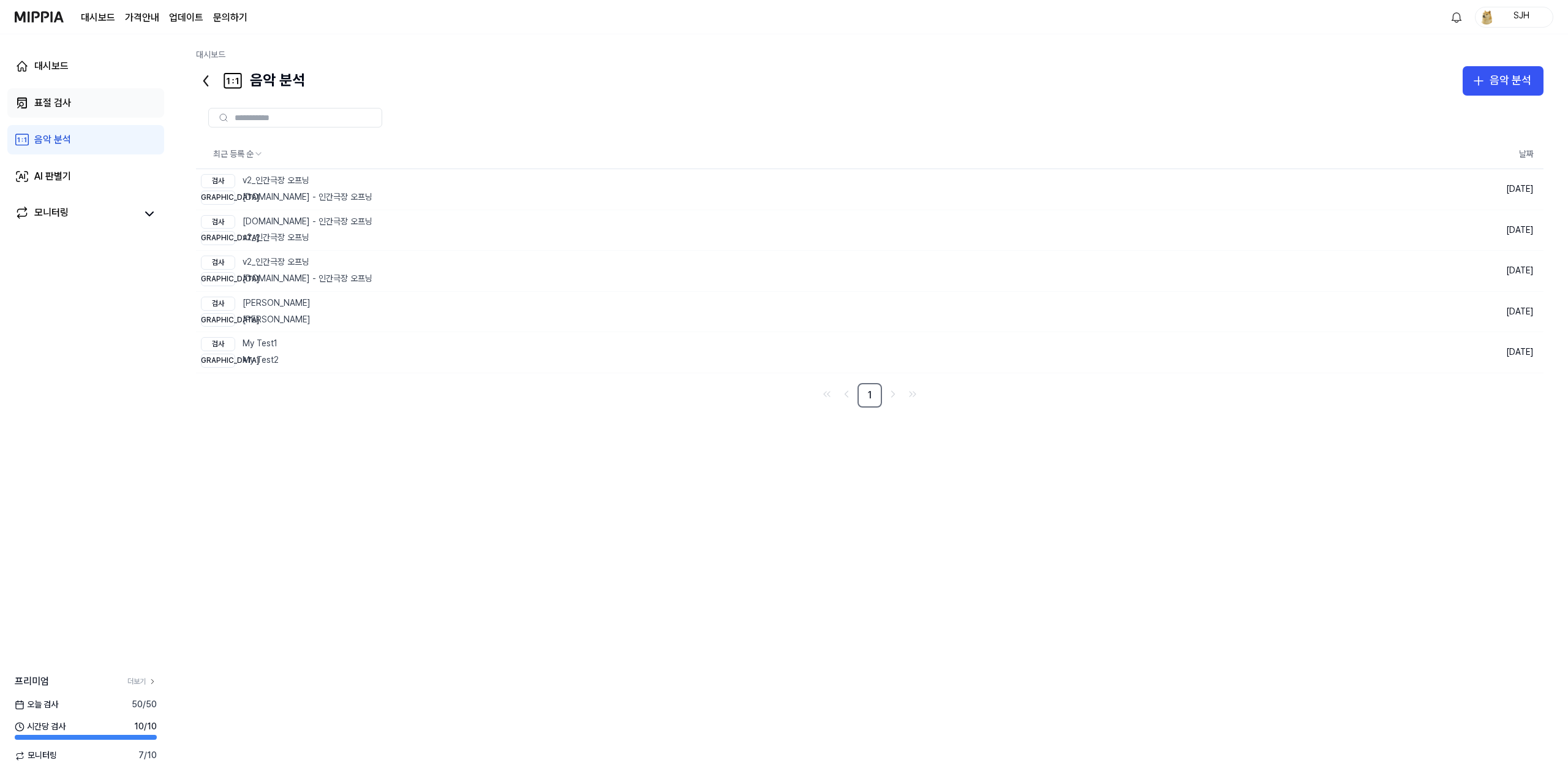
click at [94, 107] on link "표절 검사" at bounding box center [85, 103] width 157 height 30
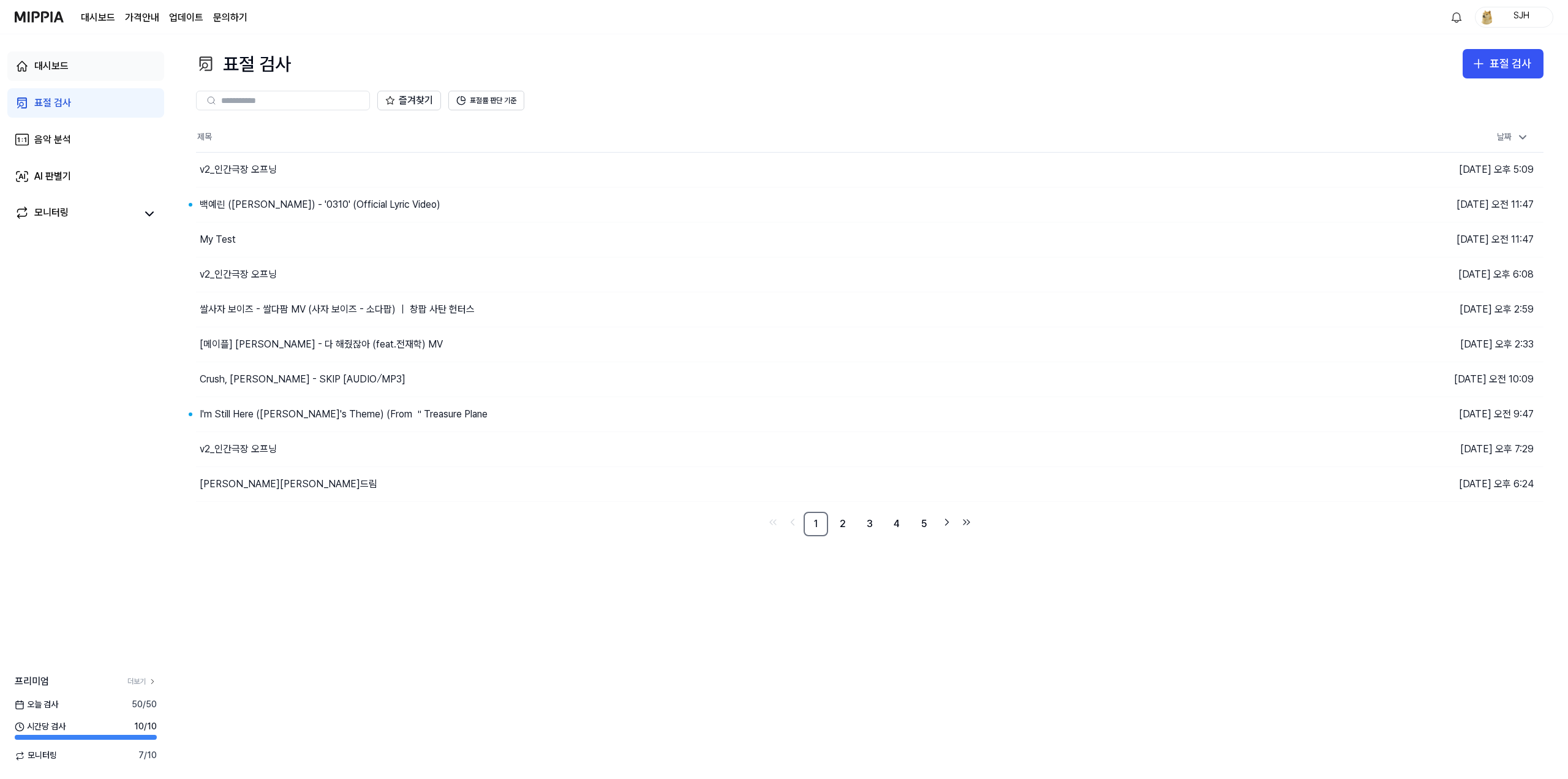
click at [101, 64] on link "대시보드" at bounding box center [85, 66] width 157 height 30
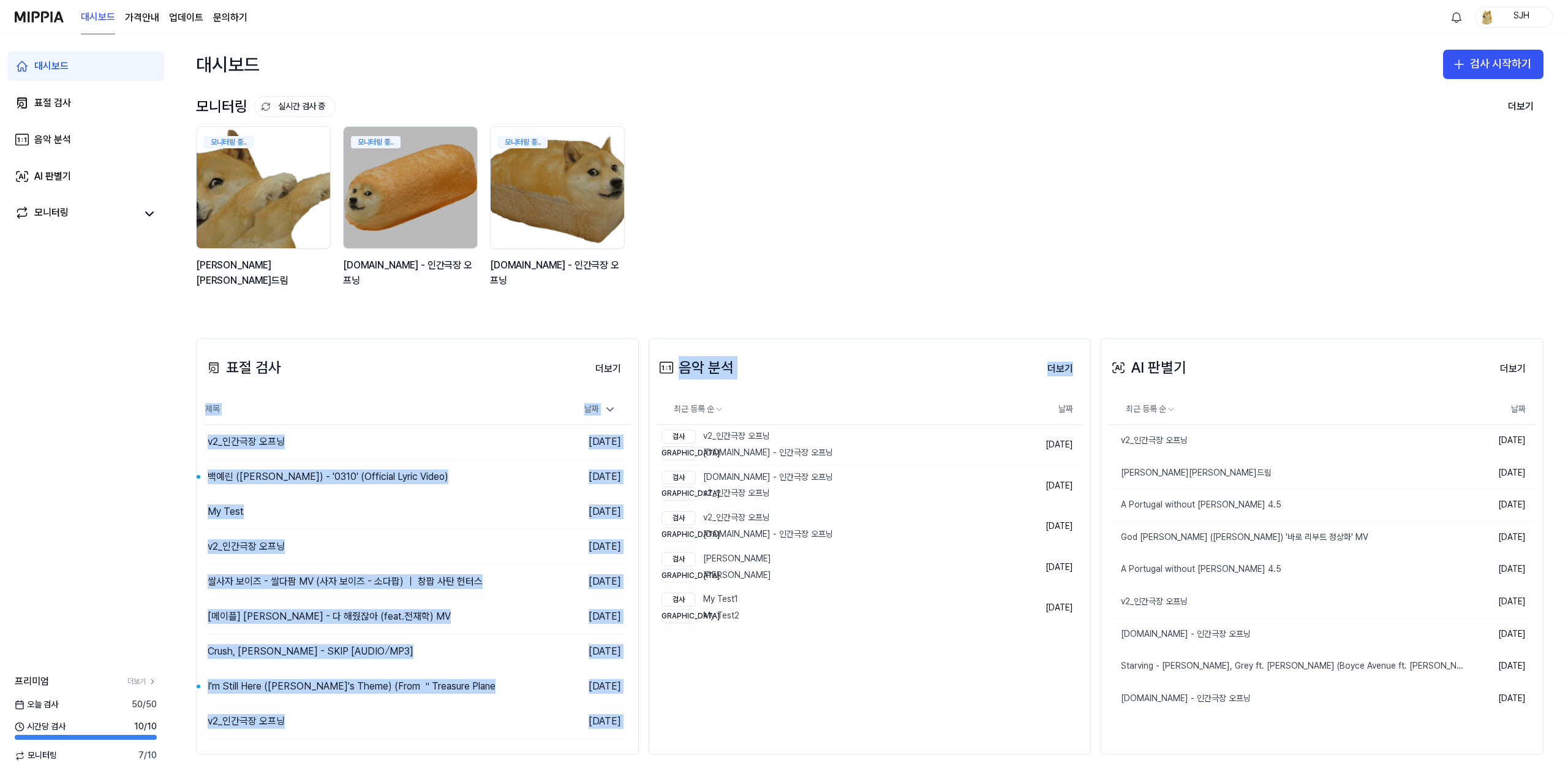
click at [646, 746] on div "표절 검사 더보기 표절 검사 제목 날짜 v2_인간극장 오프닝 이동하기 2025.09.19. 백예린 (Yerin Baek) - '0310' (O…" at bounding box center [870, 546] width 1397 height 465
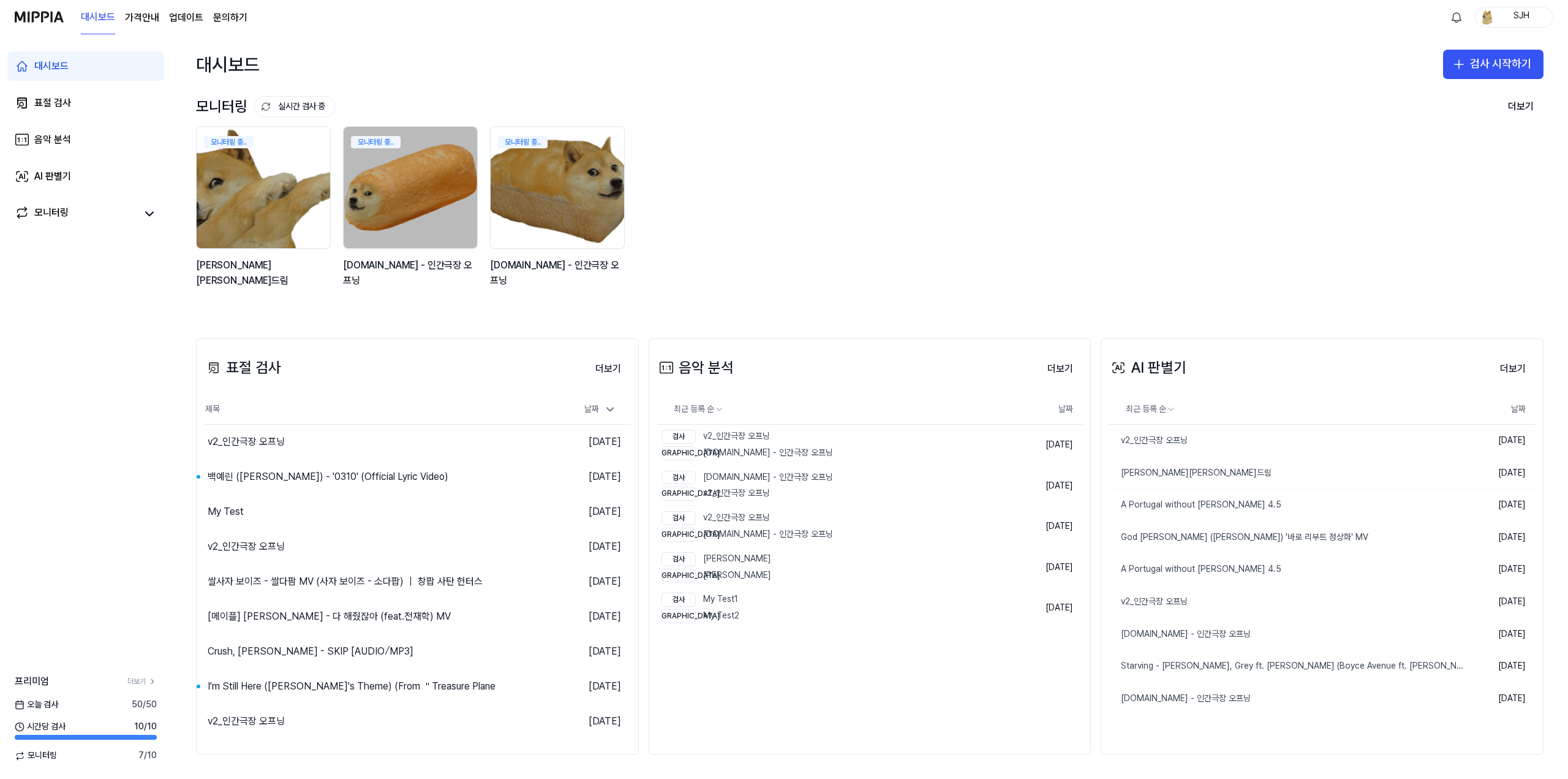
click at [646, 746] on div "표절 검사 더보기 표절 검사 제목 날짜 v2_인간극장 오프닝 이동하기 2025.09.19. 백예린 (Yerin Baek) - '0310' (O…" at bounding box center [870, 546] width 1397 height 465
